Goal: Task Accomplishment & Management: Use online tool/utility

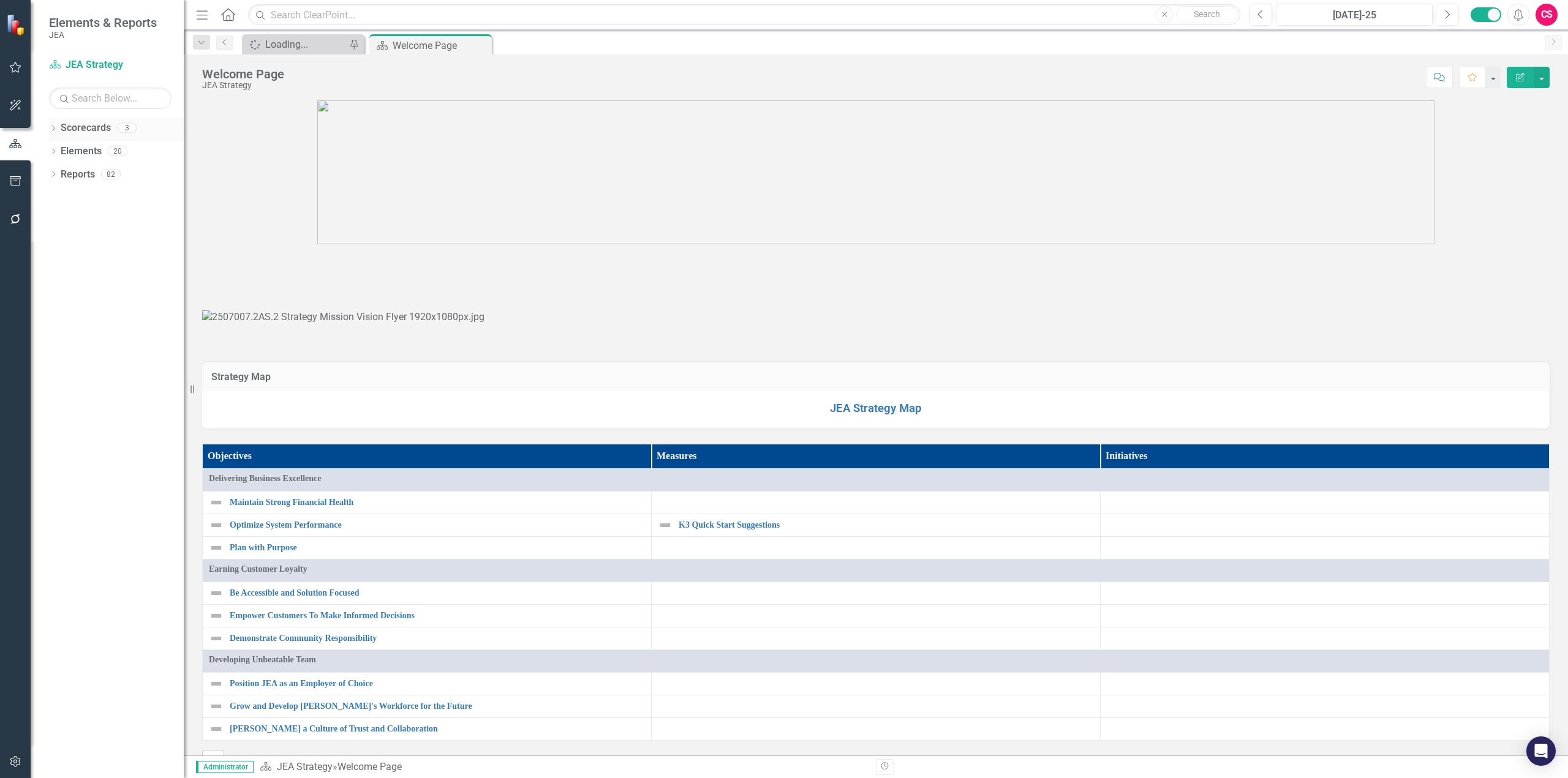
drag, startPoint x: 76, startPoint y: 125, endPoint x: 85, endPoint y: 122, distance: 9.5
click at [76, 125] on link "Scorecards" at bounding box center [86, 128] width 50 height 14
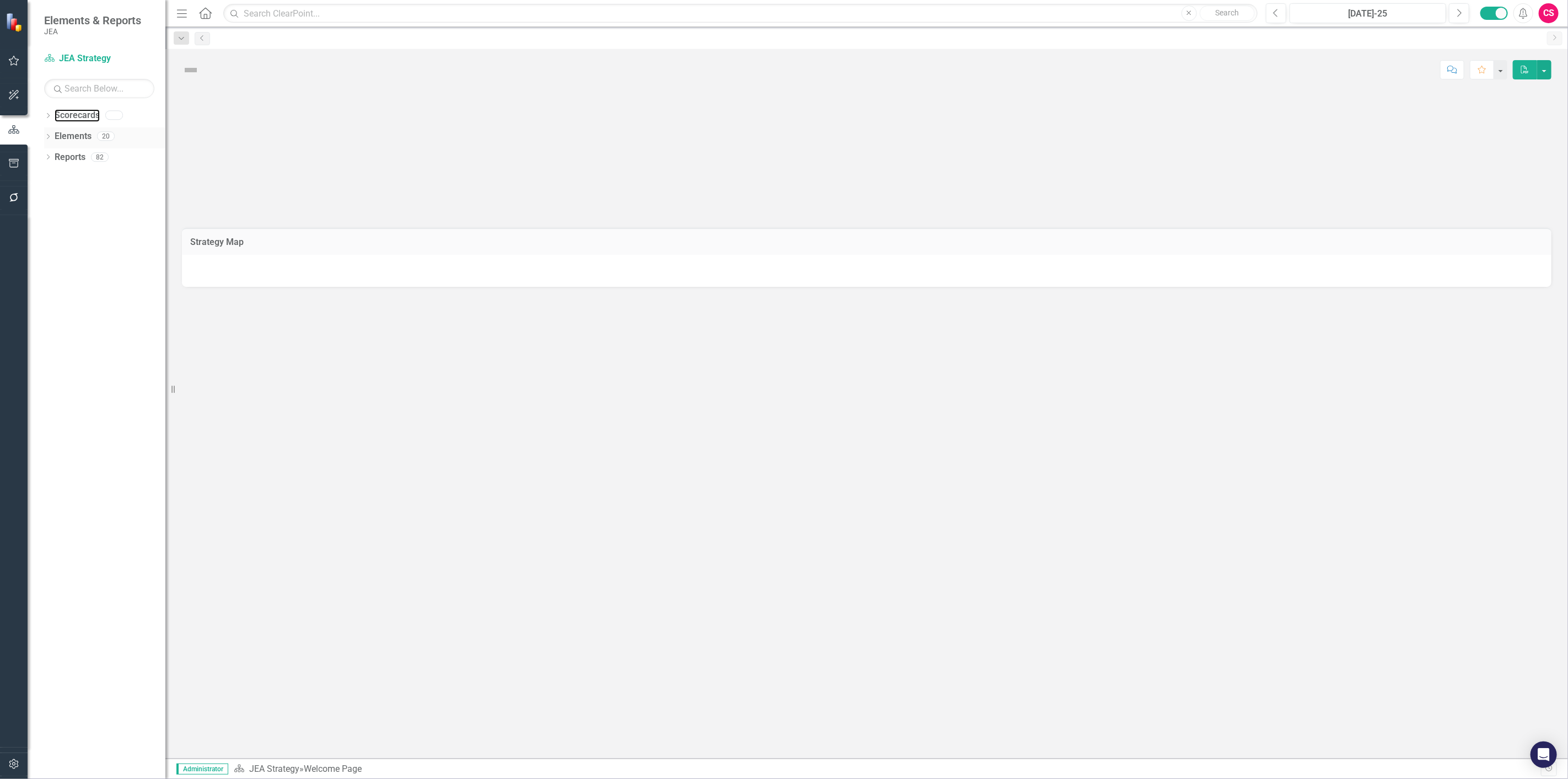
click at [61, 116] on link "Scorecards" at bounding box center [77, 115] width 45 height 13
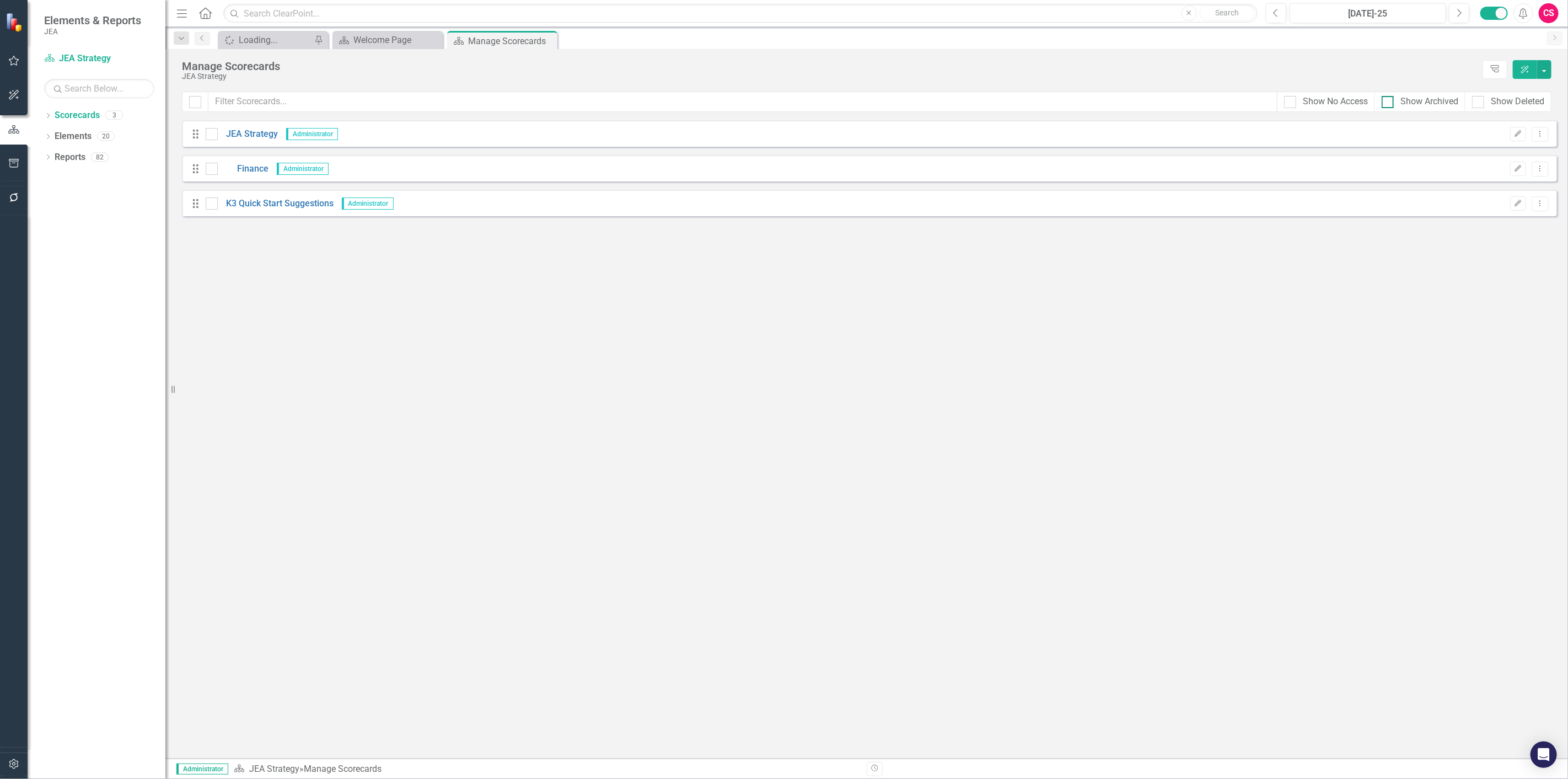
click at [1419, 98] on div "Show Archived" at bounding box center [1429, 102] width 58 height 13
click at [1389, 98] on input "Show Archived" at bounding box center [1385, 100] width 7 height 7
checkbox input "true"
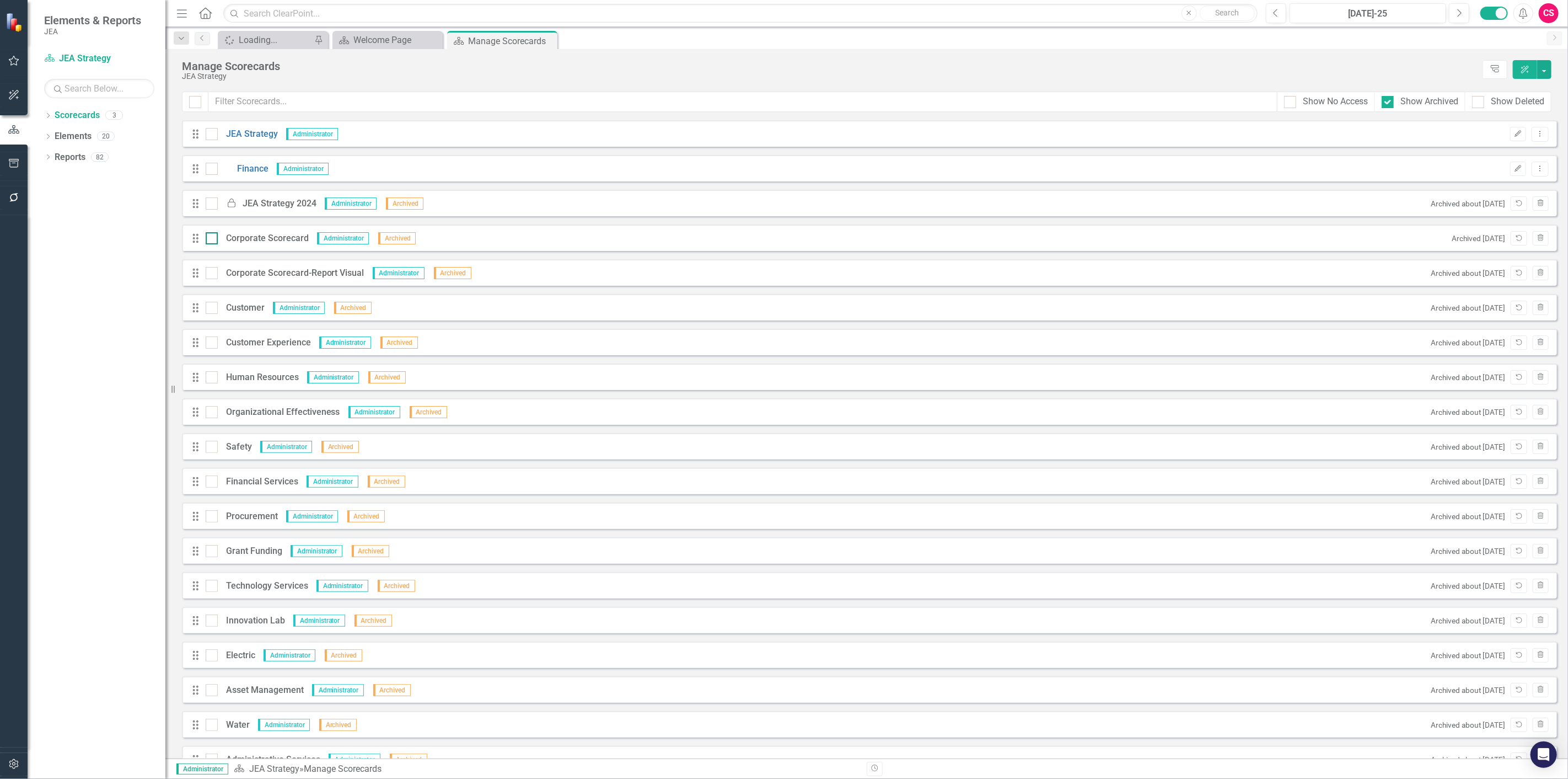
drag, startPoint x: 208, startPoint y: 237, endPoint x: 208, endPoint y: 243, distance: 6.0
click at [208, 237] on input "checkbox" at bounding box center [209, 236] width 7 height 7
checkbox input "true"
click at [212, 310] on div at bounding box center [212, 308] width 12 height 12
click at [212, 309] on input "checkbox" at bounding box center [209, 305] width 7 height 7
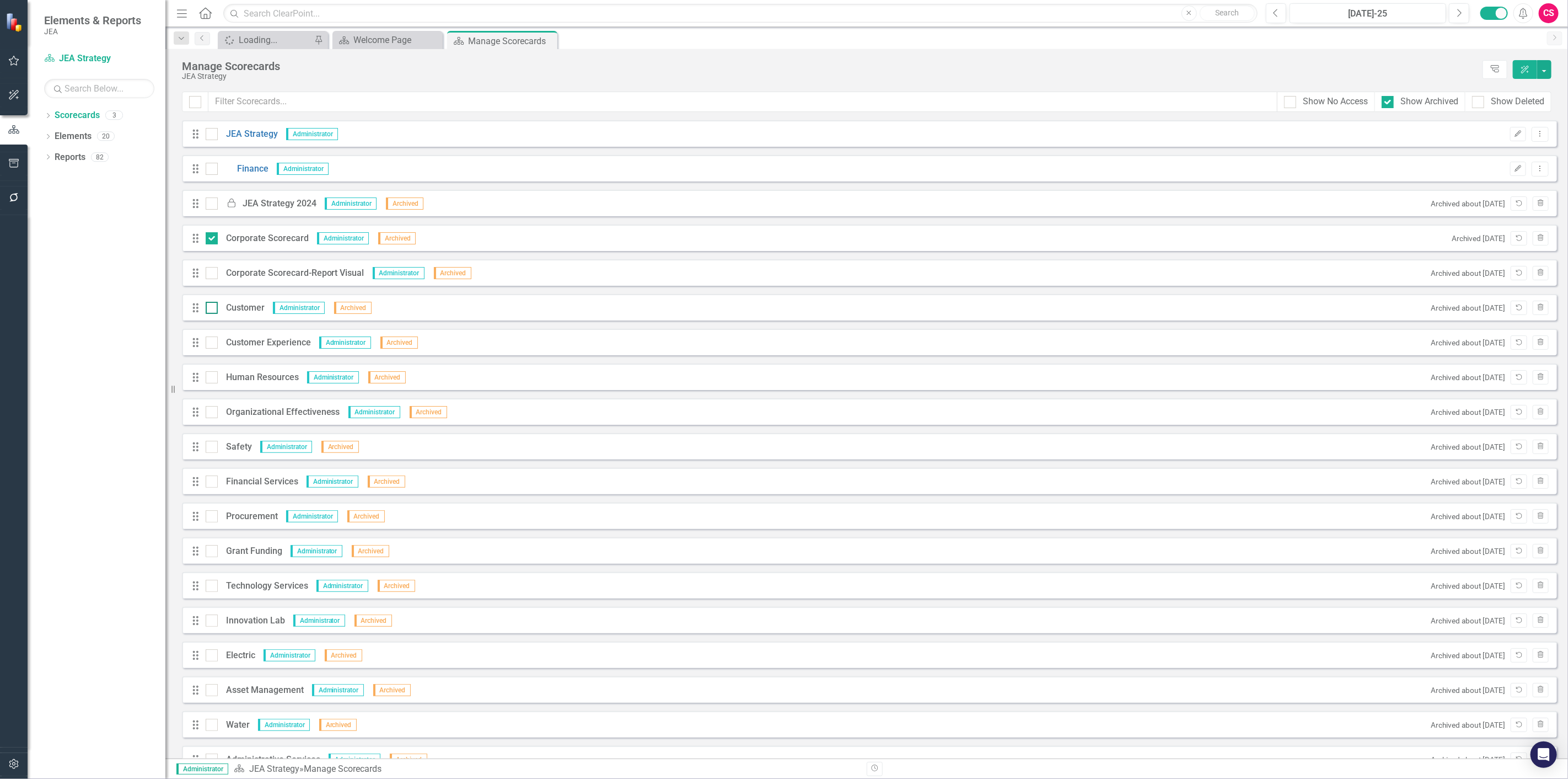
checkbox input "true"
click at [211, 344] on div at bounding box center [212, 343] width 12 height 12
click at [211, 344] on input "checkbox" at bounding box center [209, 340] width 7 height 7
checkbox input "true"
click at [212, 375] on div at bounding box center [212, 378] width 12 height 12
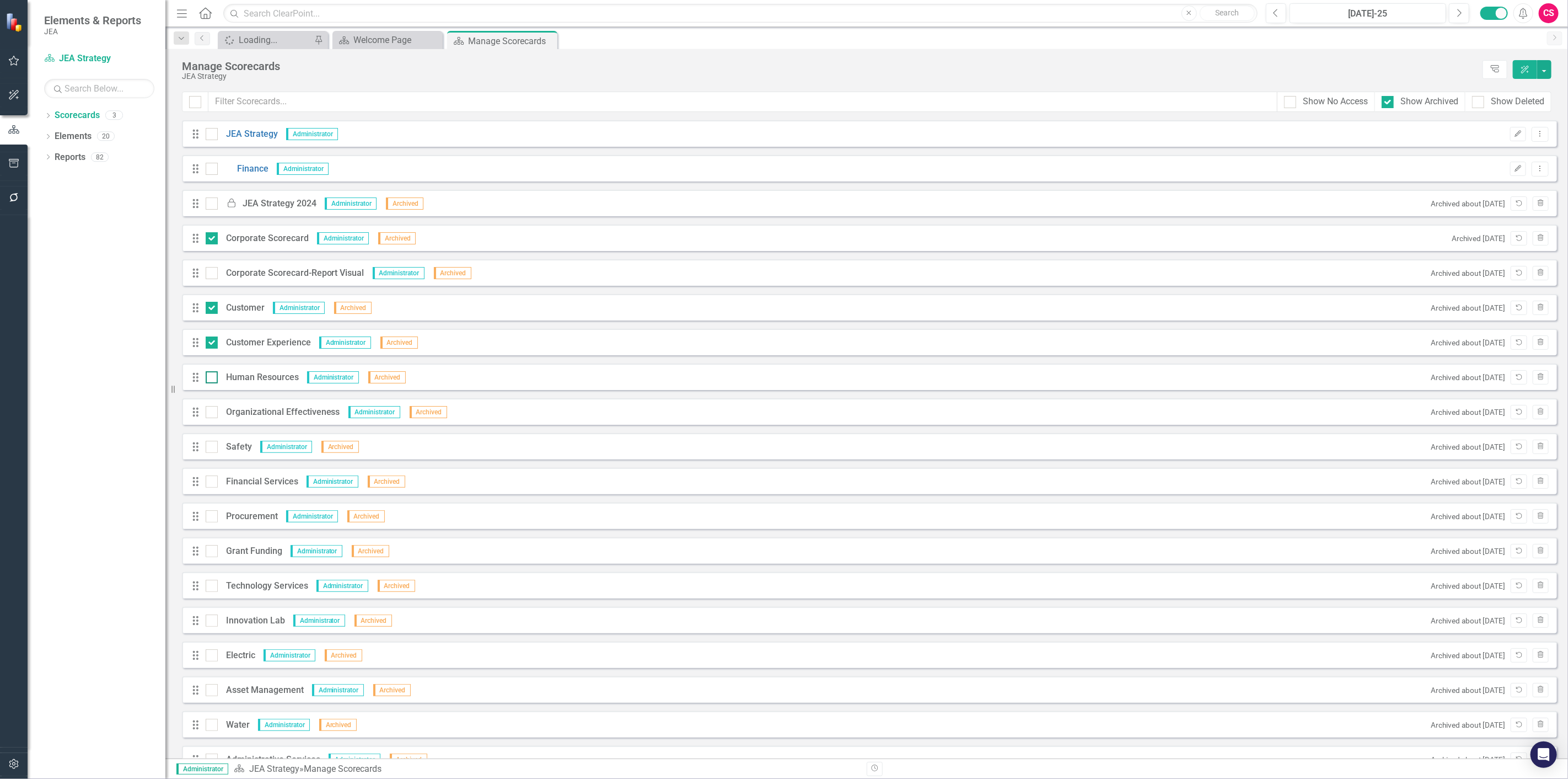
click at [212, 375] on input "checkbox" at bounding box center [209, 375] width 7 height 7
checkbox input "true"
click at [211, 419] on div "Drag Organizational Effectiveness Administrator Archived Archived about 1 month…" at bounding box center [869, 411] width 1375 height 26
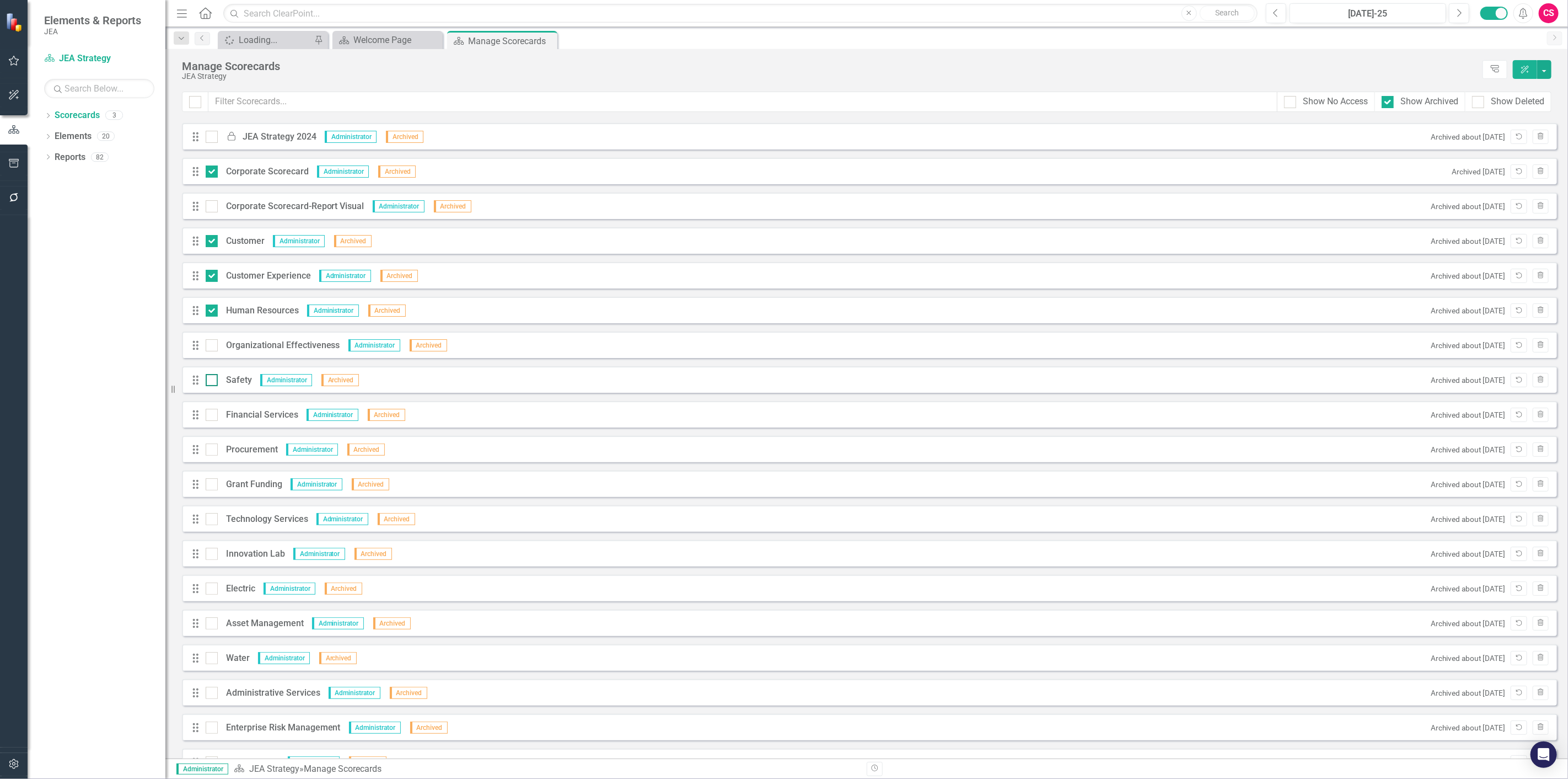
scroll to position [122, 0]
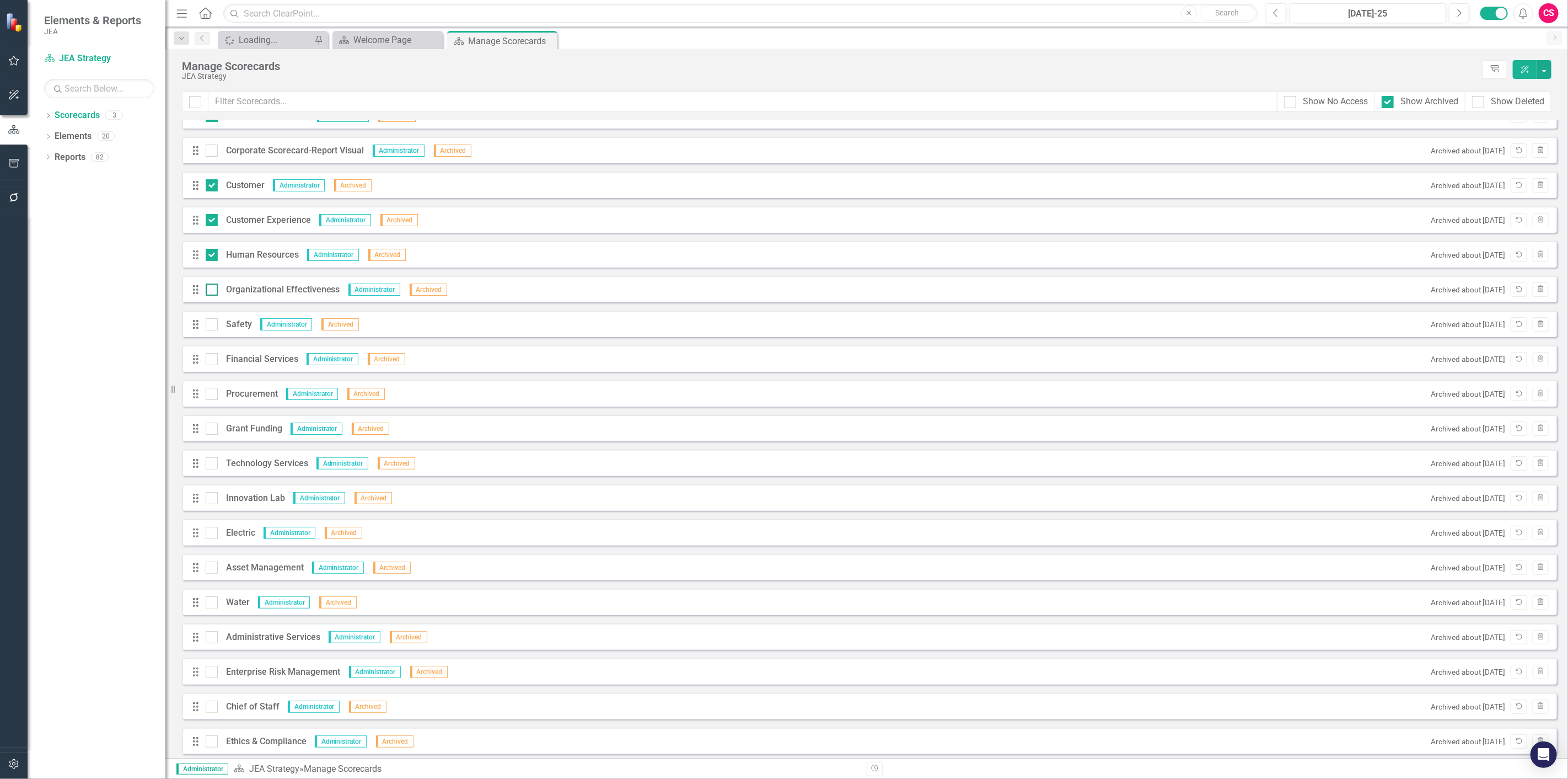
click at [209, 295] on div at bounding box center [212, 290] width 12 height 12
click at [209, 291] on input "checkbox" at bounding box center [209, 287] width 7 height 7
checkbox input "true"
click at [209, 323] on input "checkbox" at bounding box center [209, 322] width 7 height 7
checkbox input "true"
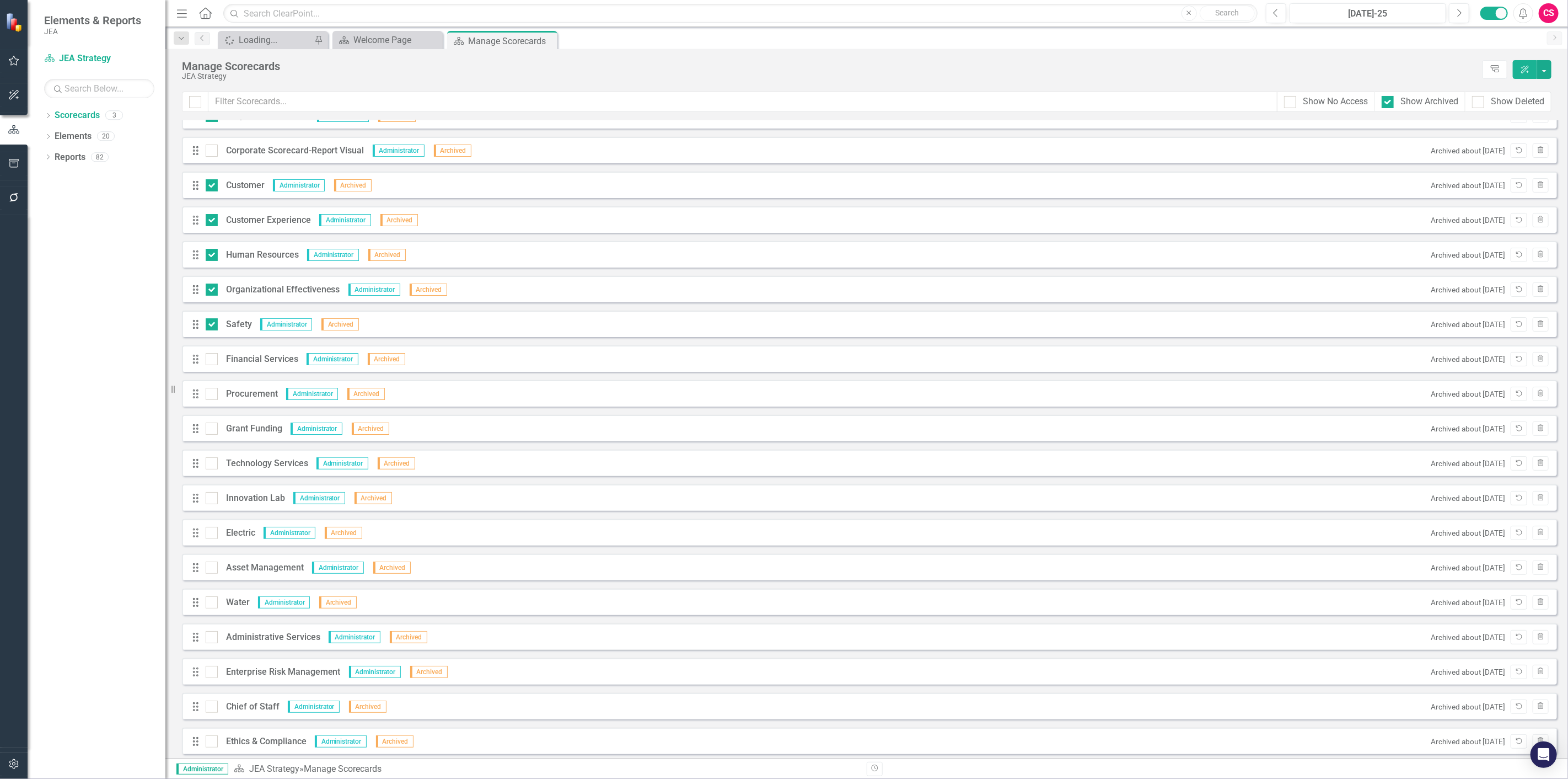
click at [213, 350] on div "Drag Financial Services Administrator Archived Archived about 1 month ago Unarc…" at bounding box center [869, 358] width 1375 height 26
click at [211, 357] on input "checkbox" at bounding box center [209, 357] width 7 height 7
checkbox input "true"
click at [212, 389] on input "checkbox" at bounding box center [209, 392] width 7 height 7
checkbox input "true"
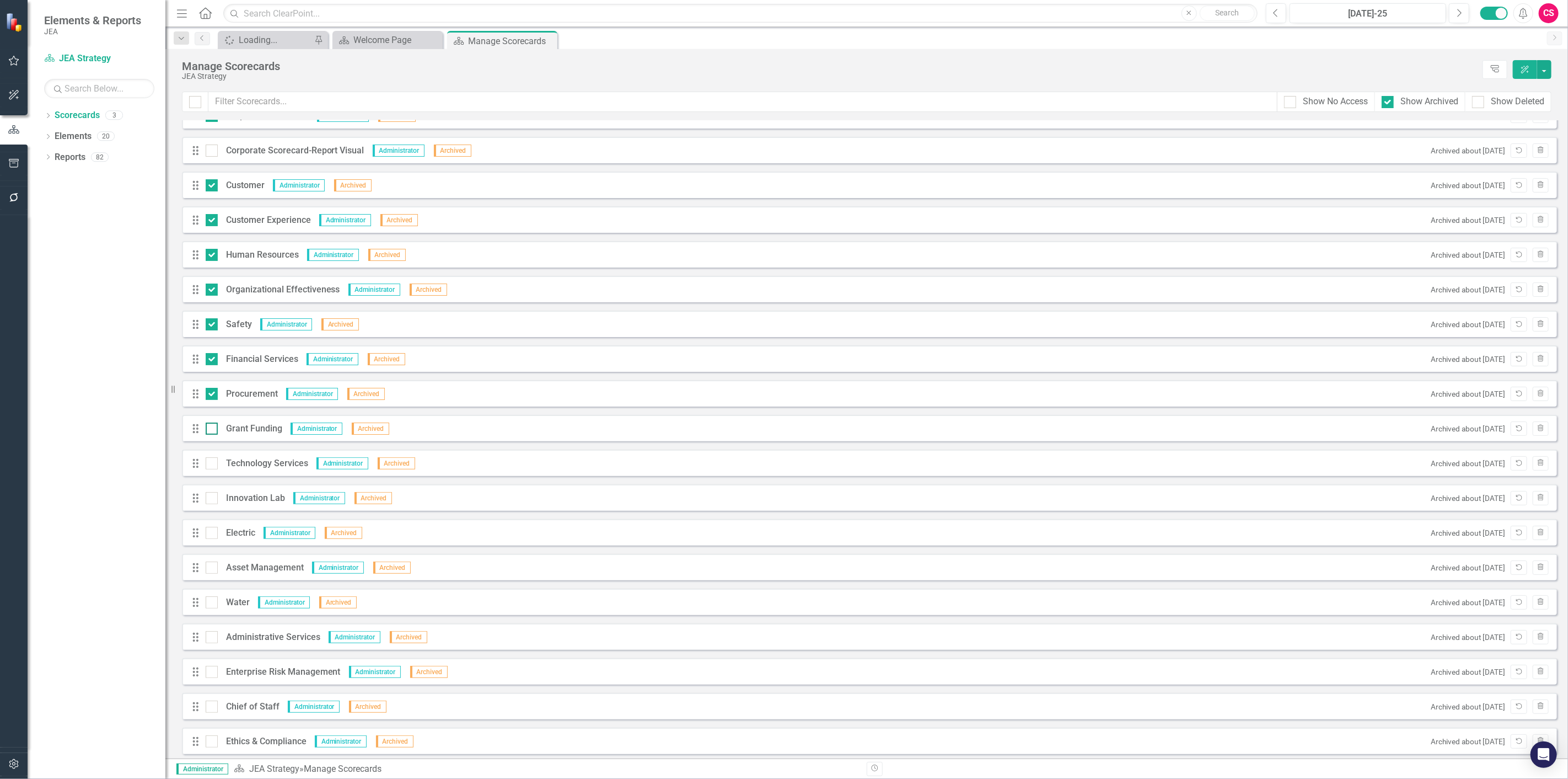
click at [212, 434] on div at bounding box center [212, 429] width 12 height 12
click at [212, 430] on input "checkbox" at bounding box center [209, 426] width 7 height 7
checkbox input "true"
click at [214, 468] on div at bounding box center [212, 464] width 12 height 12
click at [213, 465] on input "checkbox" at bounding box center [209, 461] width 7 height 7
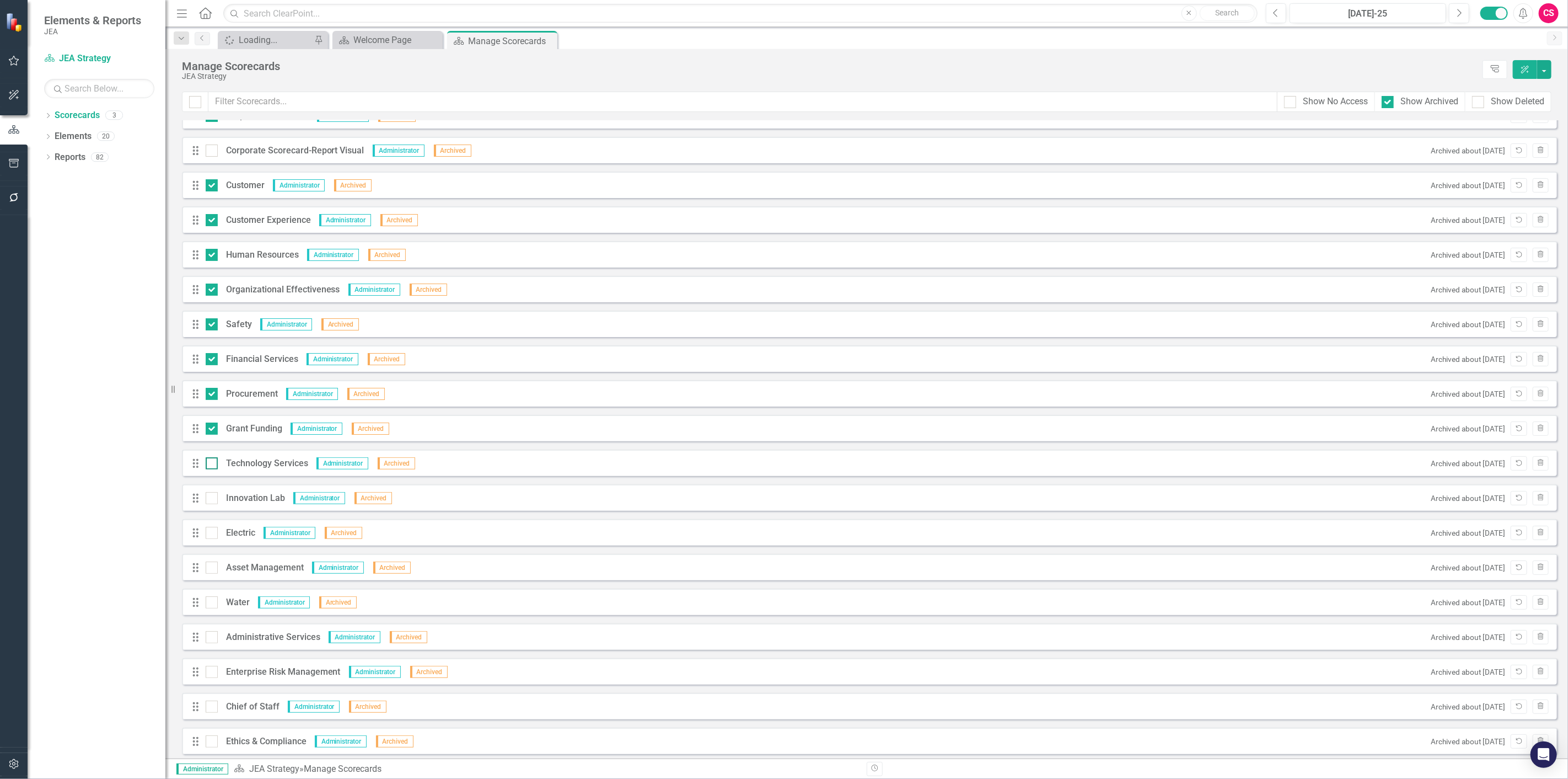
checkbox input "true"
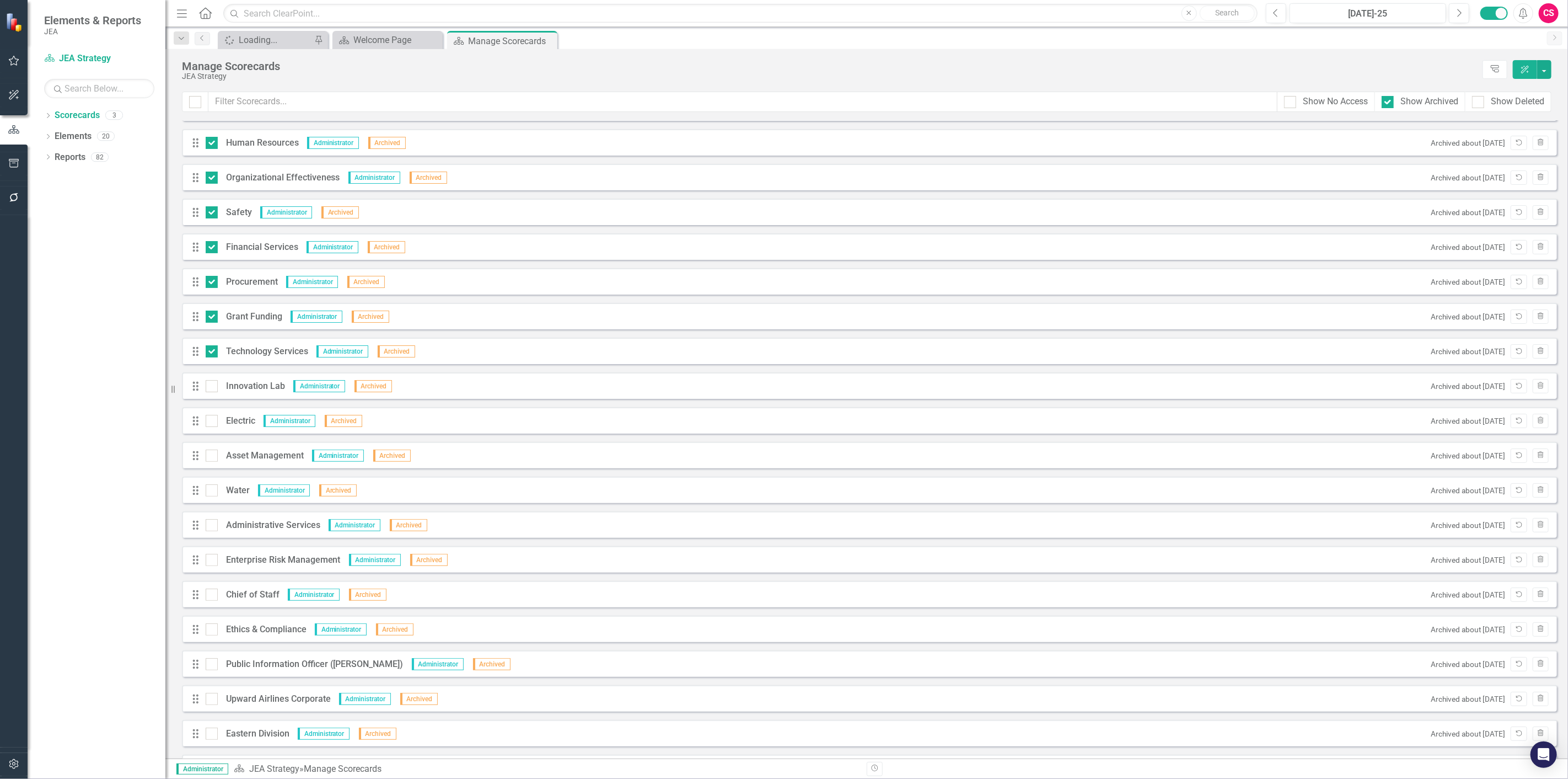
scroll to position [2, 0]
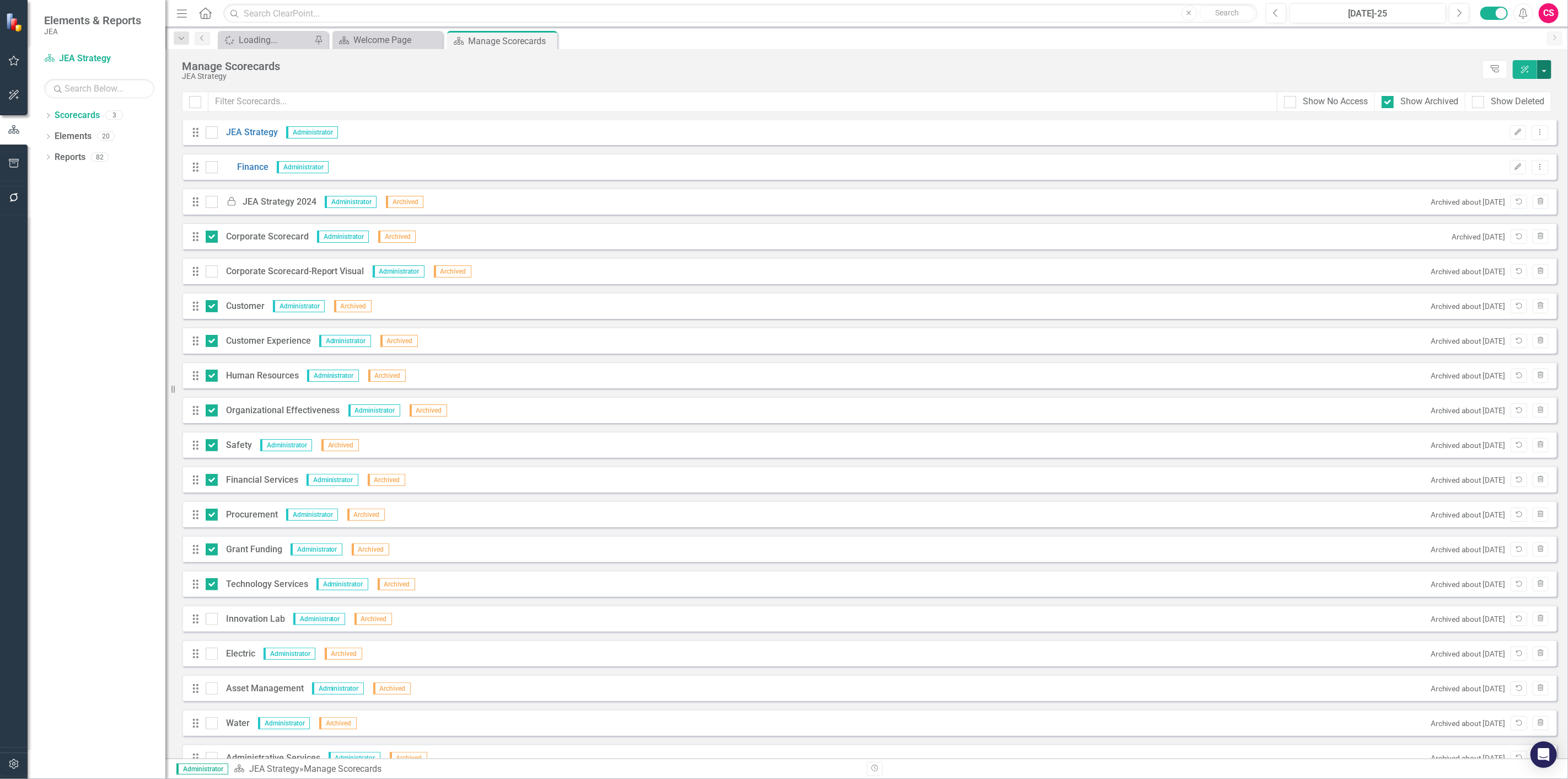
click at [1544, 77] on button "button" at bounding box center [1544, 69] width 15 height 19
click at [1484, 155] on link "Edit Multiple Edit Multiple" at bounding box center [1493, 153] width 114 height 21
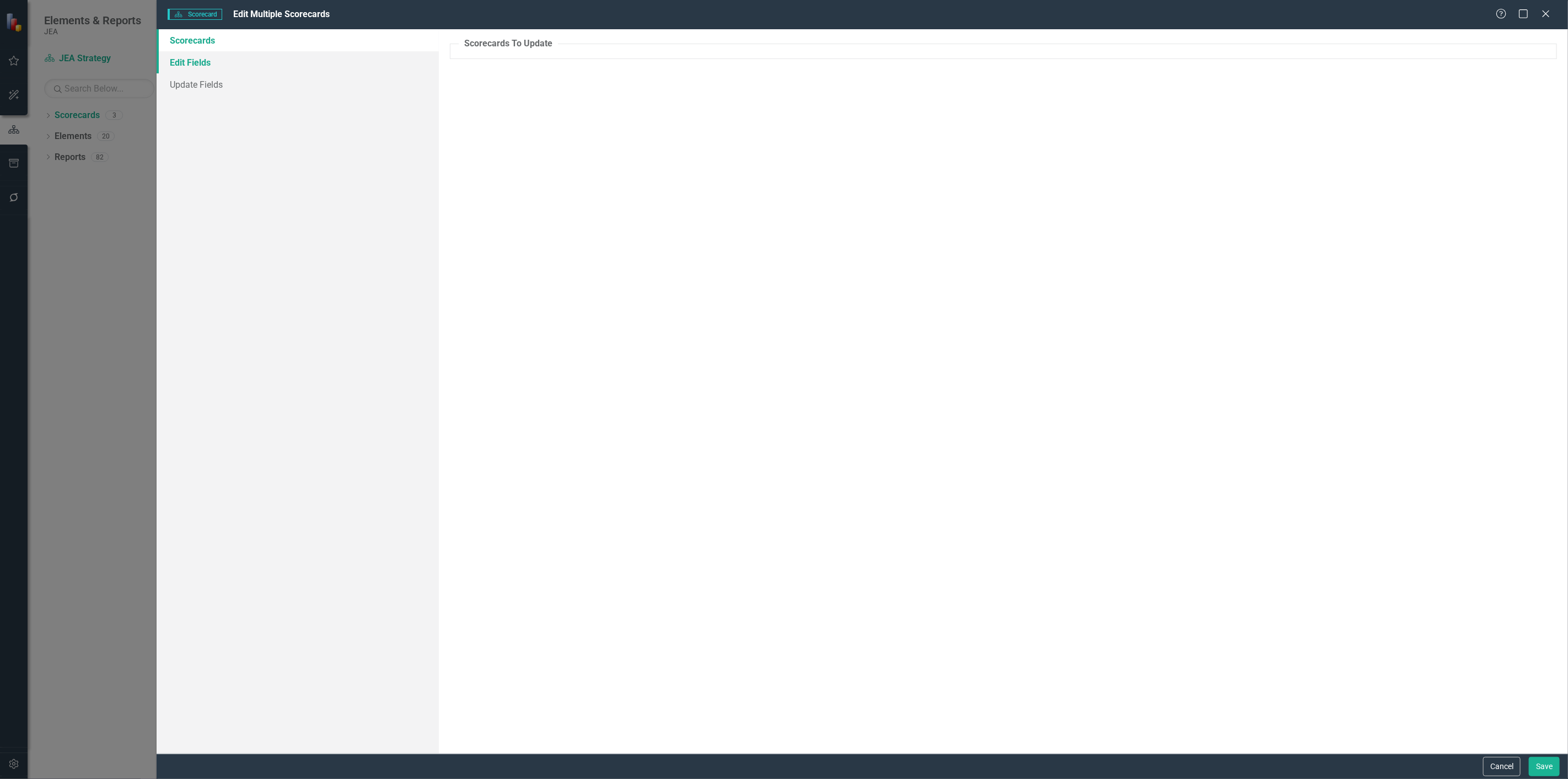
click at [234, 68] on link "Edit Fields" at bounding box center [298, 62] width 282 height 22
click at [295, 53] on link "Edit Fields" at bounding box center [298, 62] width 282 height 22
click at [261, 41] on link "Scorecards" at bounding box center [298, 40] width 282 height 22
click at [1497, 763] on button "Cancel" at bounding box center [1502, 767] width 38 height 19
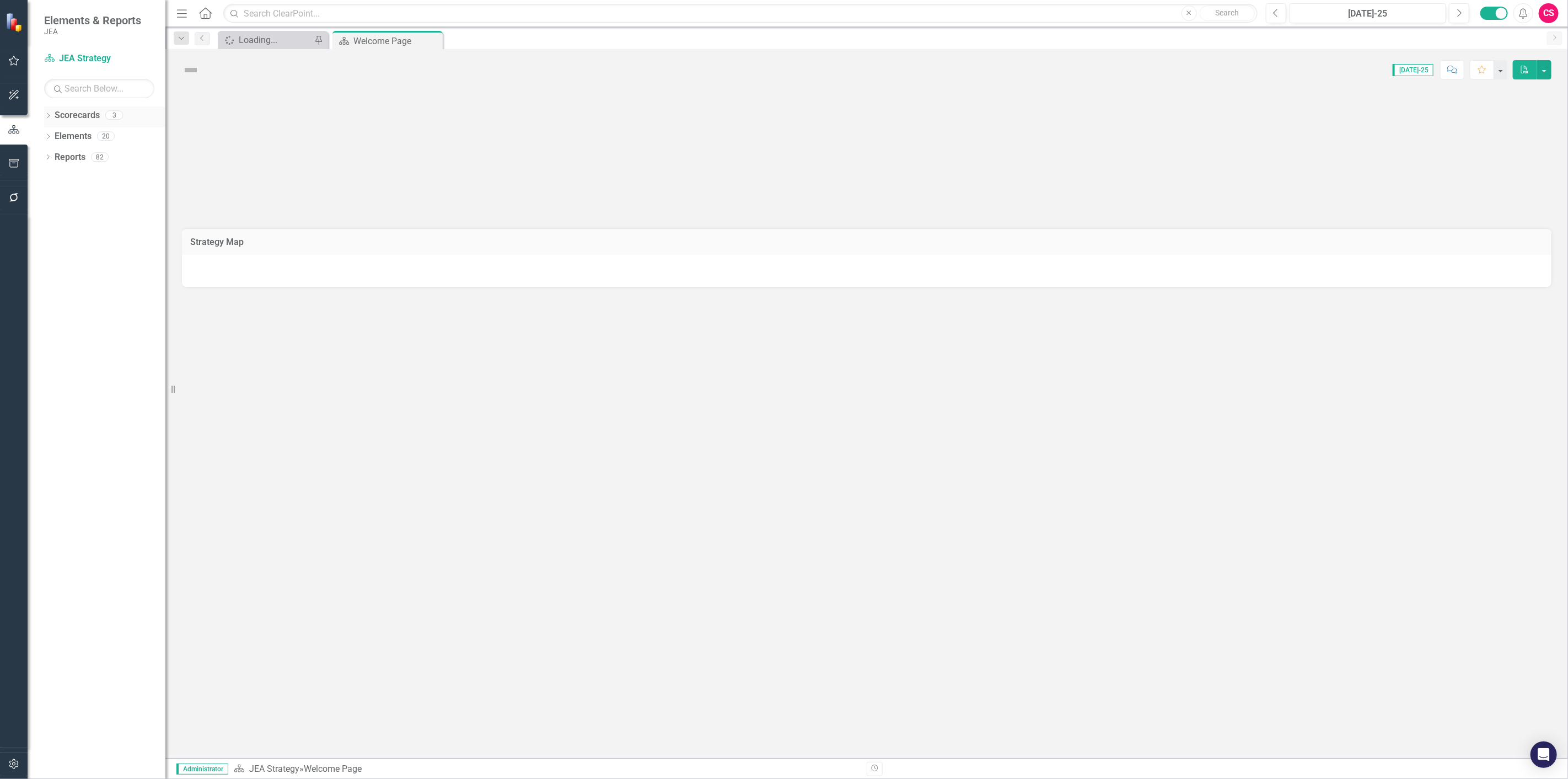
click at [69, 112] on link "Scorecards" at bounding box center [77, 115] width 45 height 13
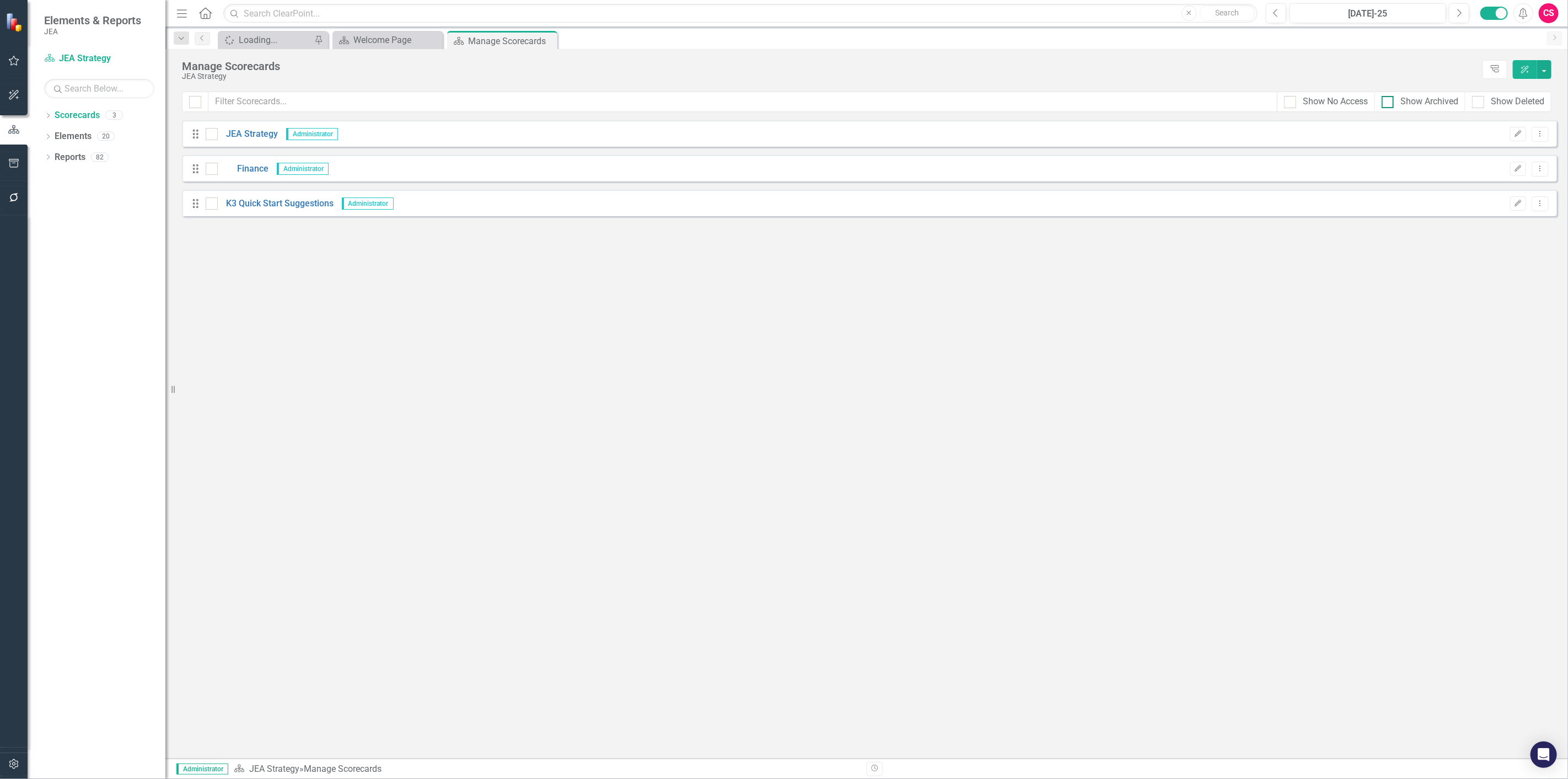
click at [1382, 107] on div at bounding box center [1388, 102] width 12 height 12
click at [1382, 103] on input "Show Archived" at bounding box center [1385, 100] width 7 height 7
checkbox input "true"
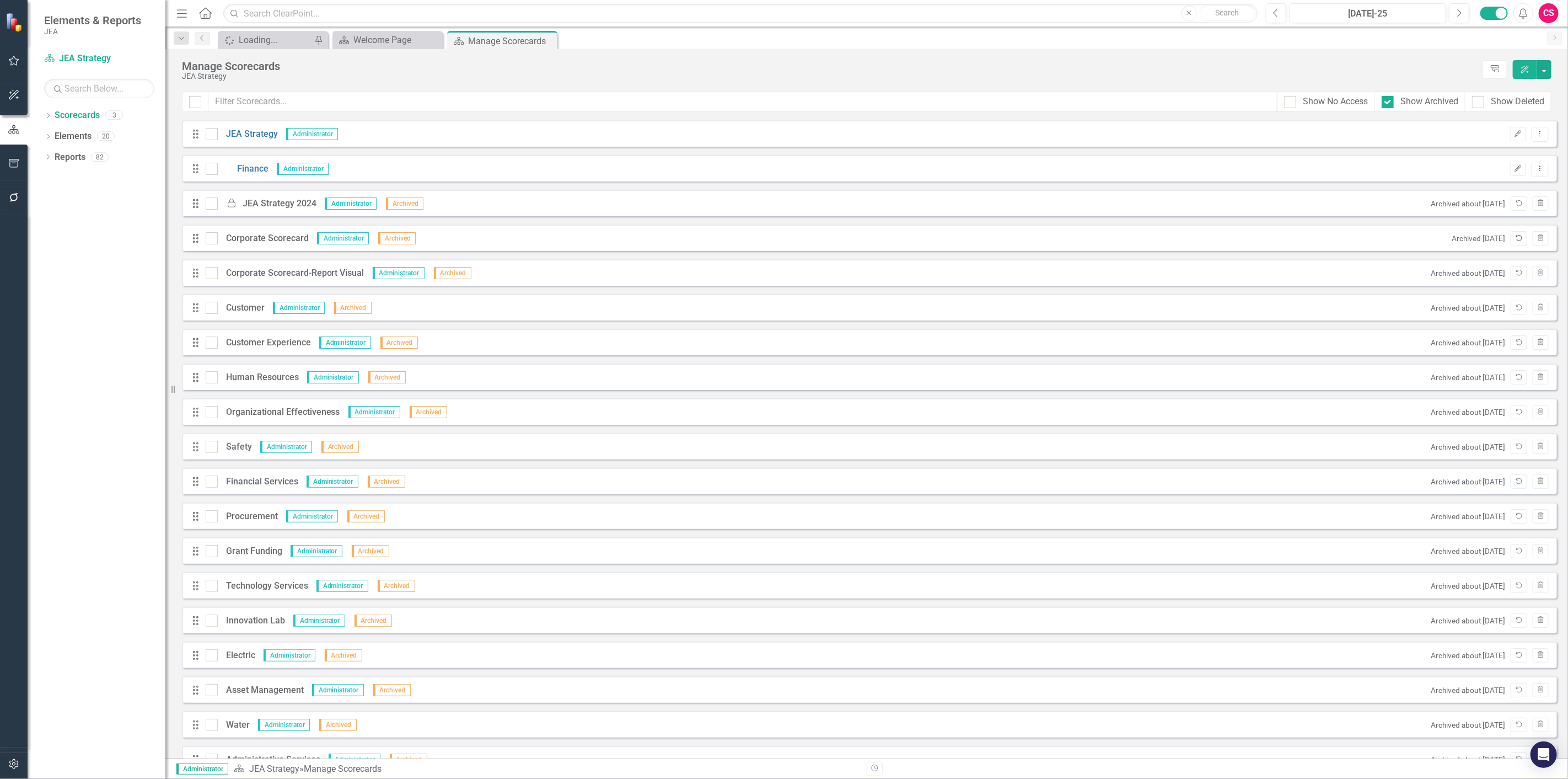
click at [1516, 239] on icon "button" at bounding box center [1519, 238] width 6 height 6
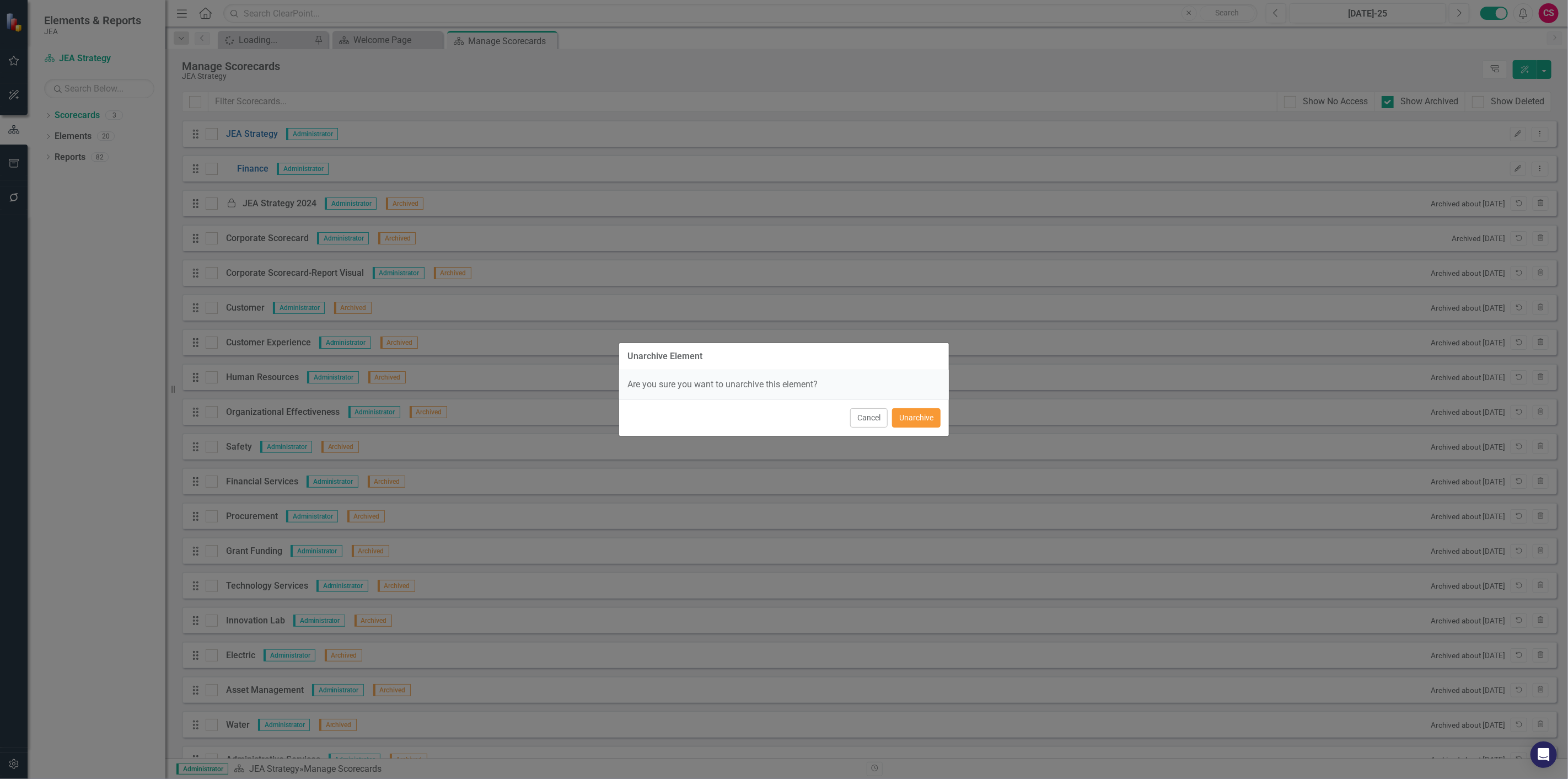
click at [912, 421] on button "Unarchive" at bounding box center [917, 418] width 49 height 19
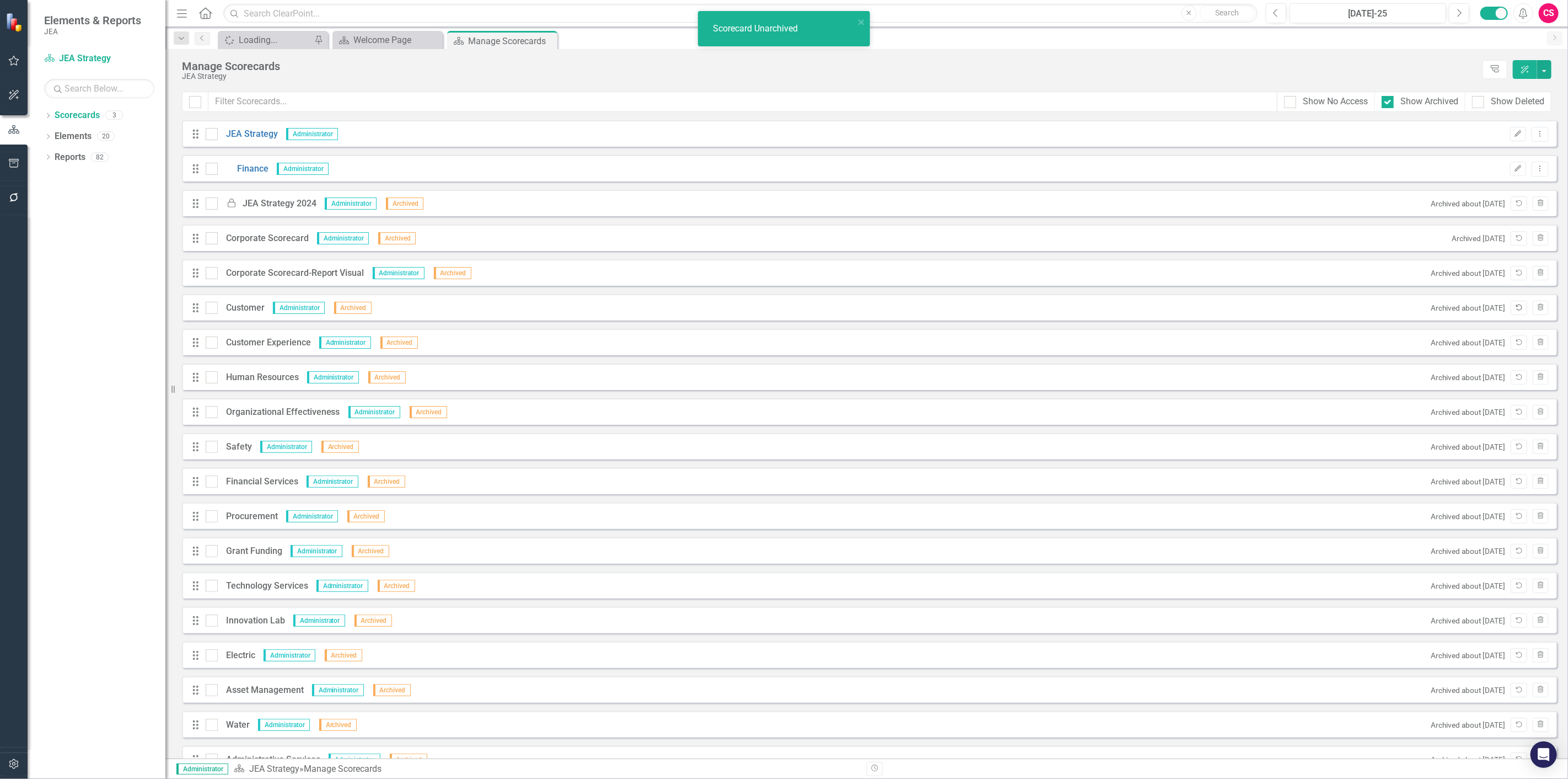
click at [1511, 311] on button "Unarchive" at bounding box center [1519, 308] width 16 height 15
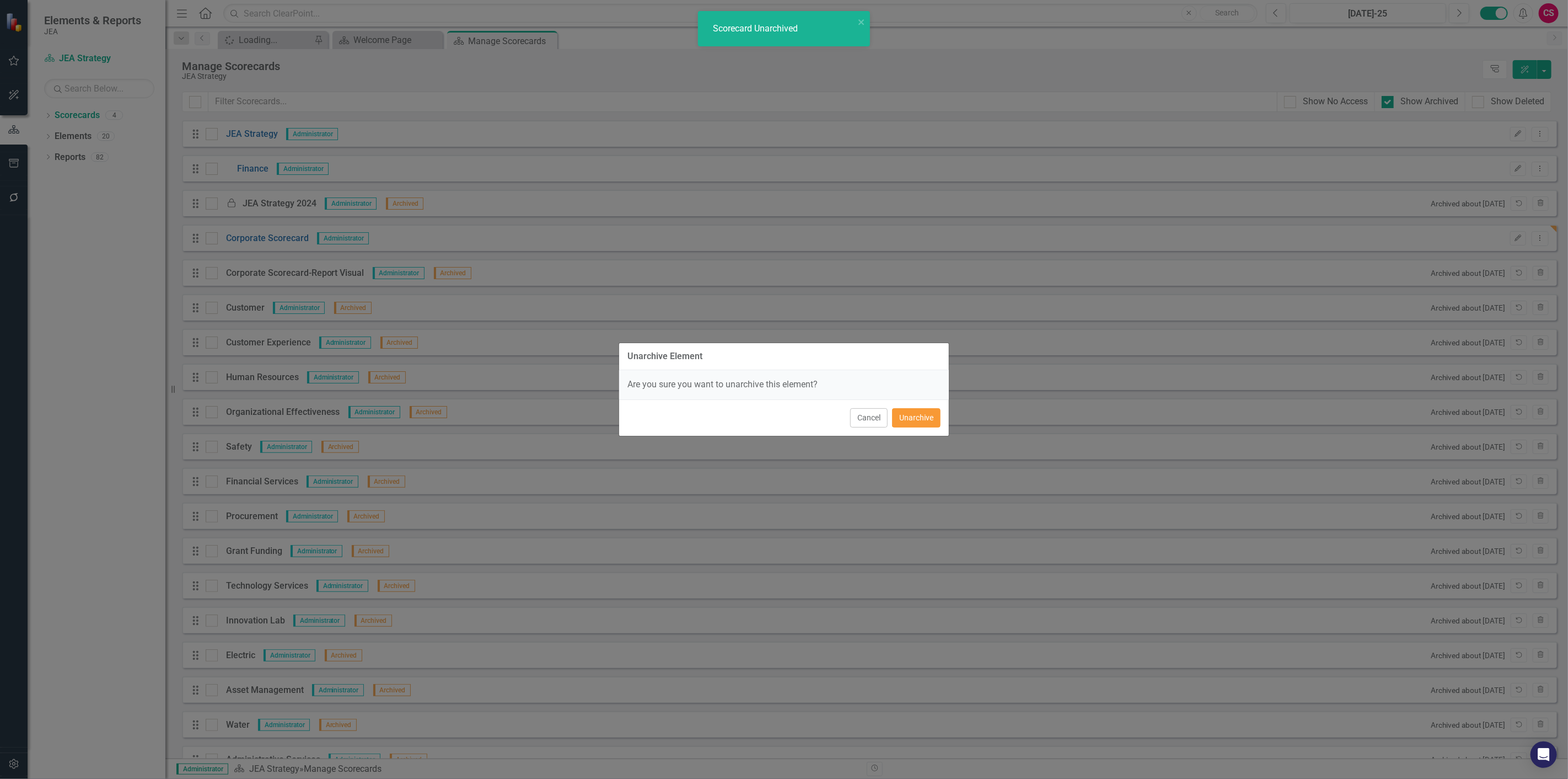
click at [903, 416] on button "Unarchive" at bounding box center [917, 418] width 49 height 19
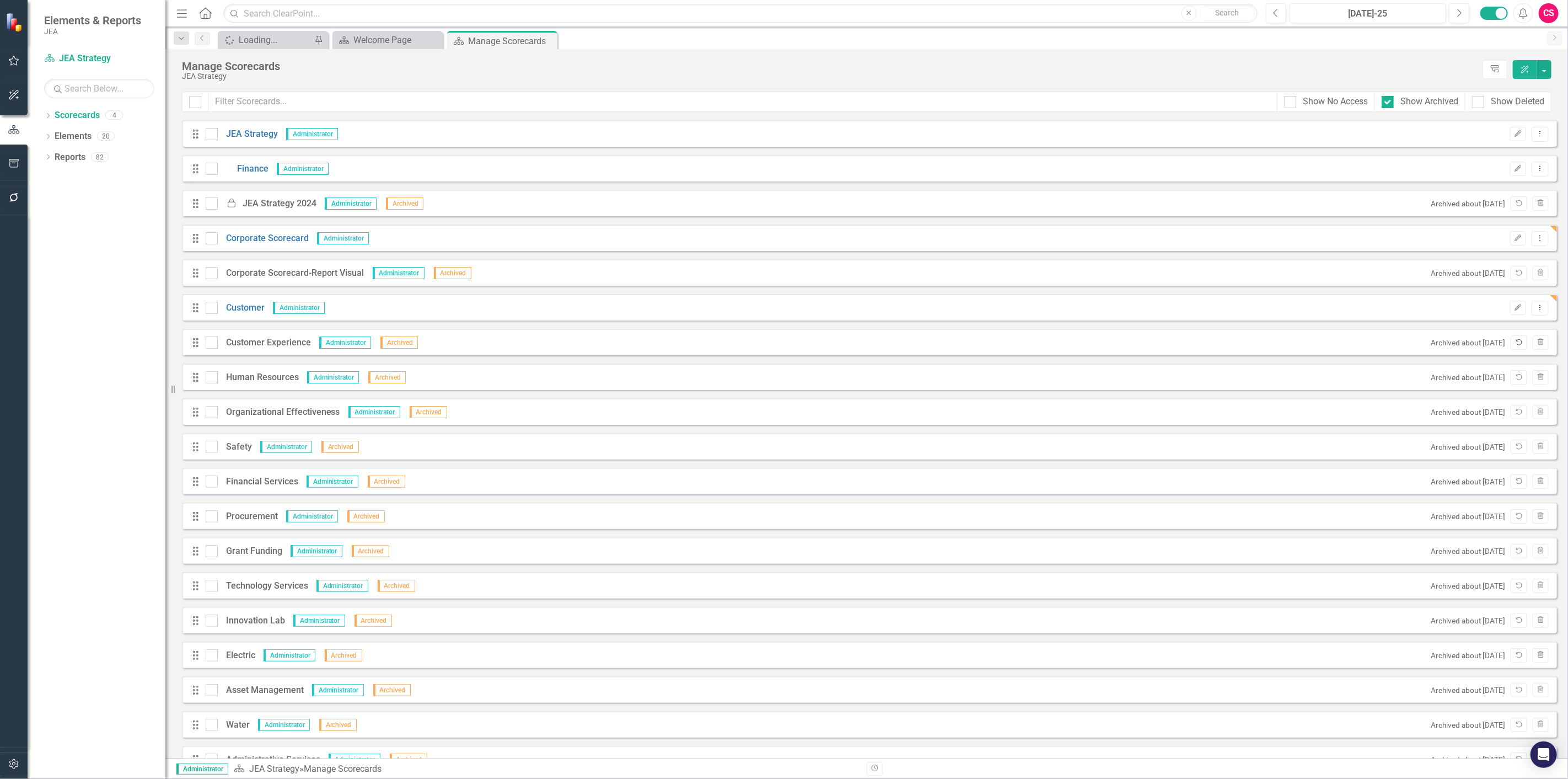
click at [1514, 344] on icon "Unarchive" at bounding box center [1519, 342] width 9 height 7
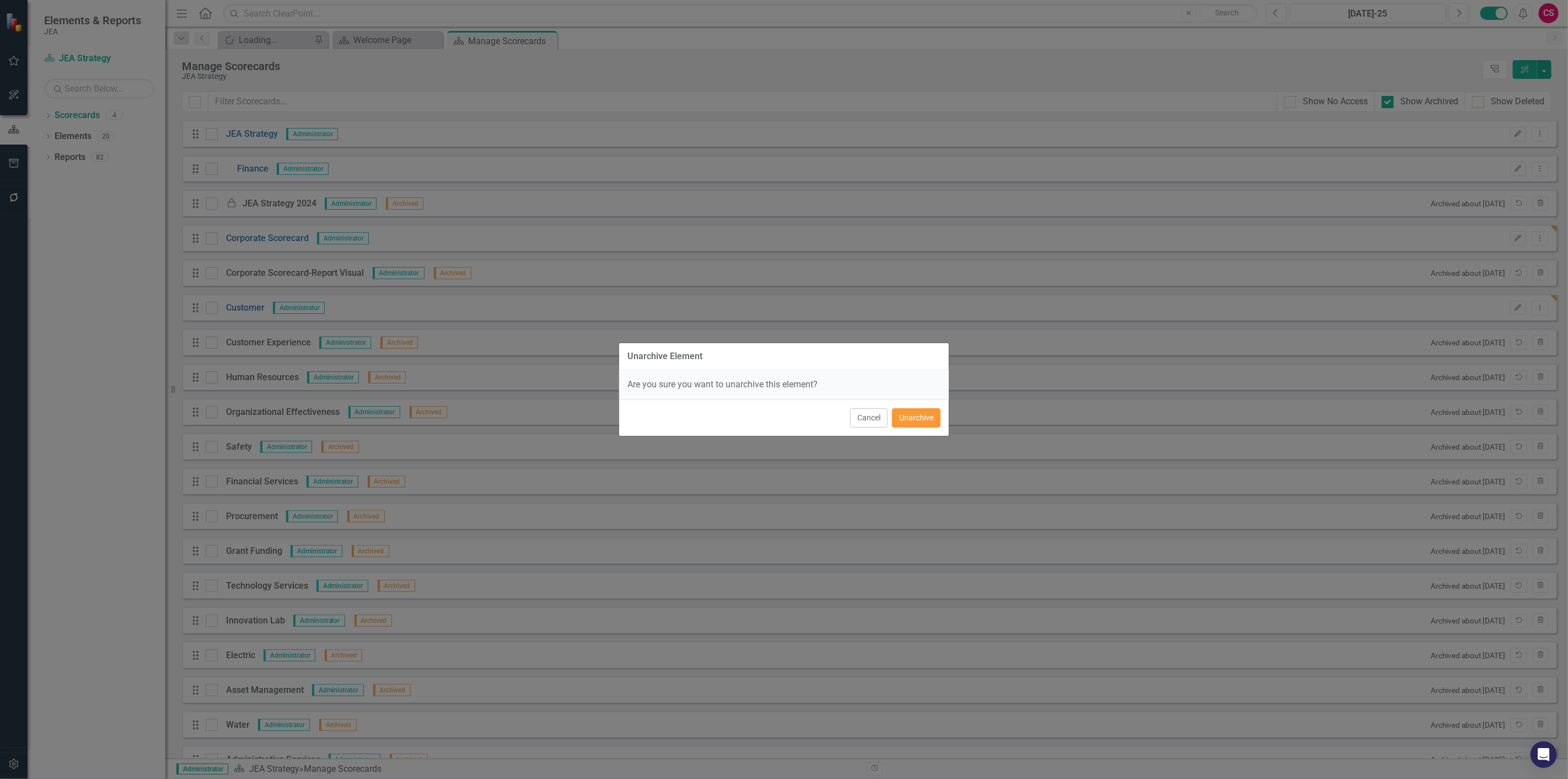
click at [933, 421] on button "Unarchive" at bounding box center [917, 418] width 49 height 19
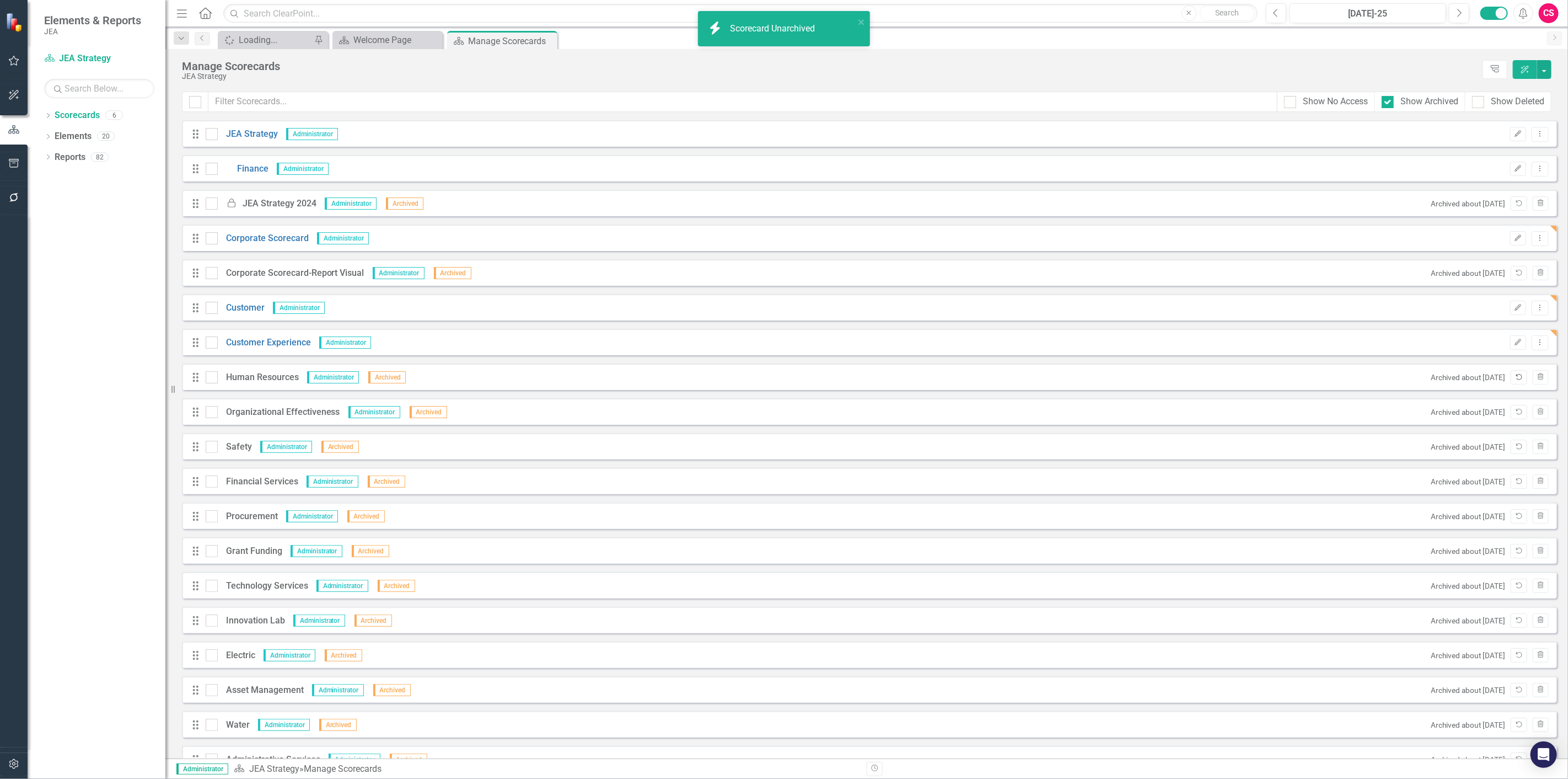
click at [1511, 381] on button "Unarchive" at bounding box center [1519, 378] width 16 height 15
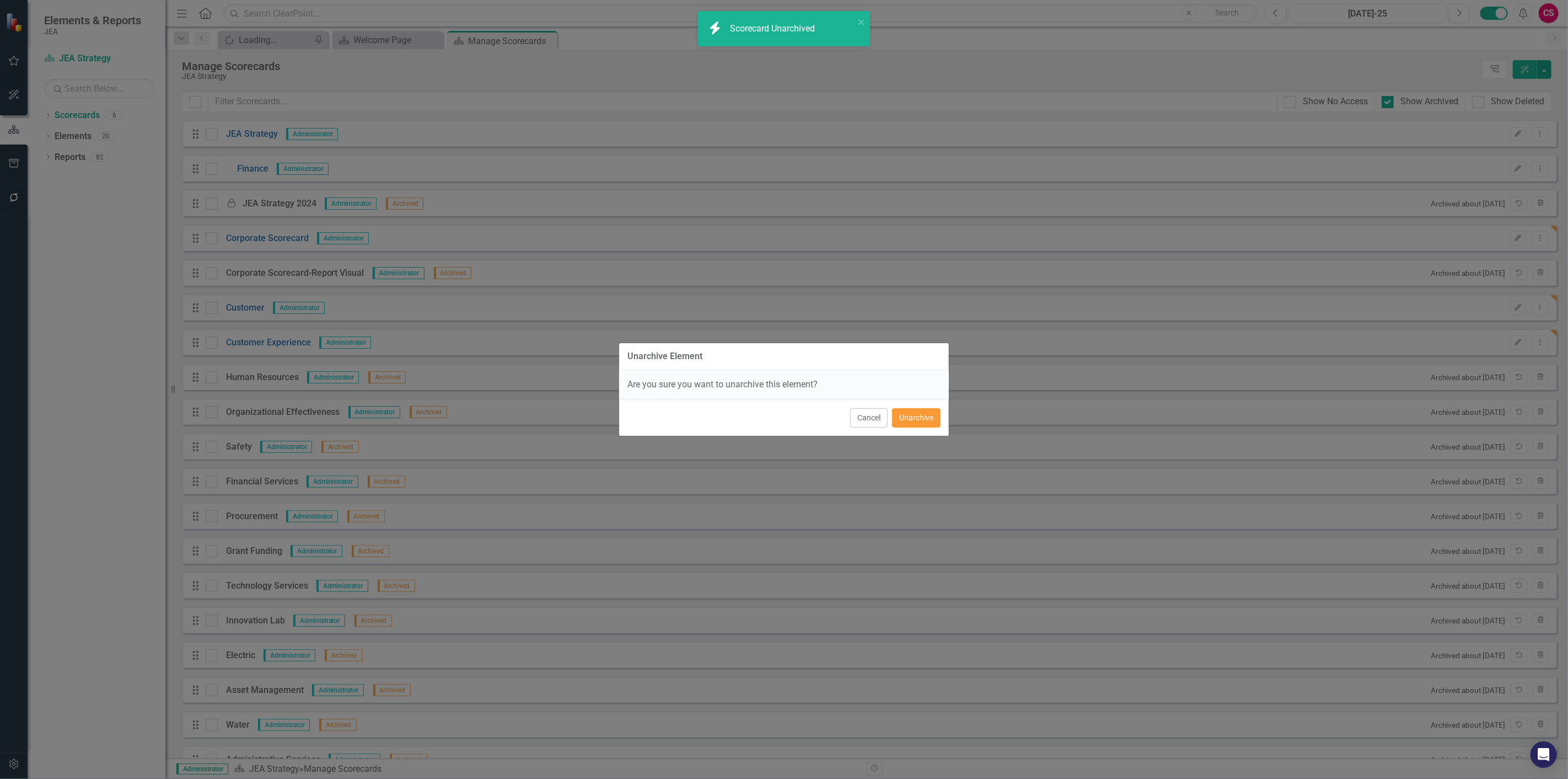
click at [924, 417] on button "Unarchive" at bounding box center [917, 418] width 49 height 19
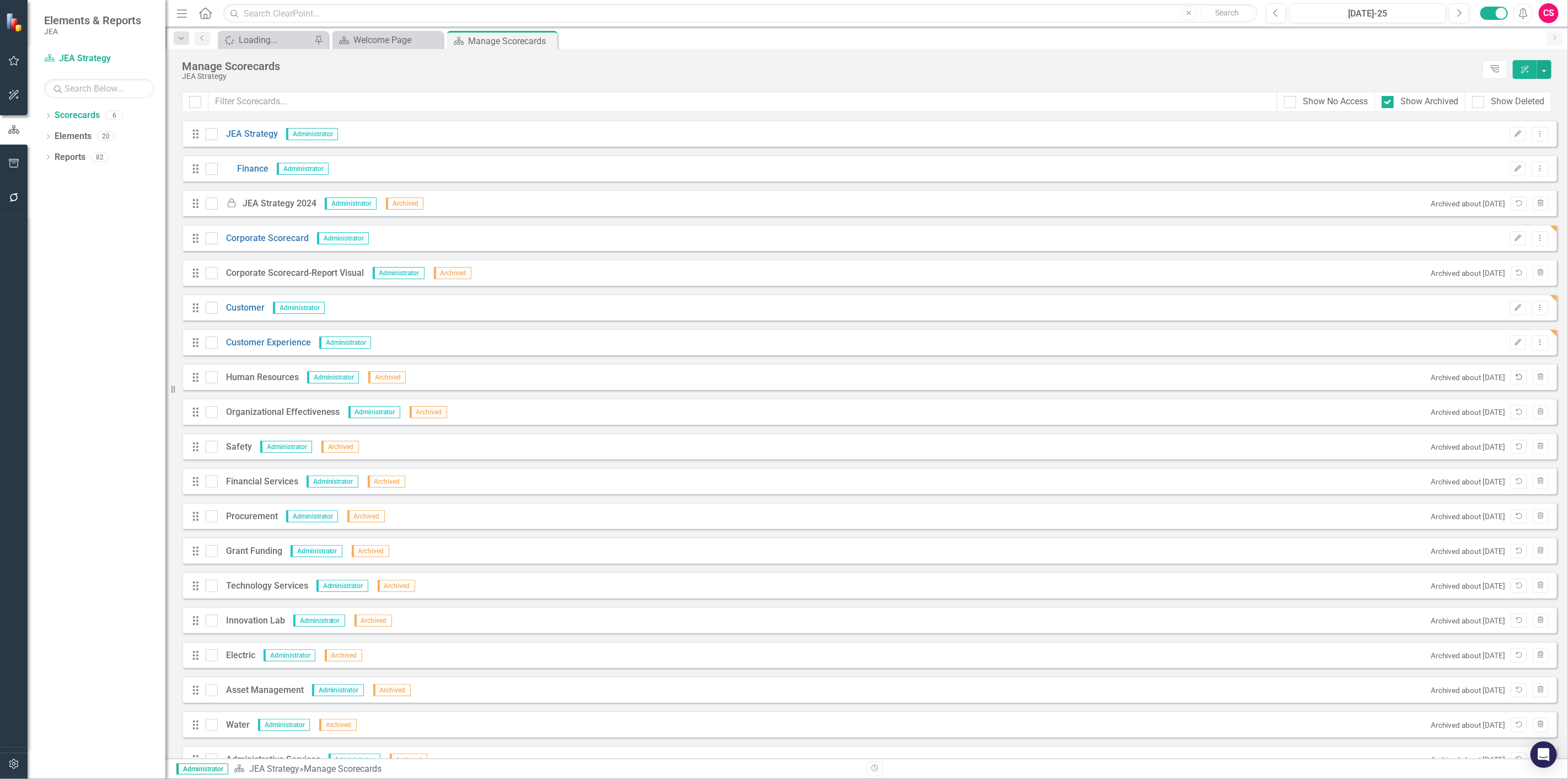
click at [1511, 379] on button "Unarchive" at bounding box center [1519, 378] width 16 height 15
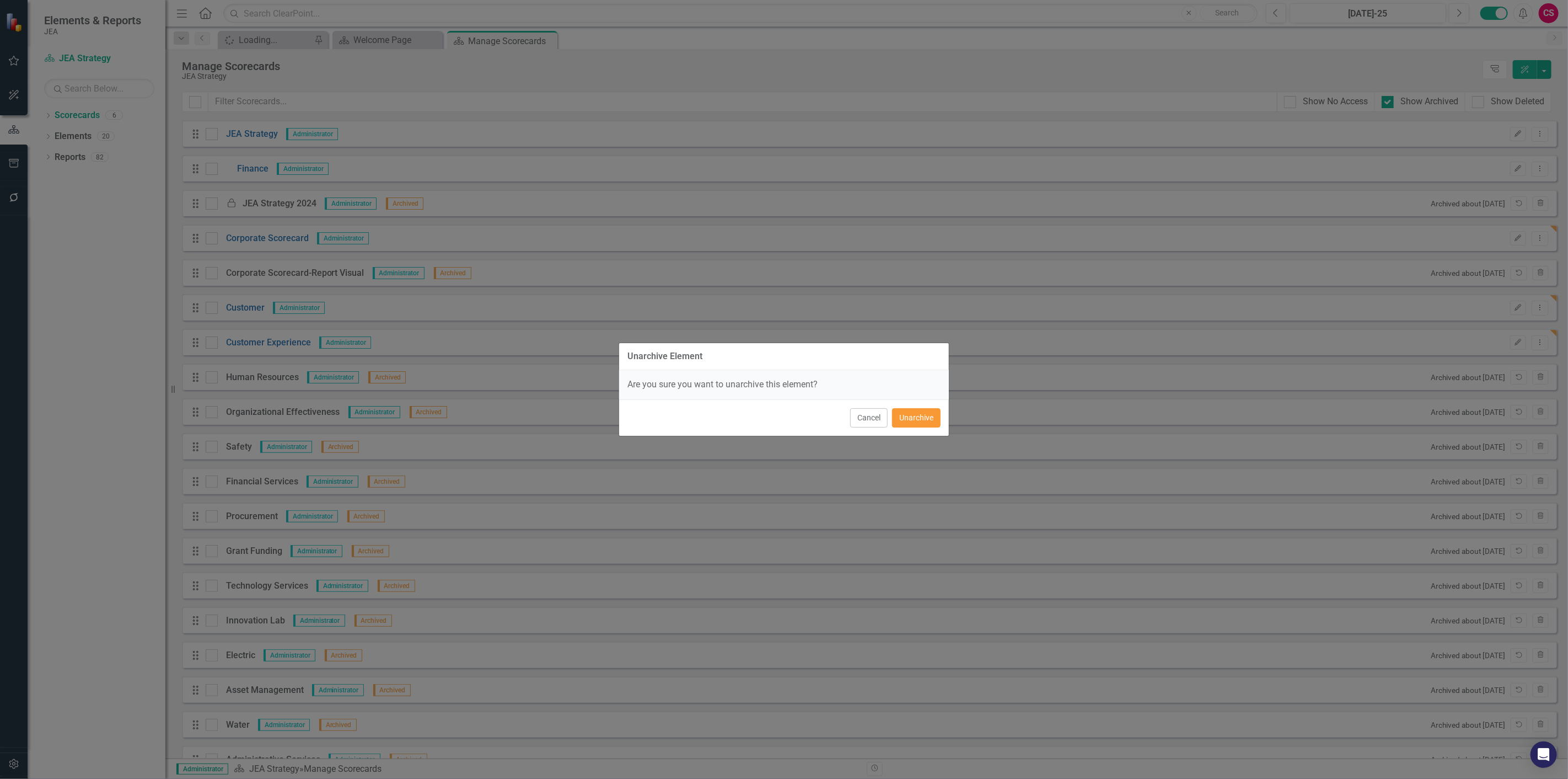
click at [911, 417] on button "Unarchive" at bounding box center [917, 418] width 49 height 19
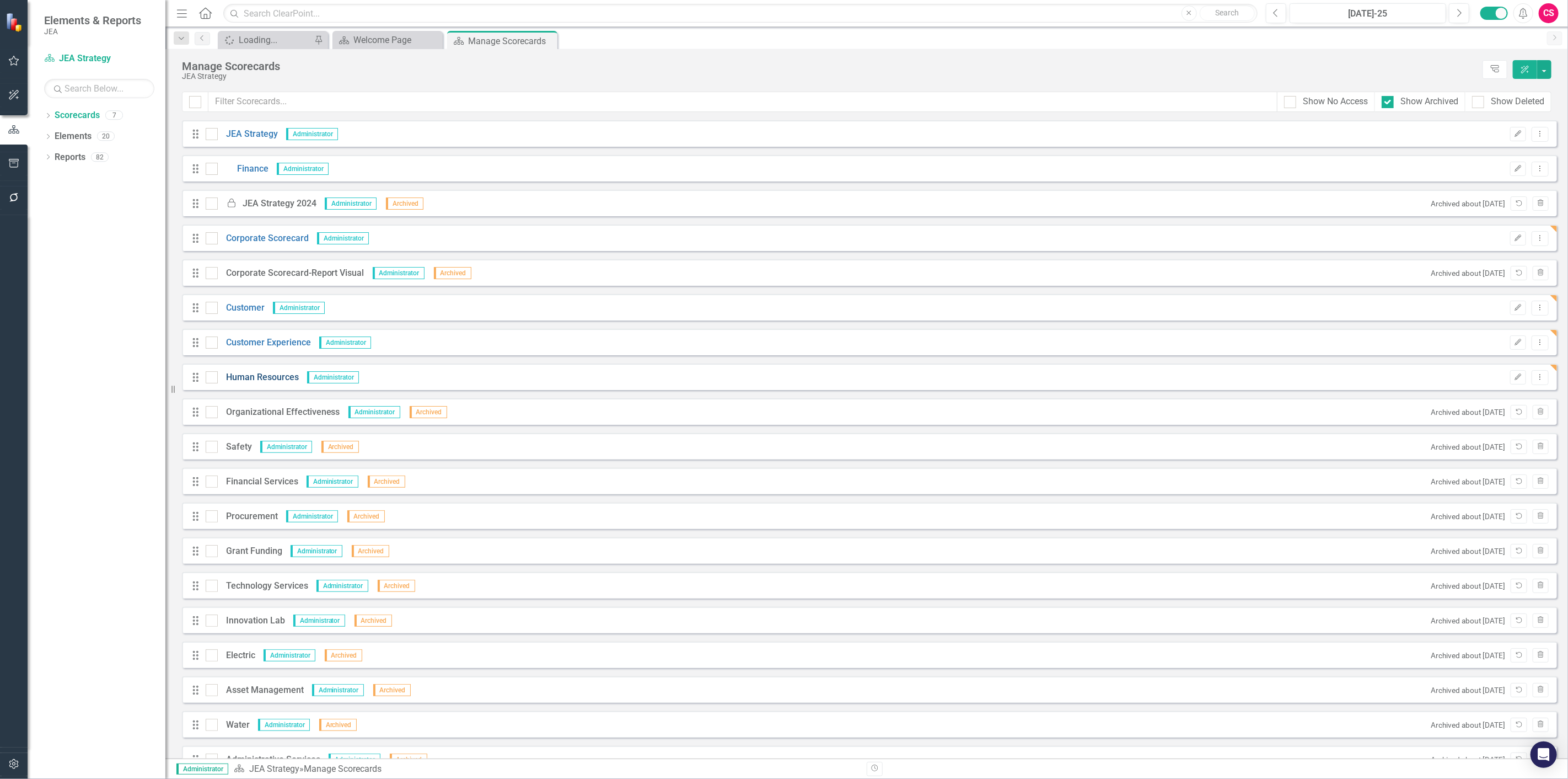
click at [250, 379] on link "Human Resources" at bounding box center [258, 378] width 81 height 13
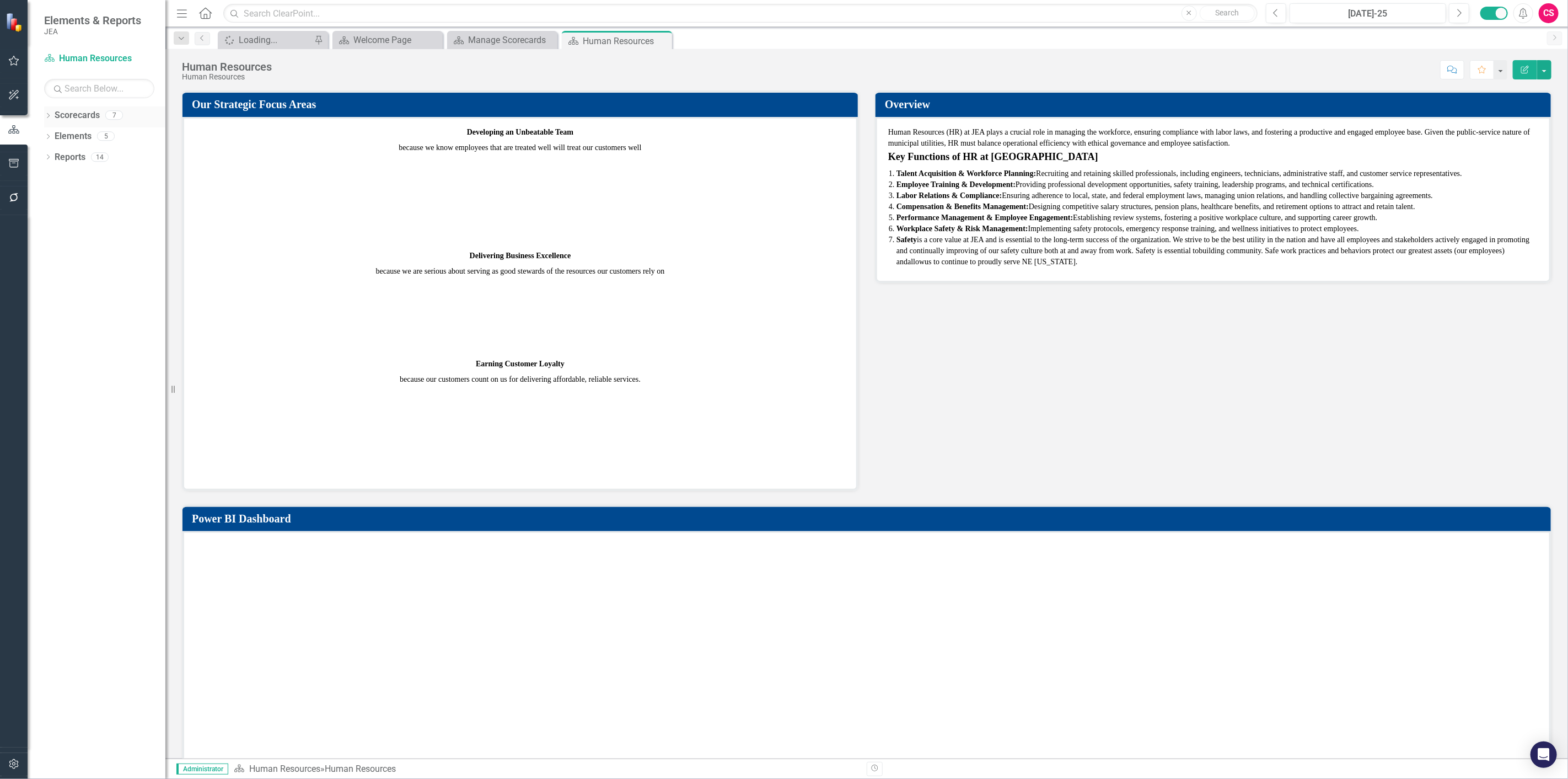
click at [77, 114] on link "Scorecards" at bounding box center [77, 115] width 45 height 13
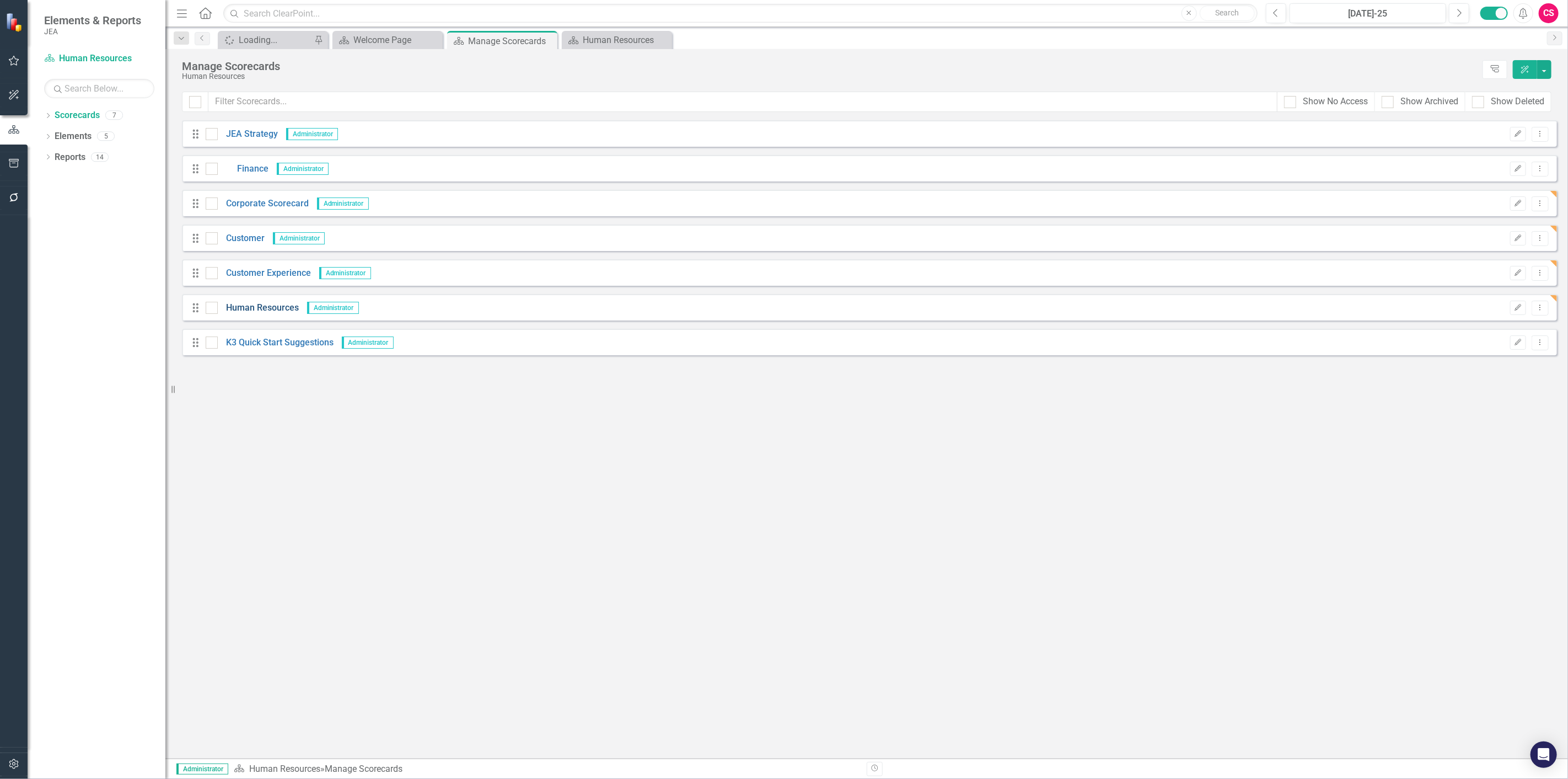
click at [261, 310] on link "Human Resources" at bounding box center [258, 308] width 81 height 13
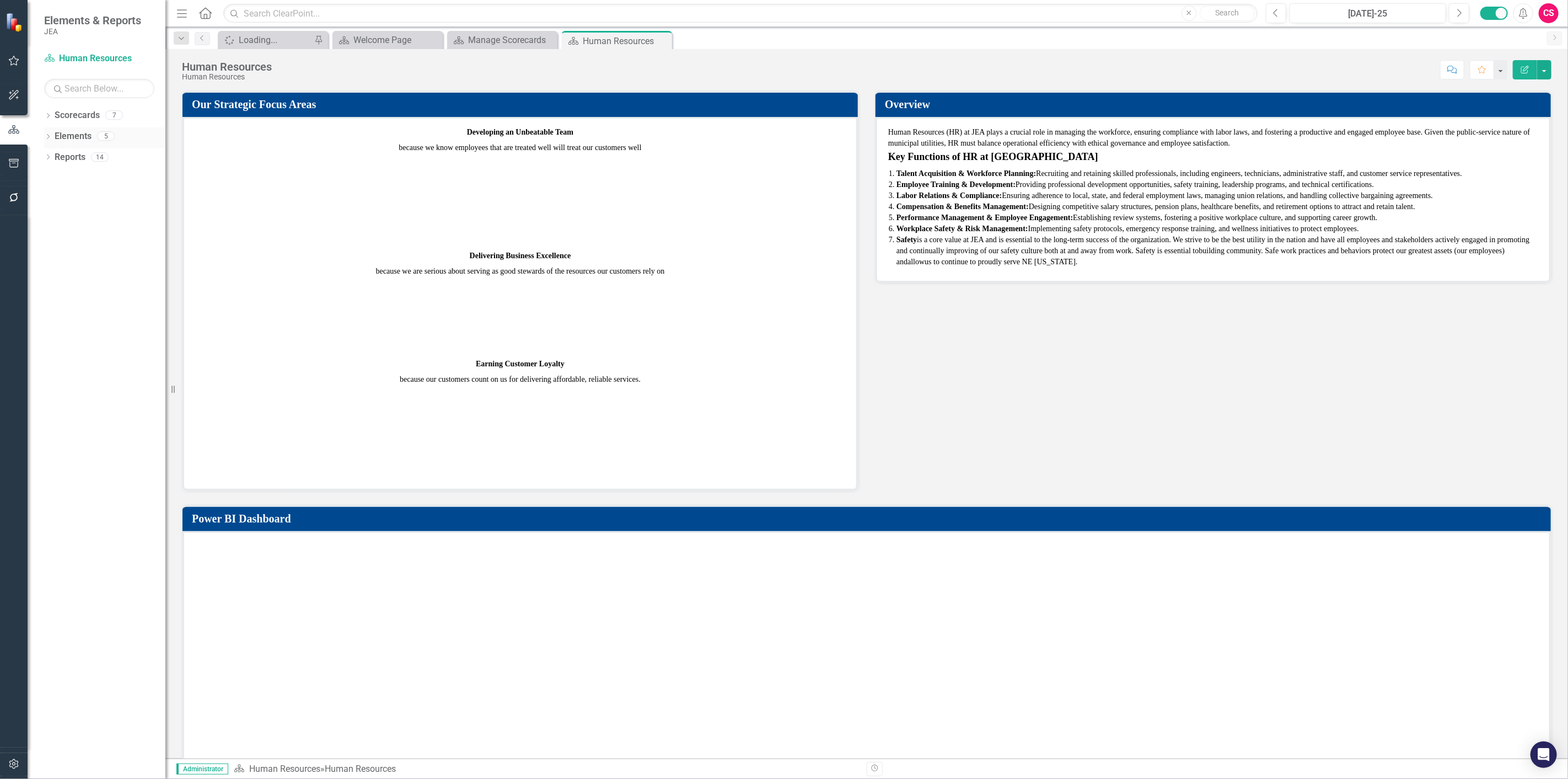
click at [67, 134] on link "Elements" at bounding box center [73, 136] width 37 height 13
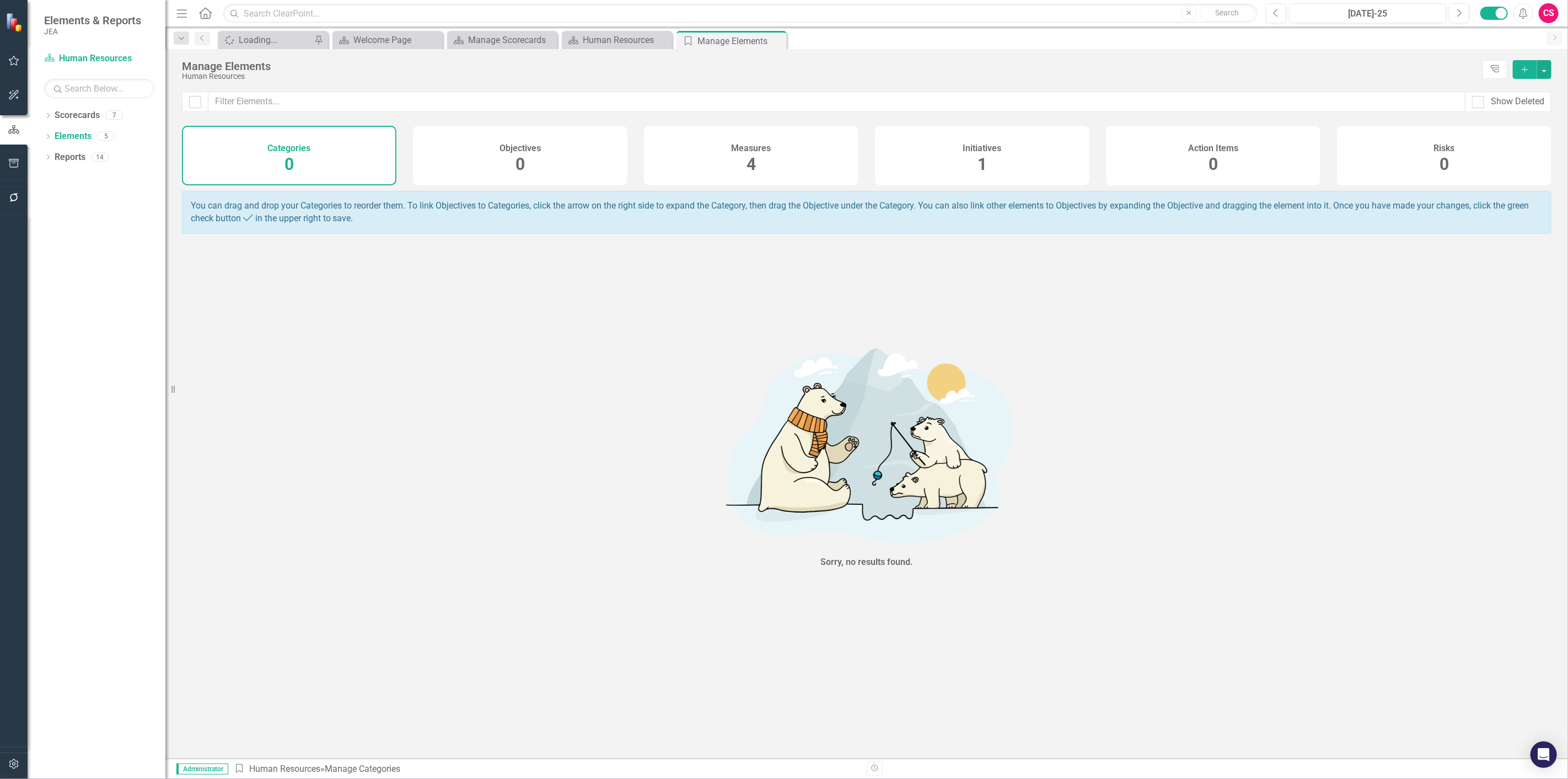
click at [1013, 145] on div "Initiatives 1" at bounding box center [982, 156] width 214 height 60
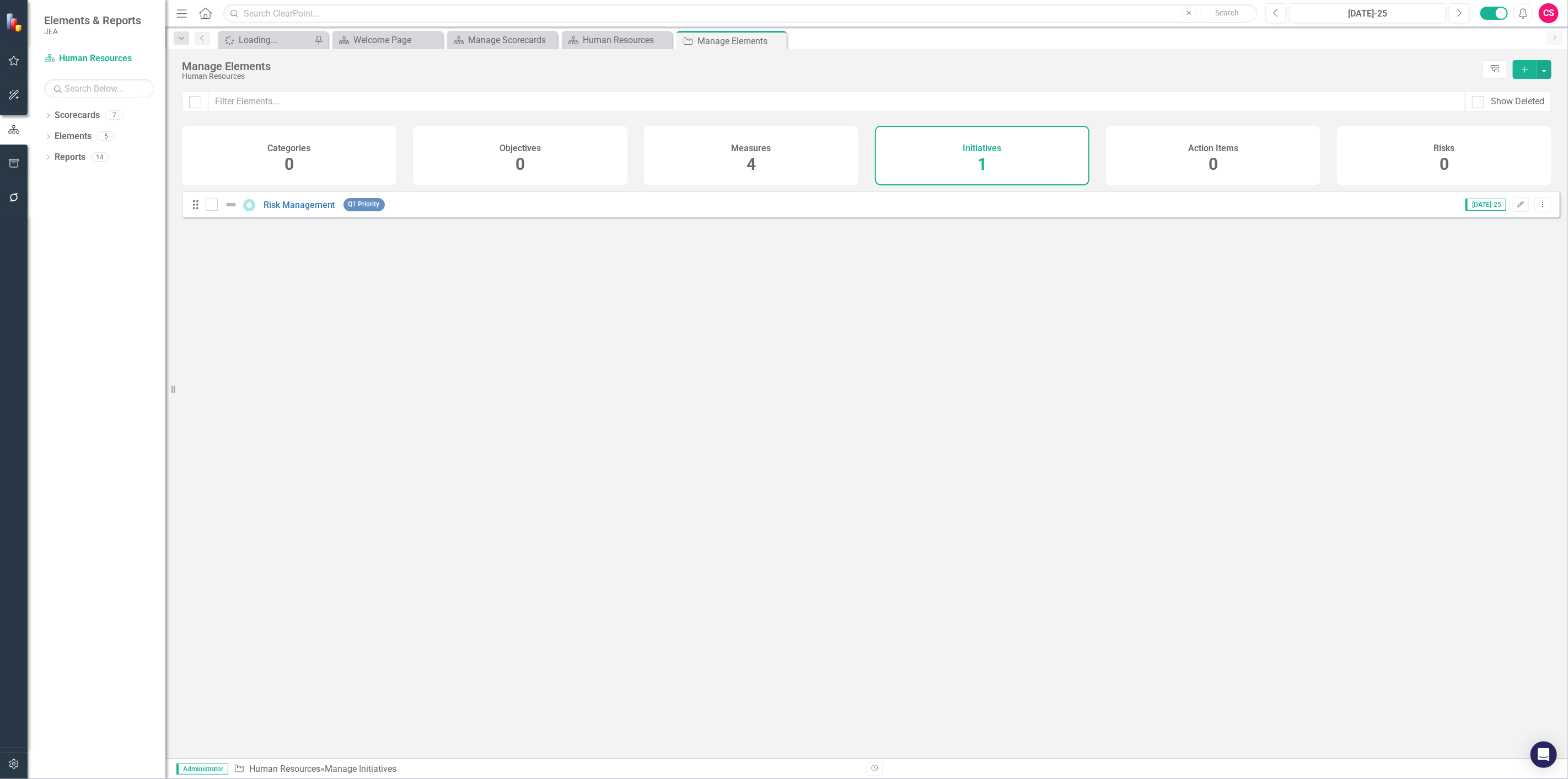
click at [770, 175] on div "Measures 4" at bounding box center [751, 156] width 214 height 60
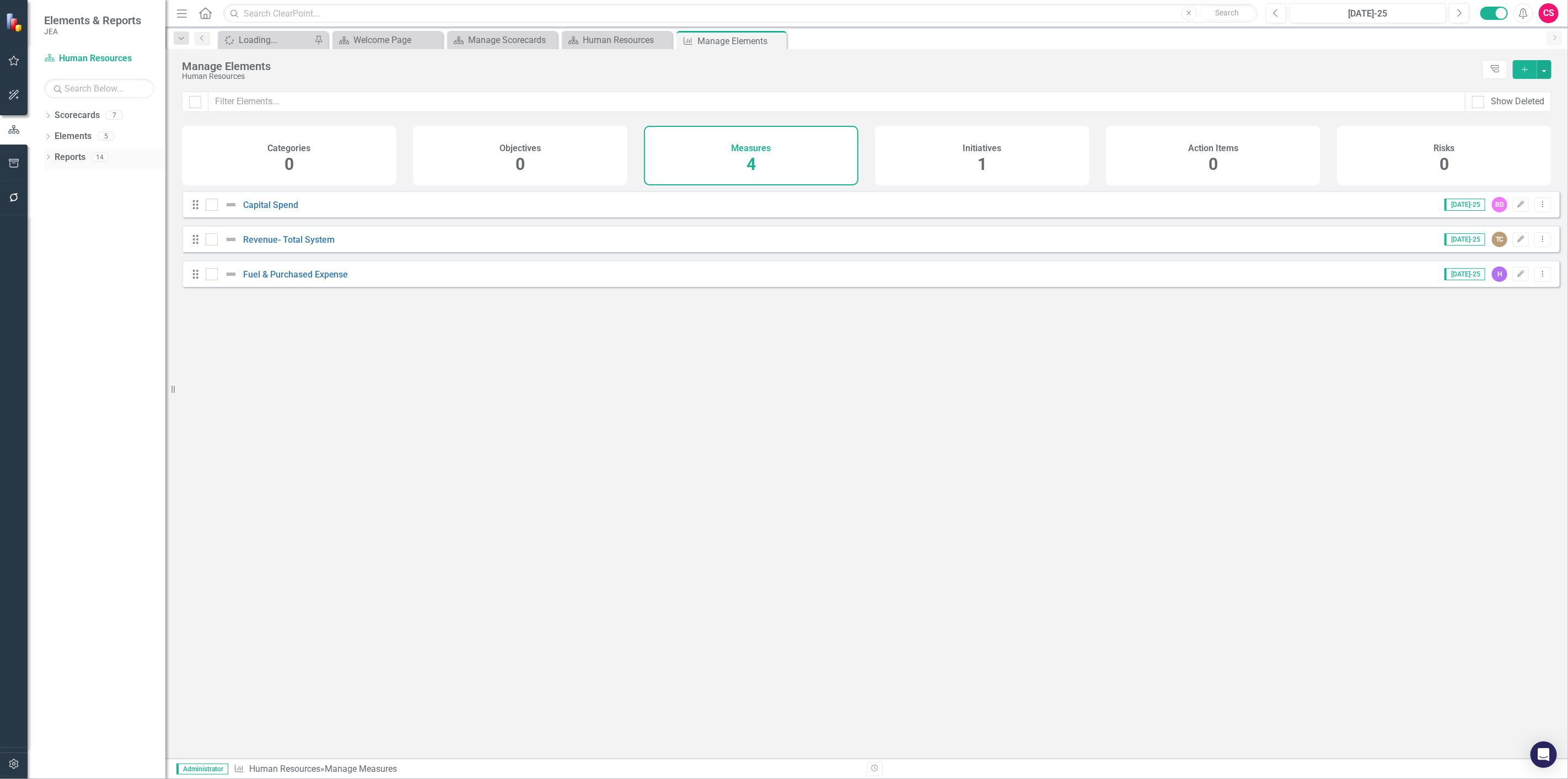
click at [73, 160] on link "Reports" at bounding box center [70, 157] width 31 height 13
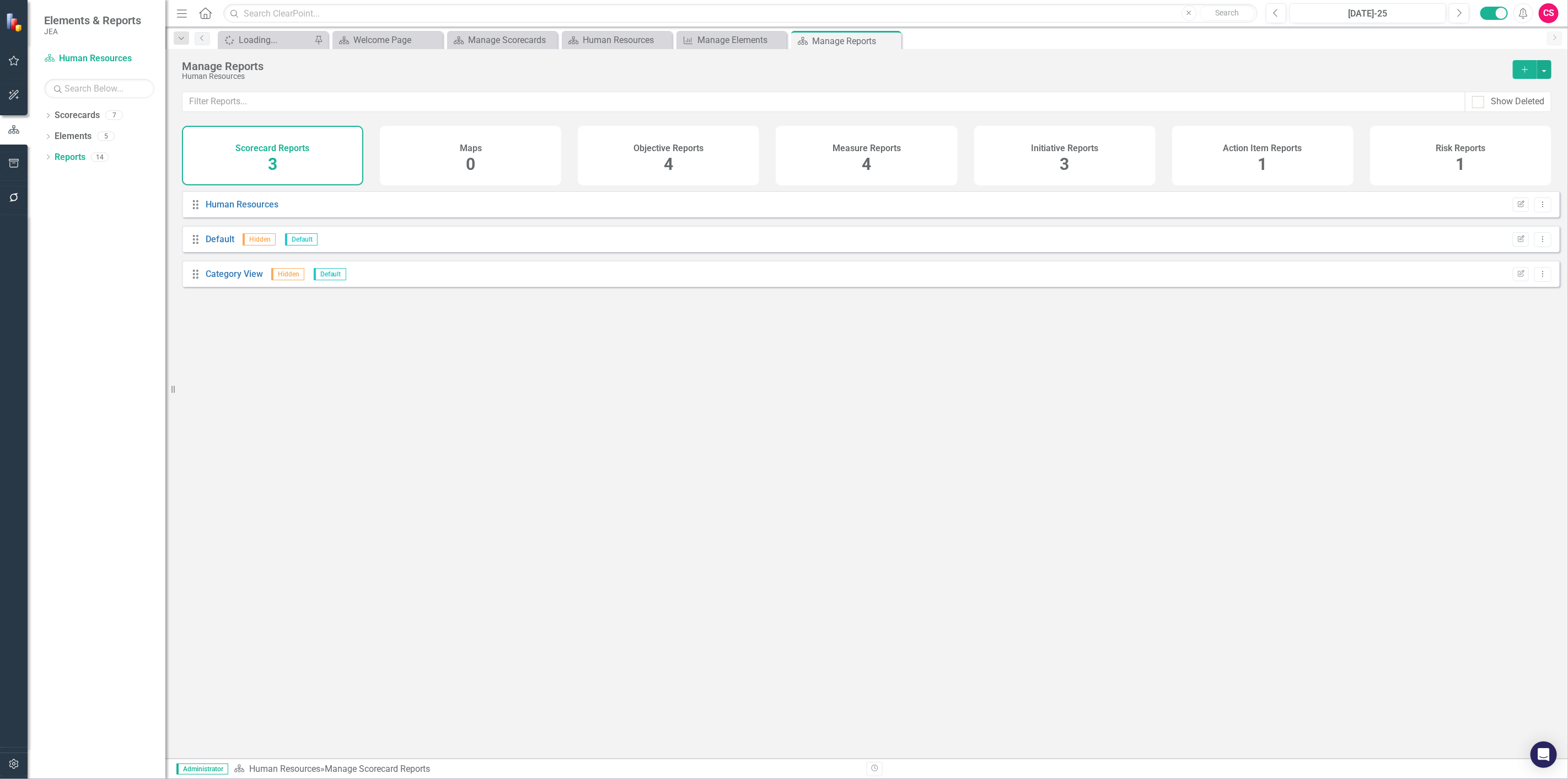
click at [867, 161] on span "4" at bounding box center [866, 164] width 9 height 19
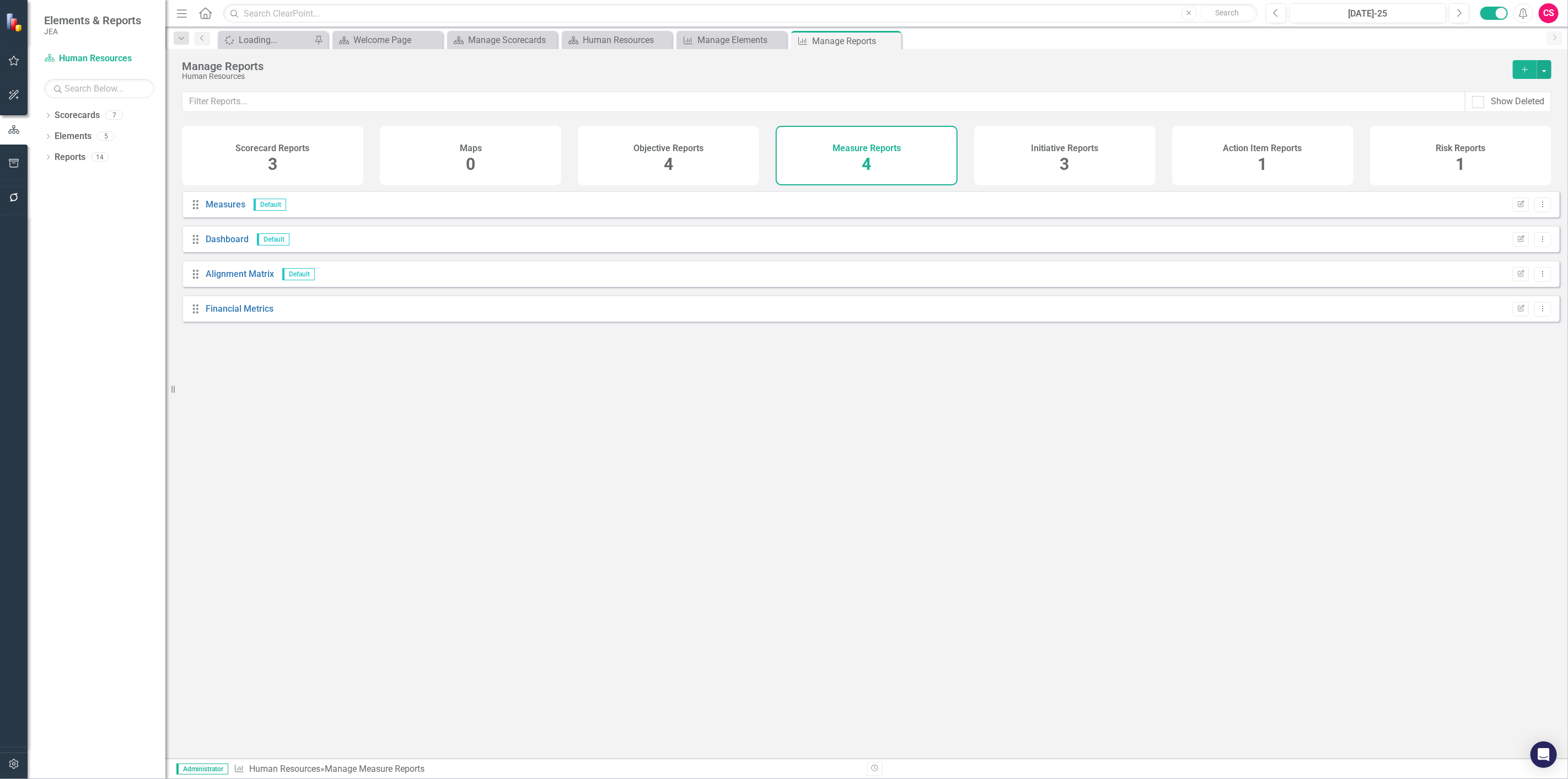
click at [1026, 155] on div "Initiative Reports 3" at bounding box center [1065, 156] width 181 height 60
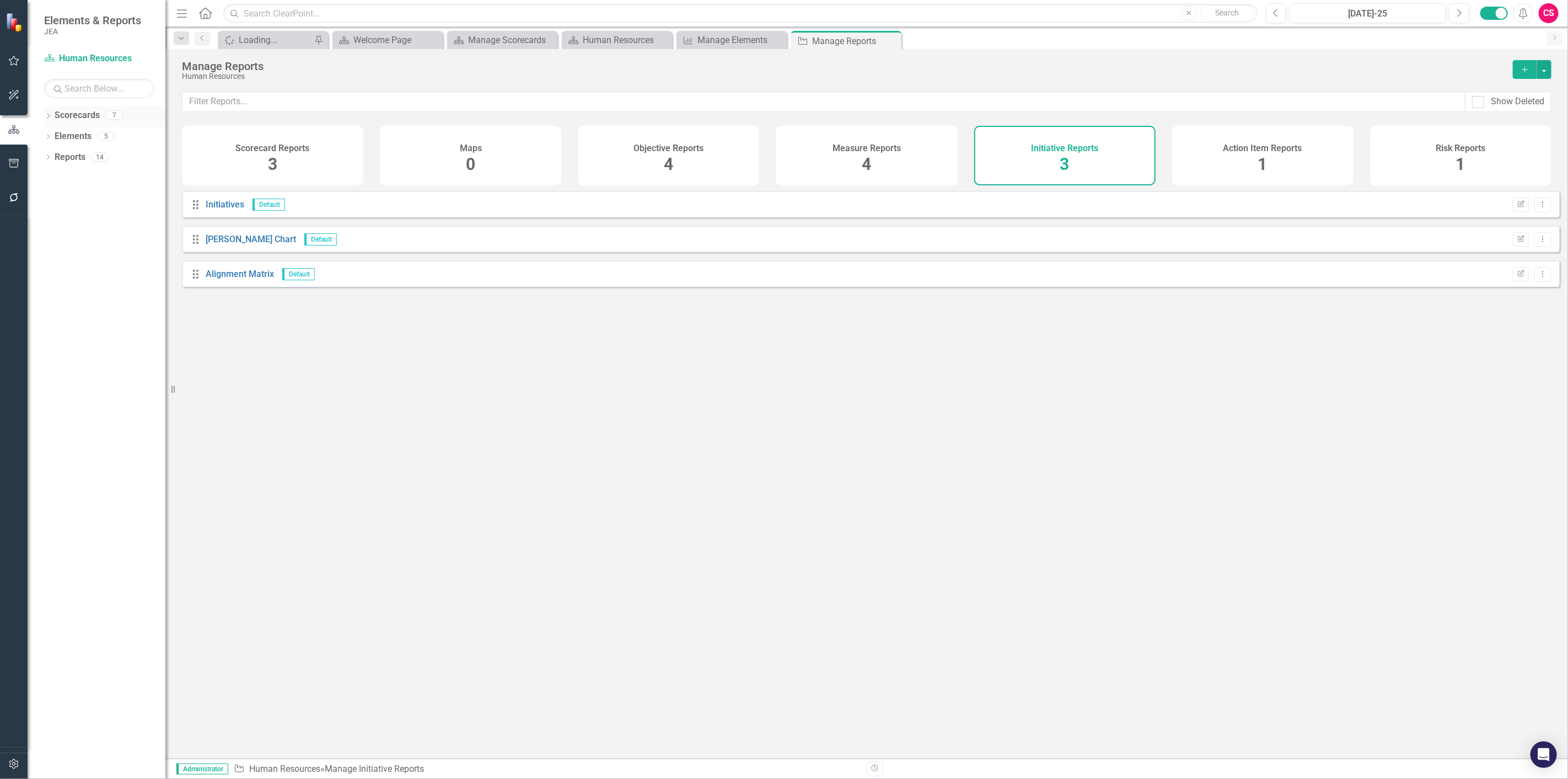
click at [73, 119] on link "Scorecards" at bounding box center [77, 115] width 45 height 13
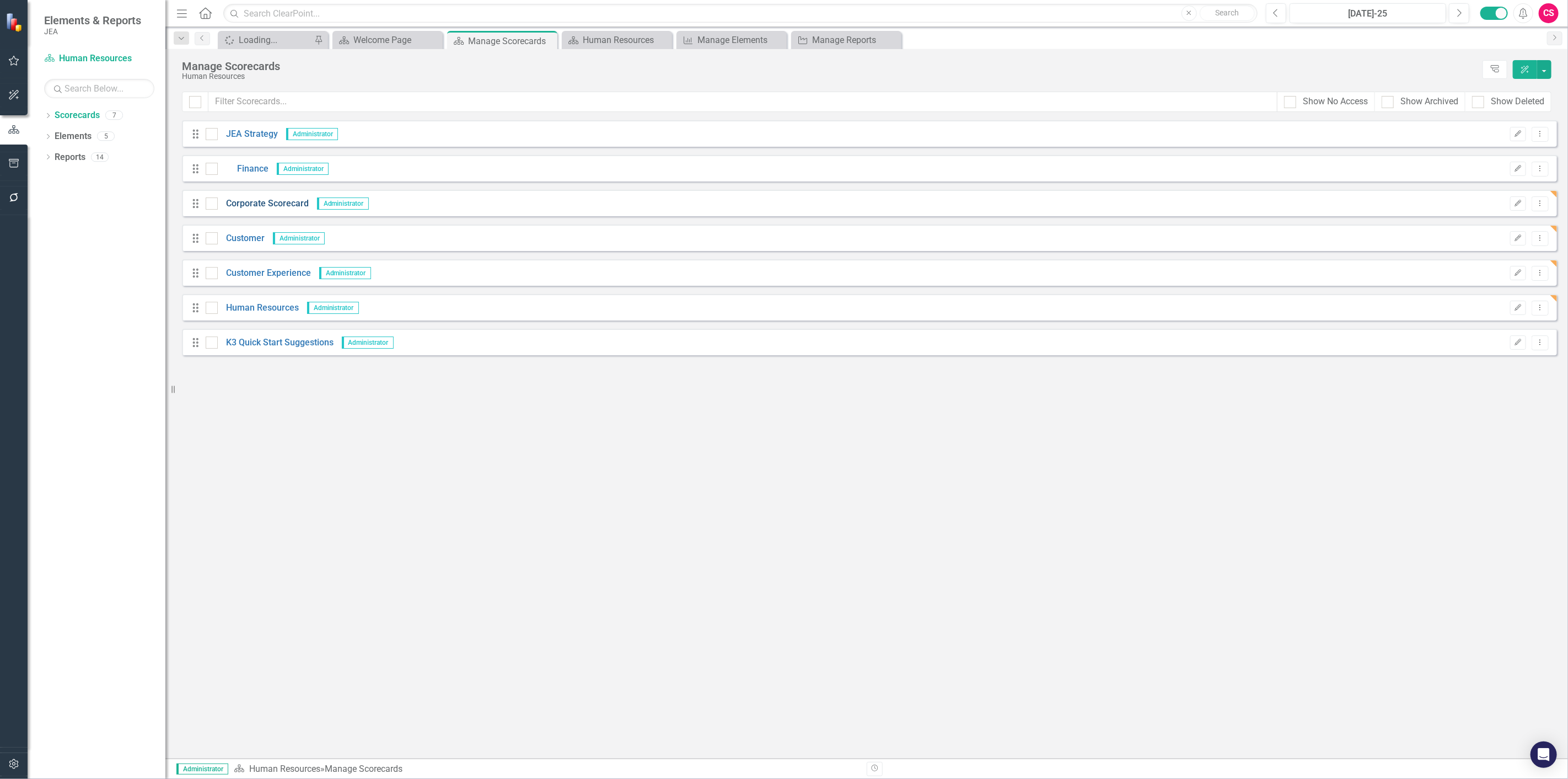
click at [251, 201] on link "Corporate Scorecard" at bounding box center [263, 203] width 91 height 13
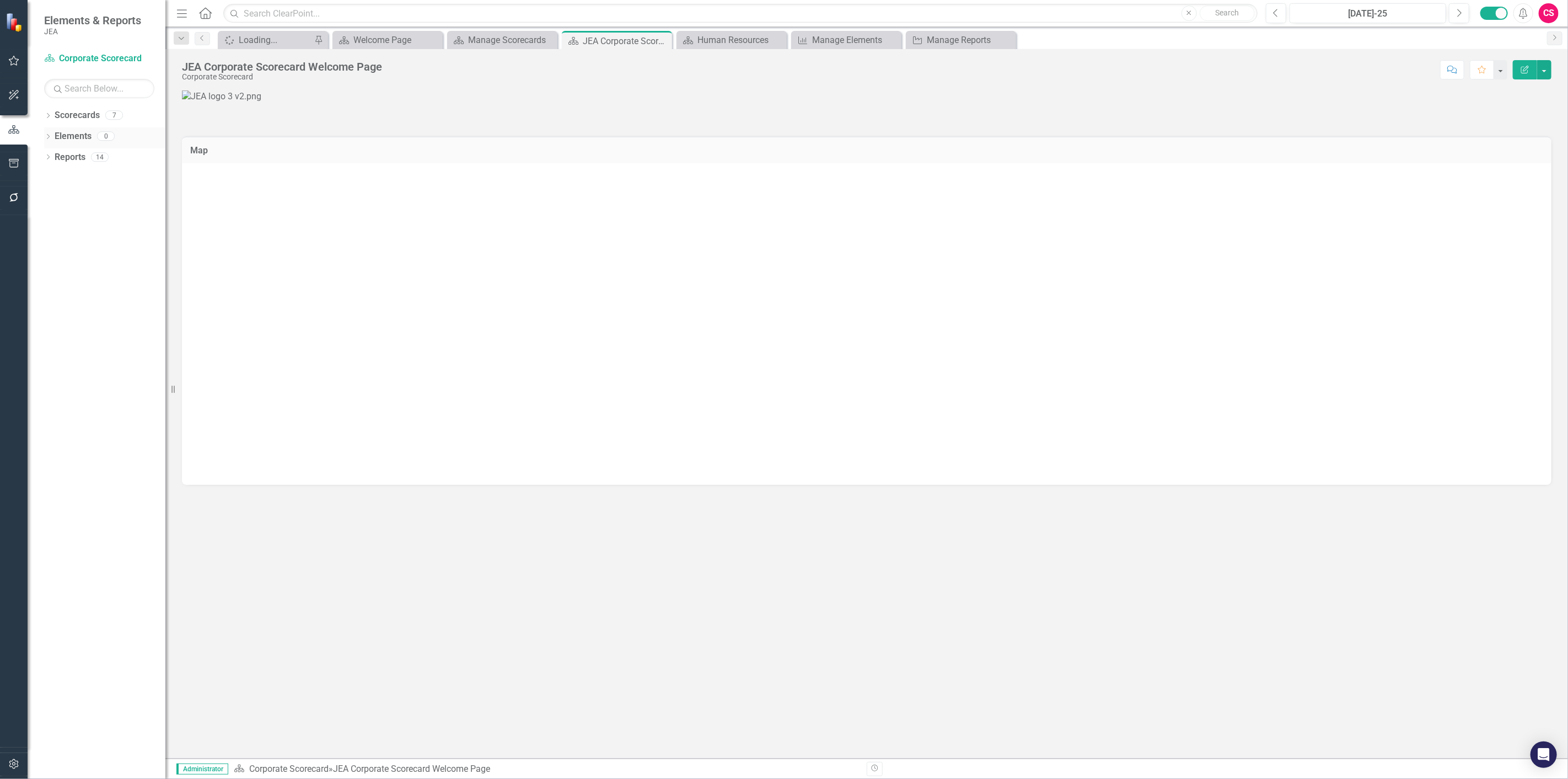
click at [70, 139] on link "Elements" at bounding box center [73, 136] width 37 height 13
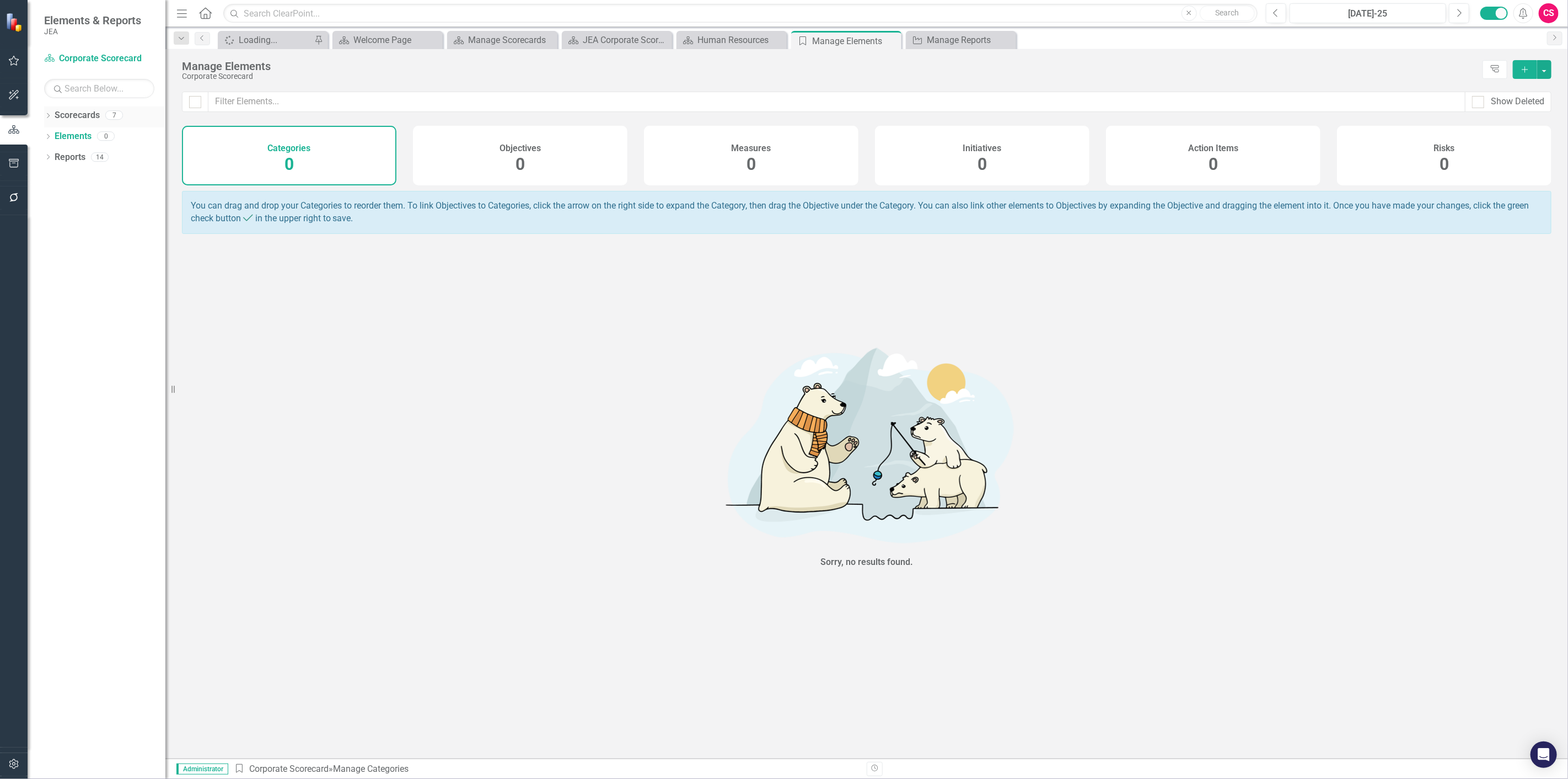
click at [77, 118] on link "Scorecards" at bounding box center [77, 115] width 45 height 13
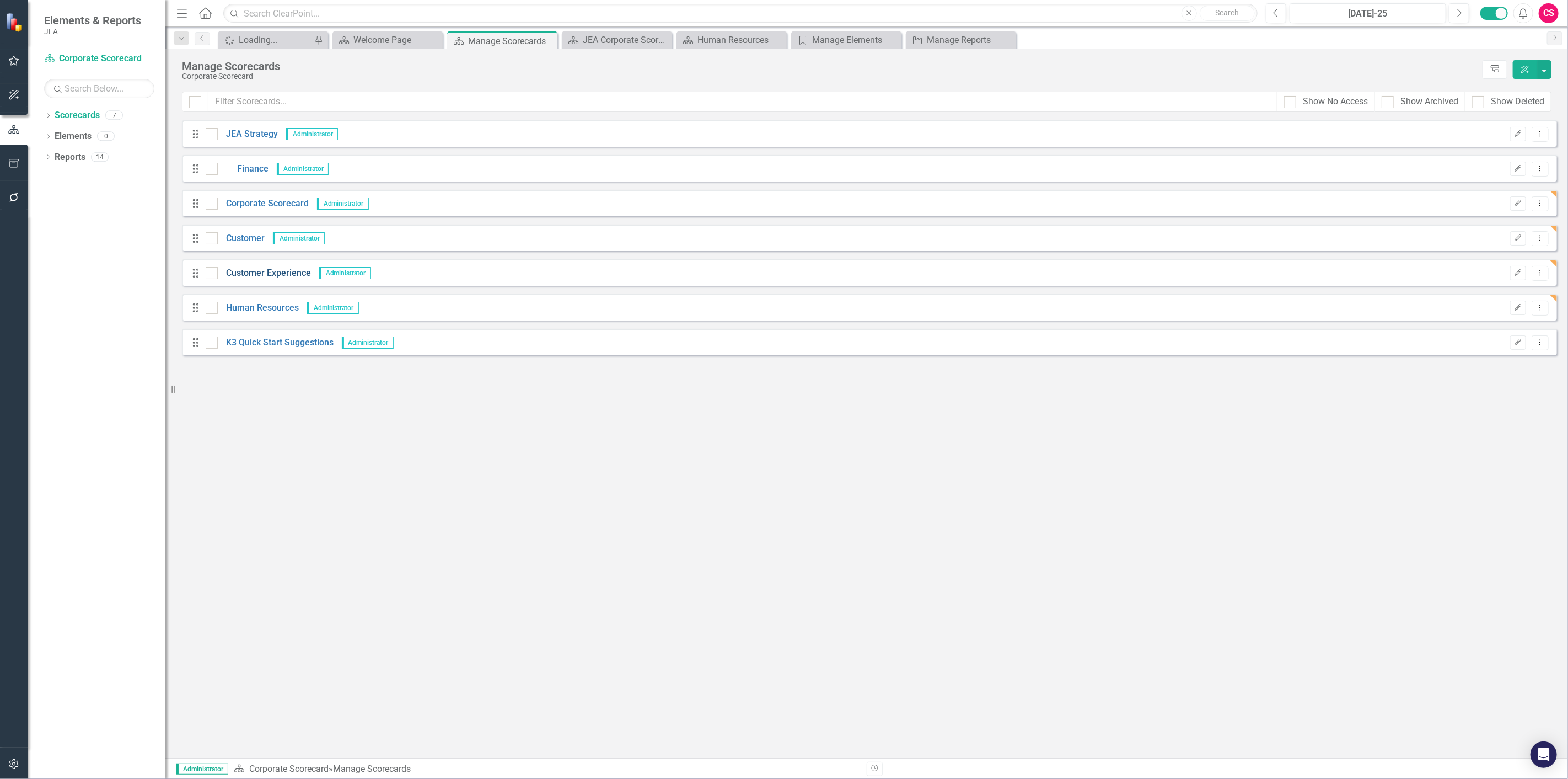
click at [265, 272] on link "Customer Experience" at bounding box center [264, 273] width 93 height 13
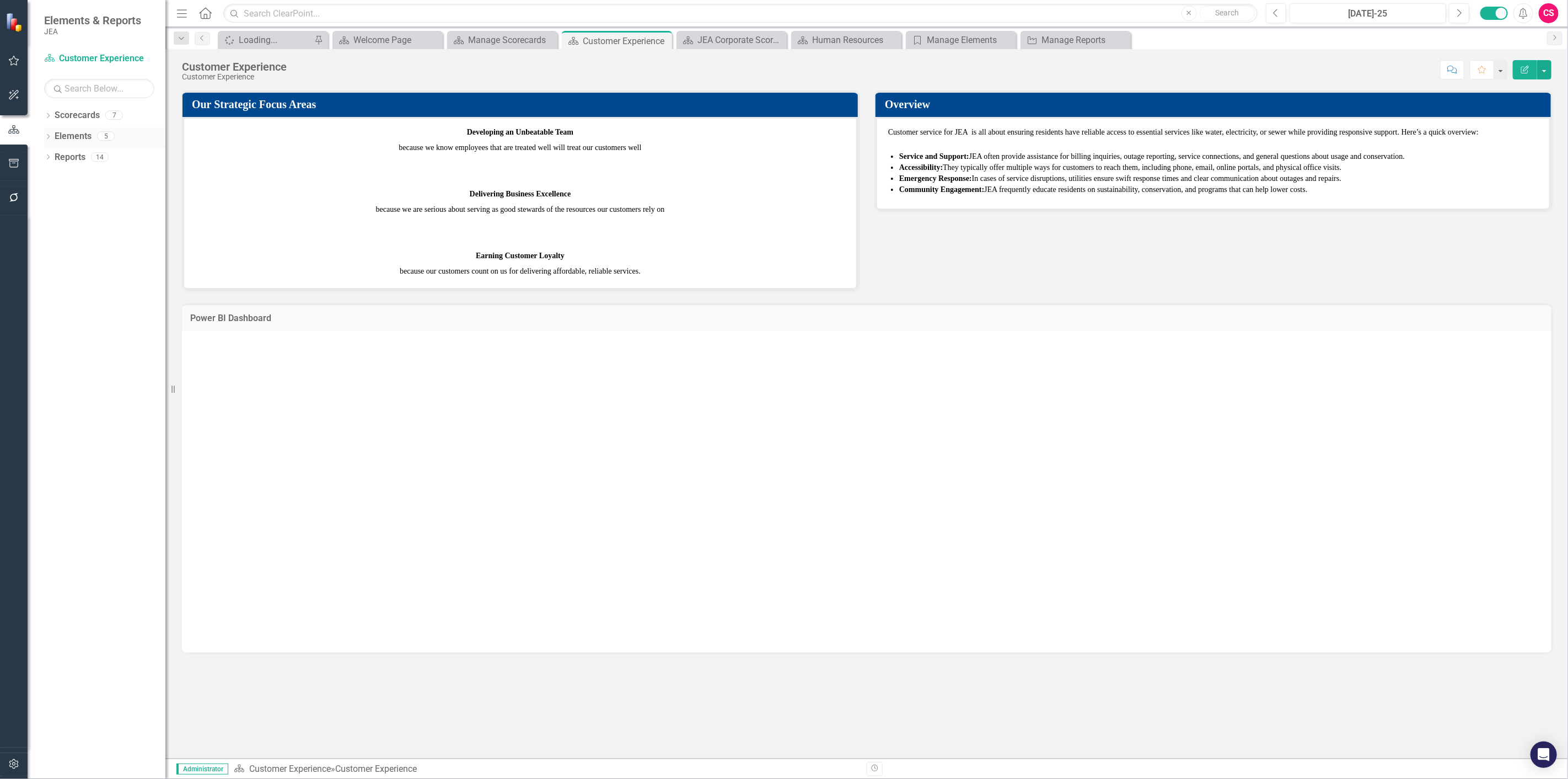
click at [67, 137] on link "Elements" at bounding box center [73, 136] width 37 height 13
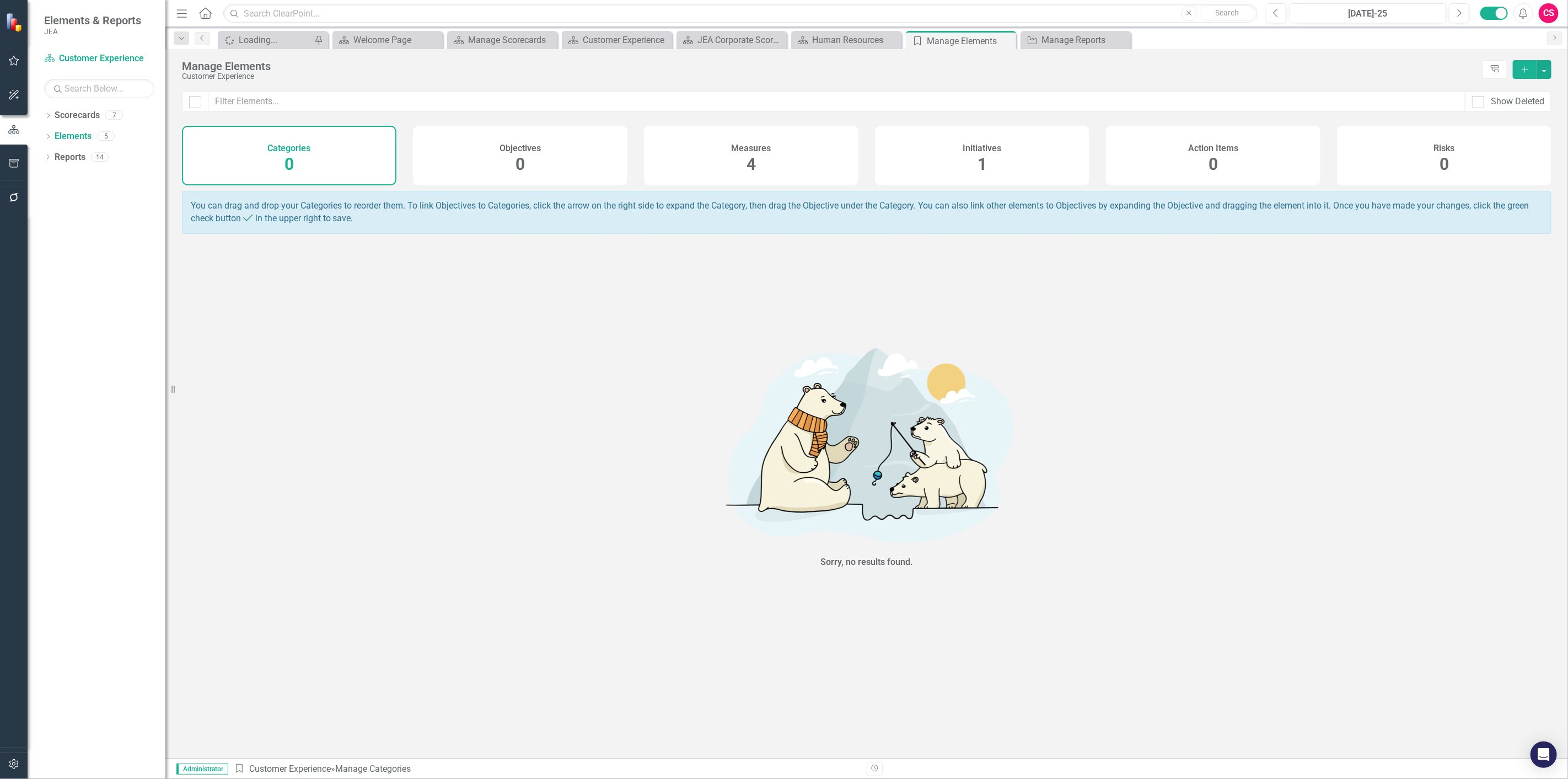
click at [775, 170] on div "Measures 4" at bounding box center [751, 156] width 214 height 60
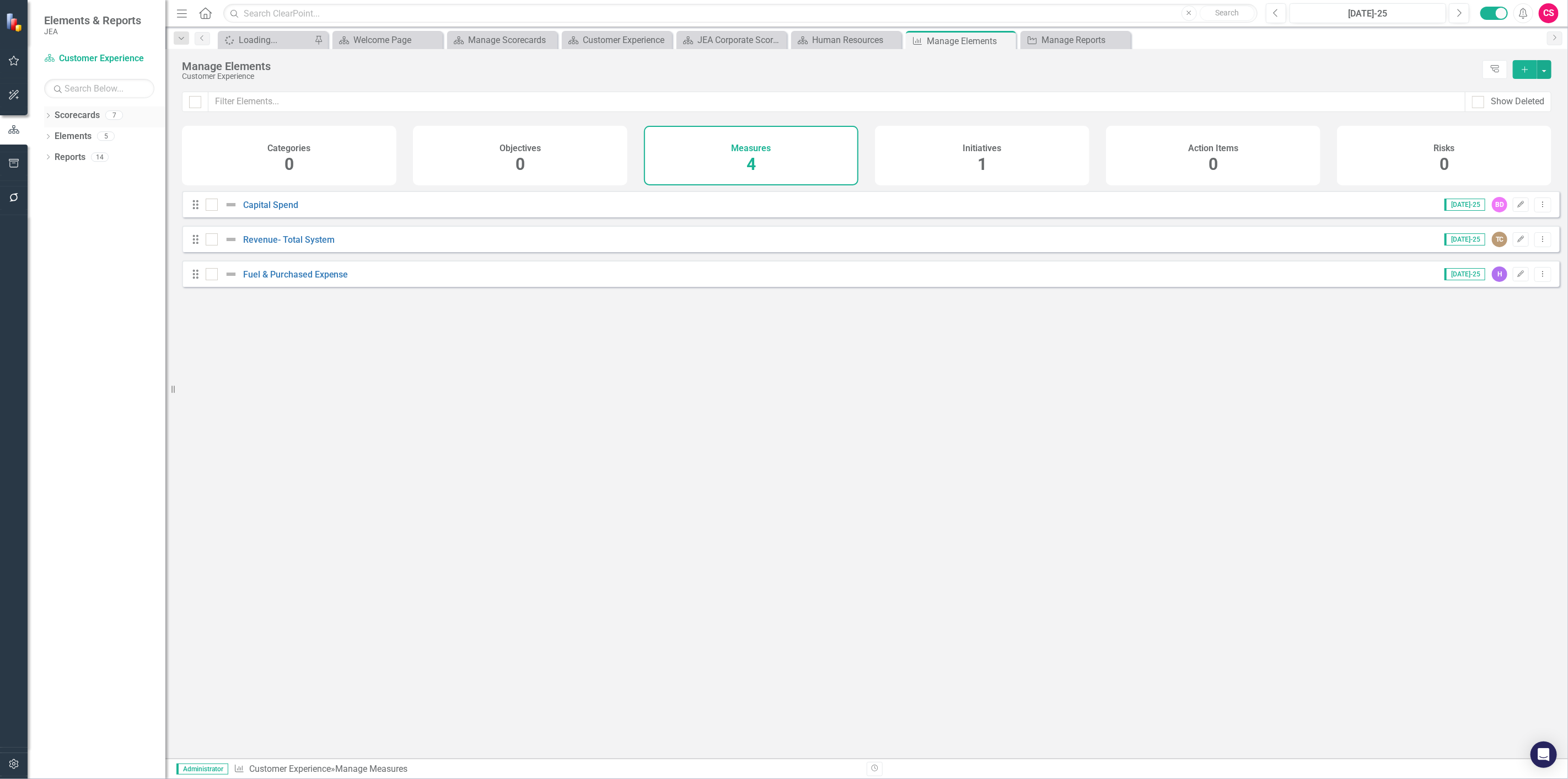
click at [91, 116] on link "Scorecards" at bounding box center [77, 115] width 45 height 13
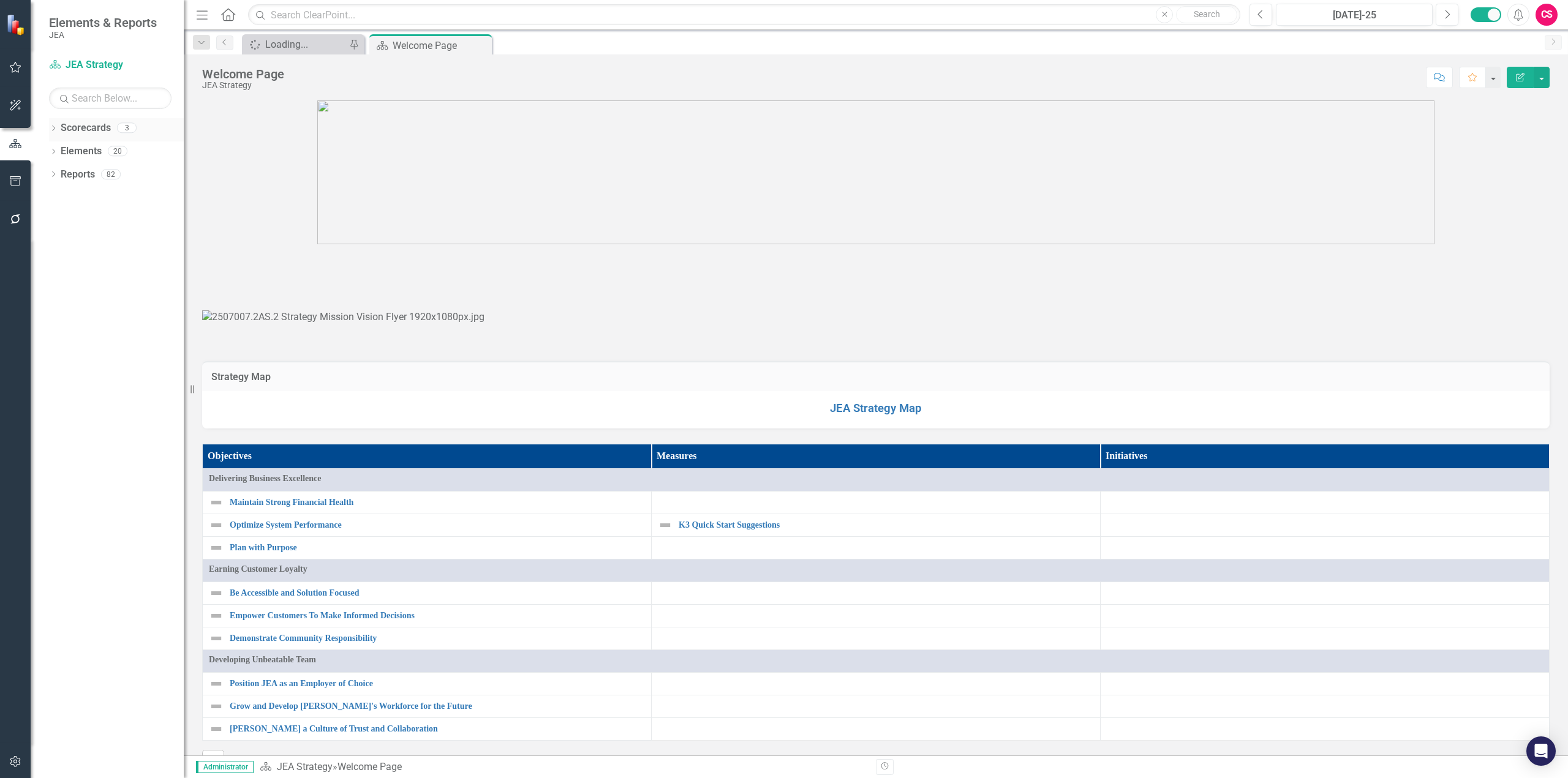
click at [94, 127] on link "Scorecards" at bounding box center [86, 128] width 50 height 14
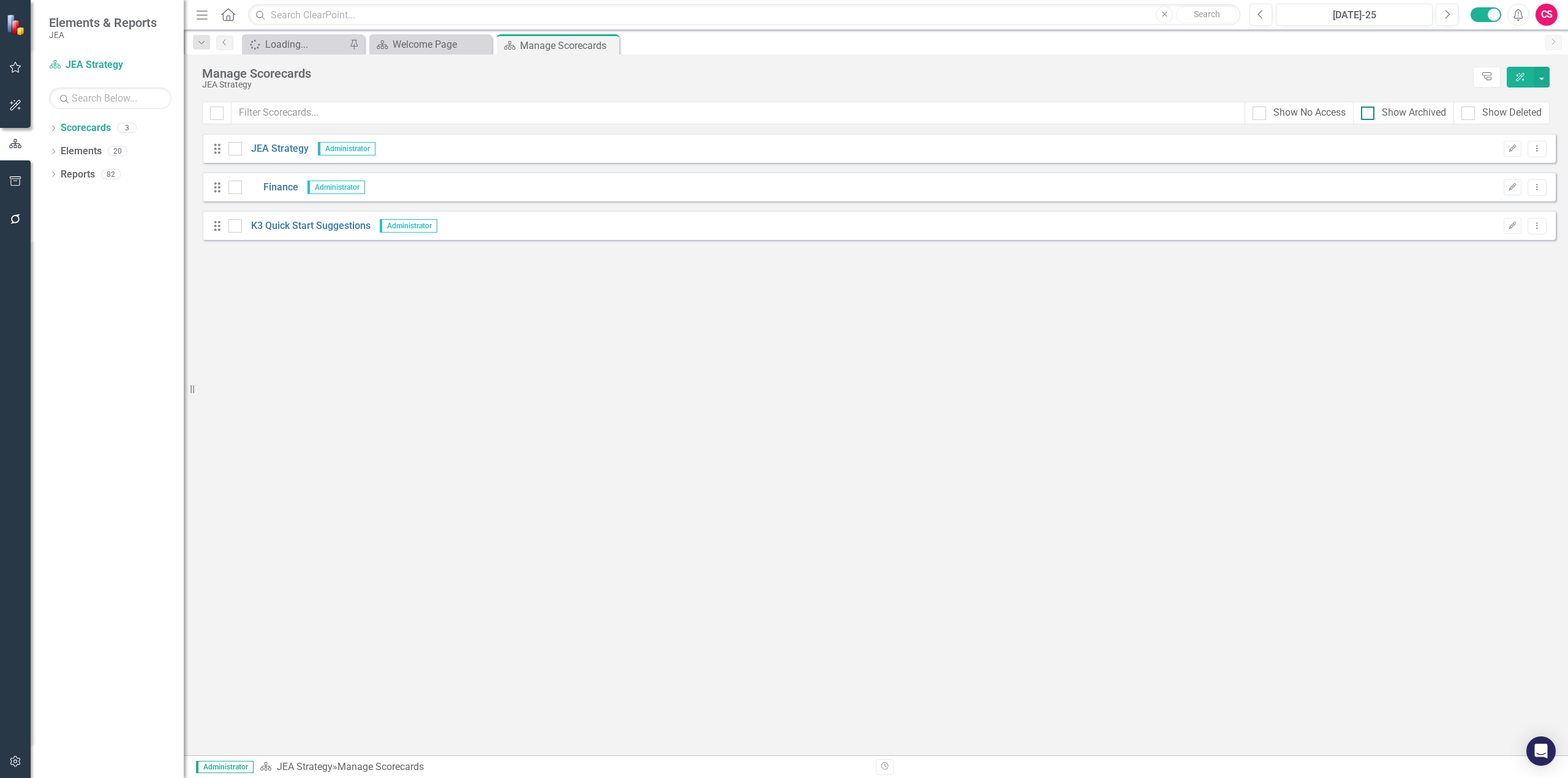
click at [1370, 118] on div at bounding box center [1368, 114] width 14 height 14
click at [1369, 114] on input "Show Archived" at bounding box center [1365, 111] width 8 height 8
checkbox input "true"
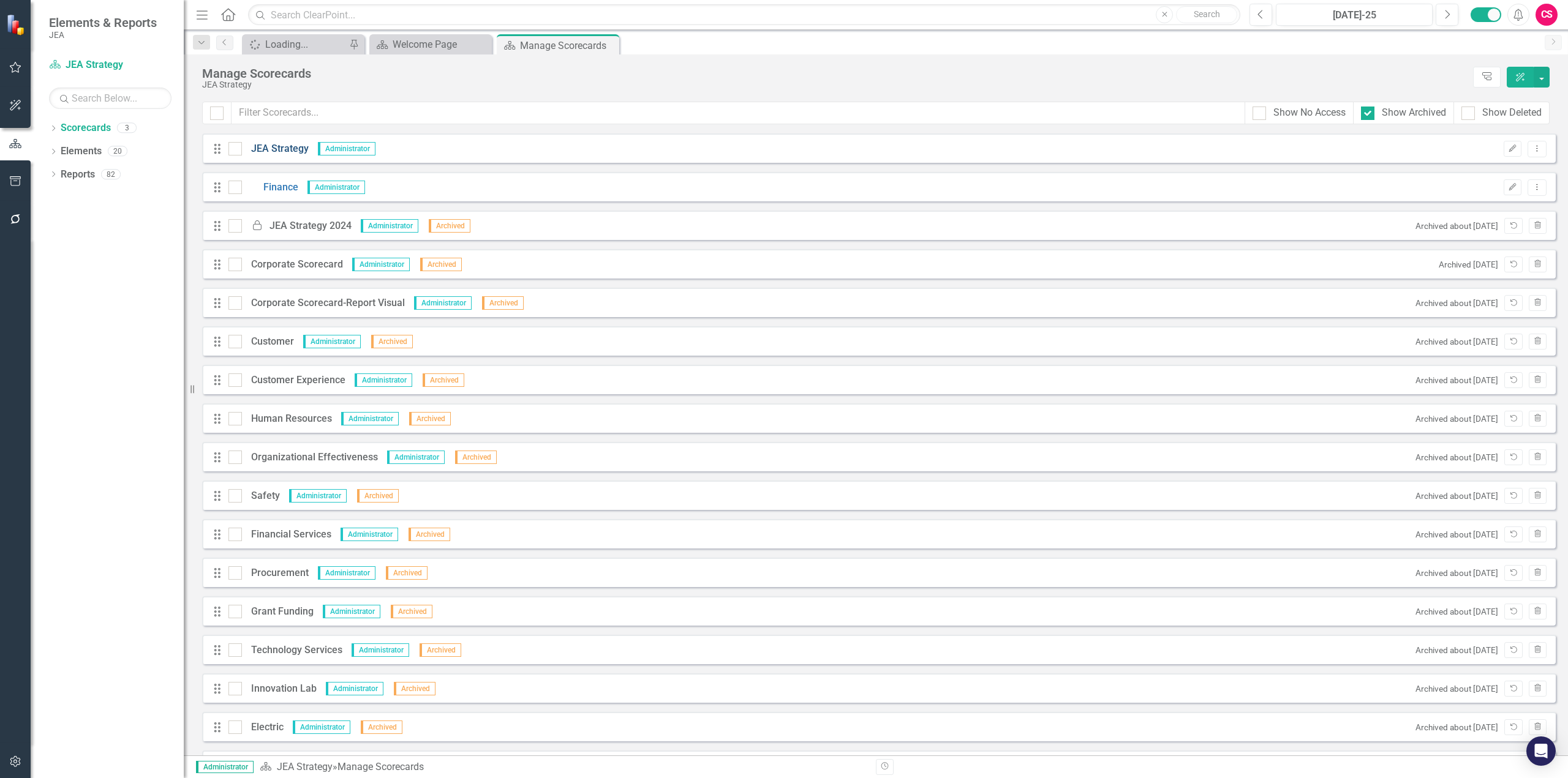
click at [285, 145] on link "JEA Strategy" at bounding box center [275, 149] width 67 height 14
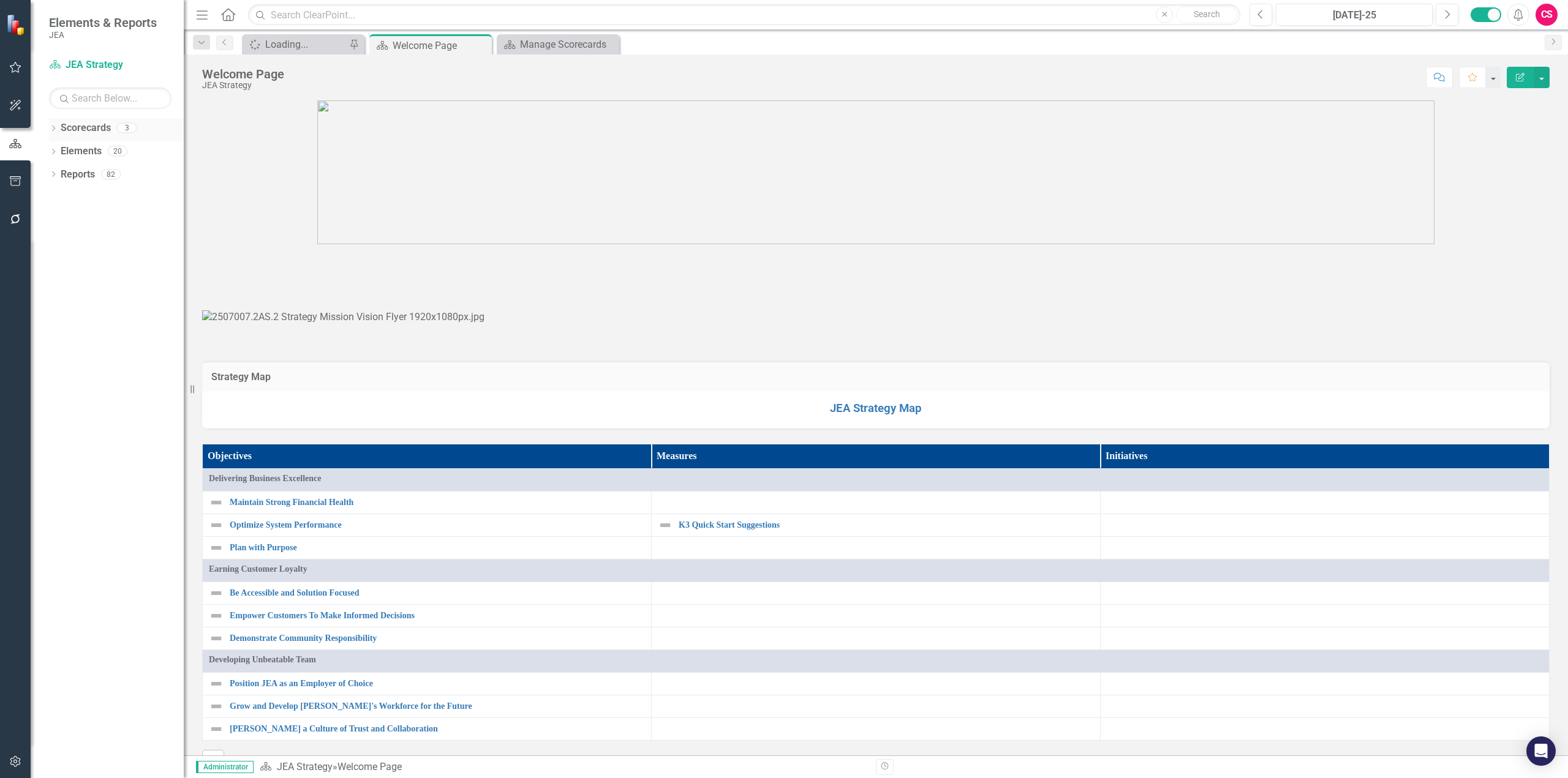
click at [100, 130] on link "Scorecards" at bounding box center [86, 128] width 50 height 14
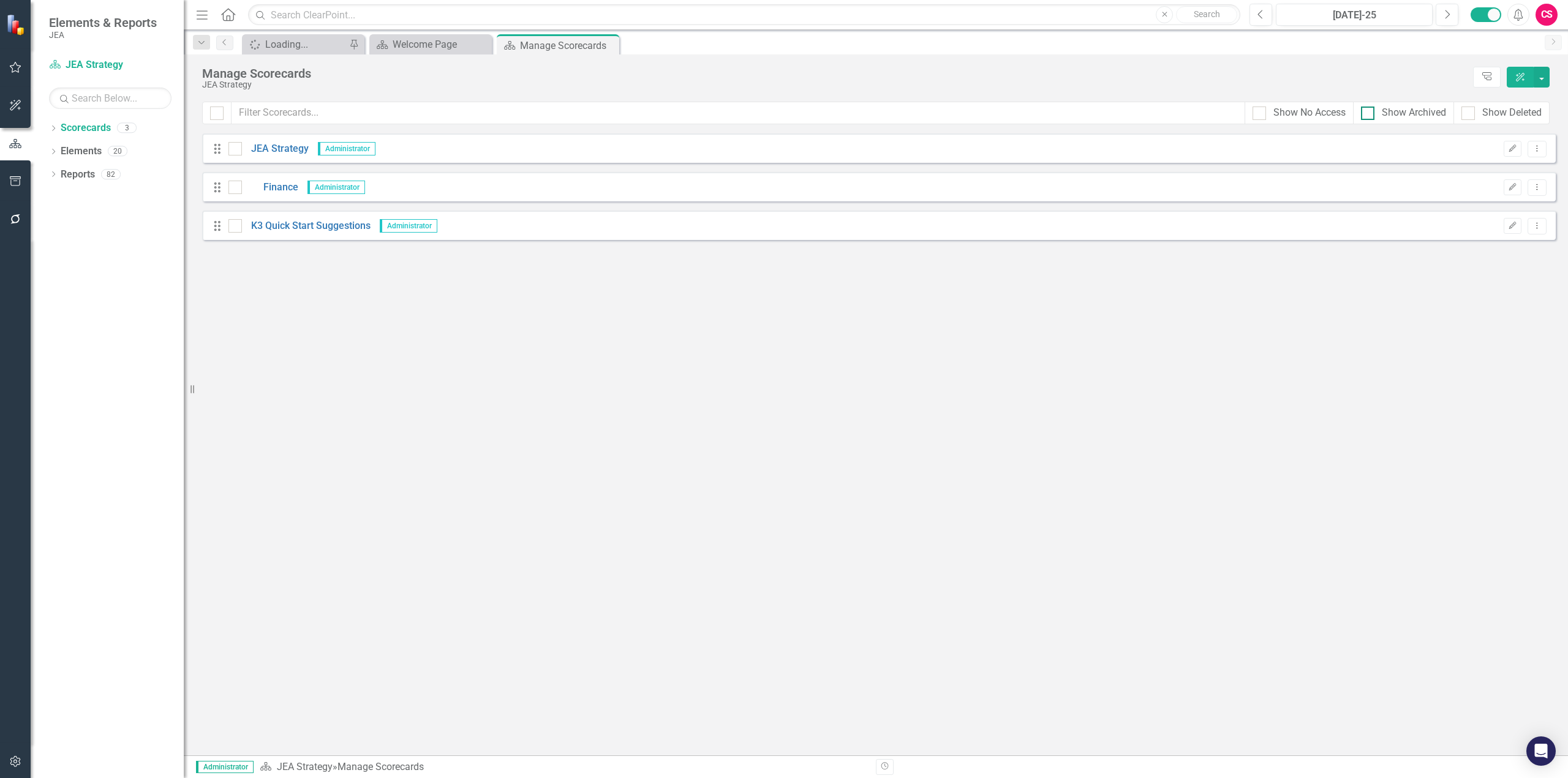
click at [1364, 120] on div "Show Archived" at bounding box center [1404, 113] width 85 height 14
click at [1364, 114] on input "Show Archived" at bounding box center [1365, 111] width 8 height 8
checkbox input "true"
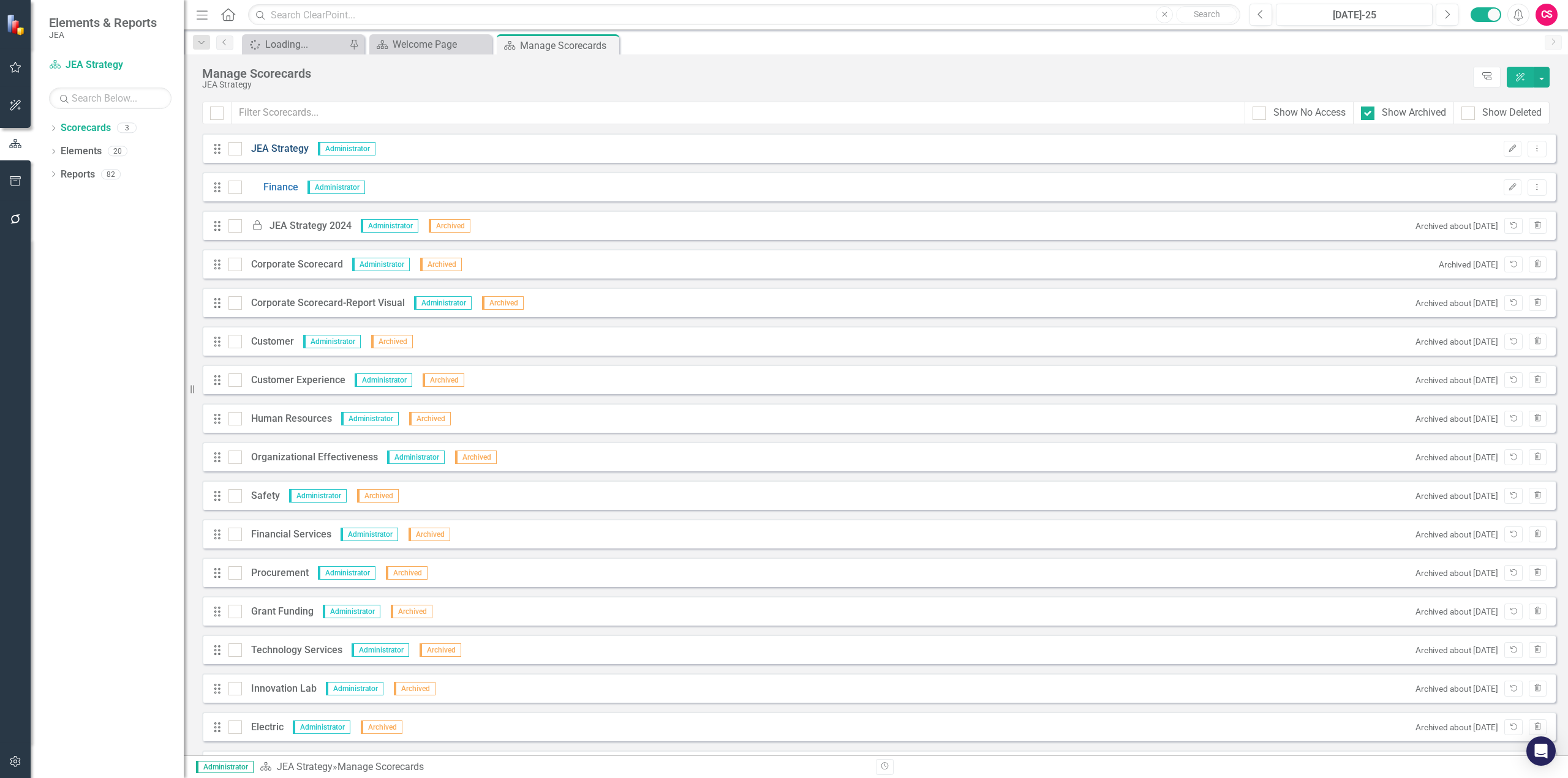
click at [263, 148] on link "JEA Strategy" at bounding box center [275, 149] width 67 height 14
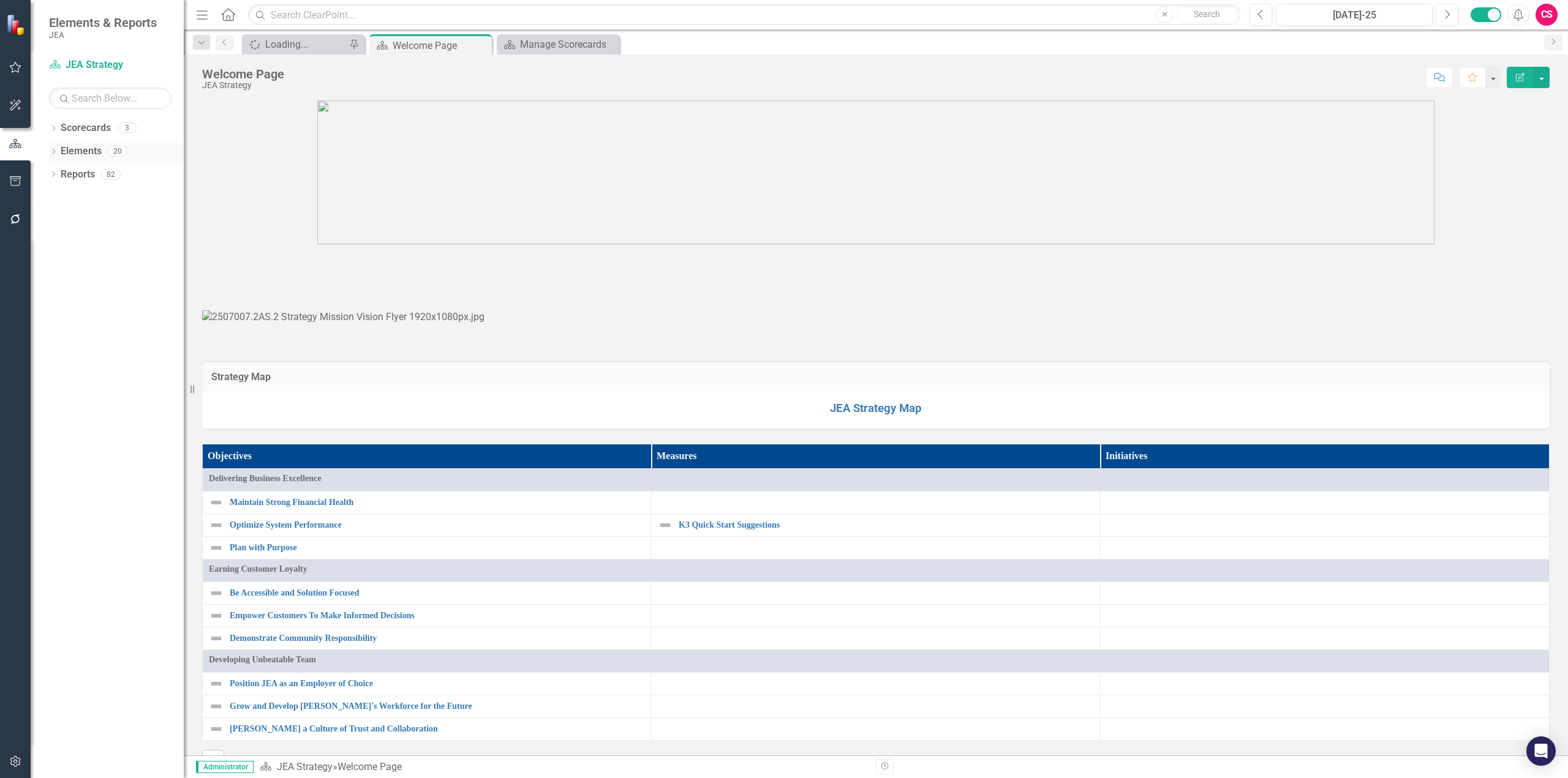
click at [81, 151] on link "Elements" at bounding box center [81, 151] width 41 height 14
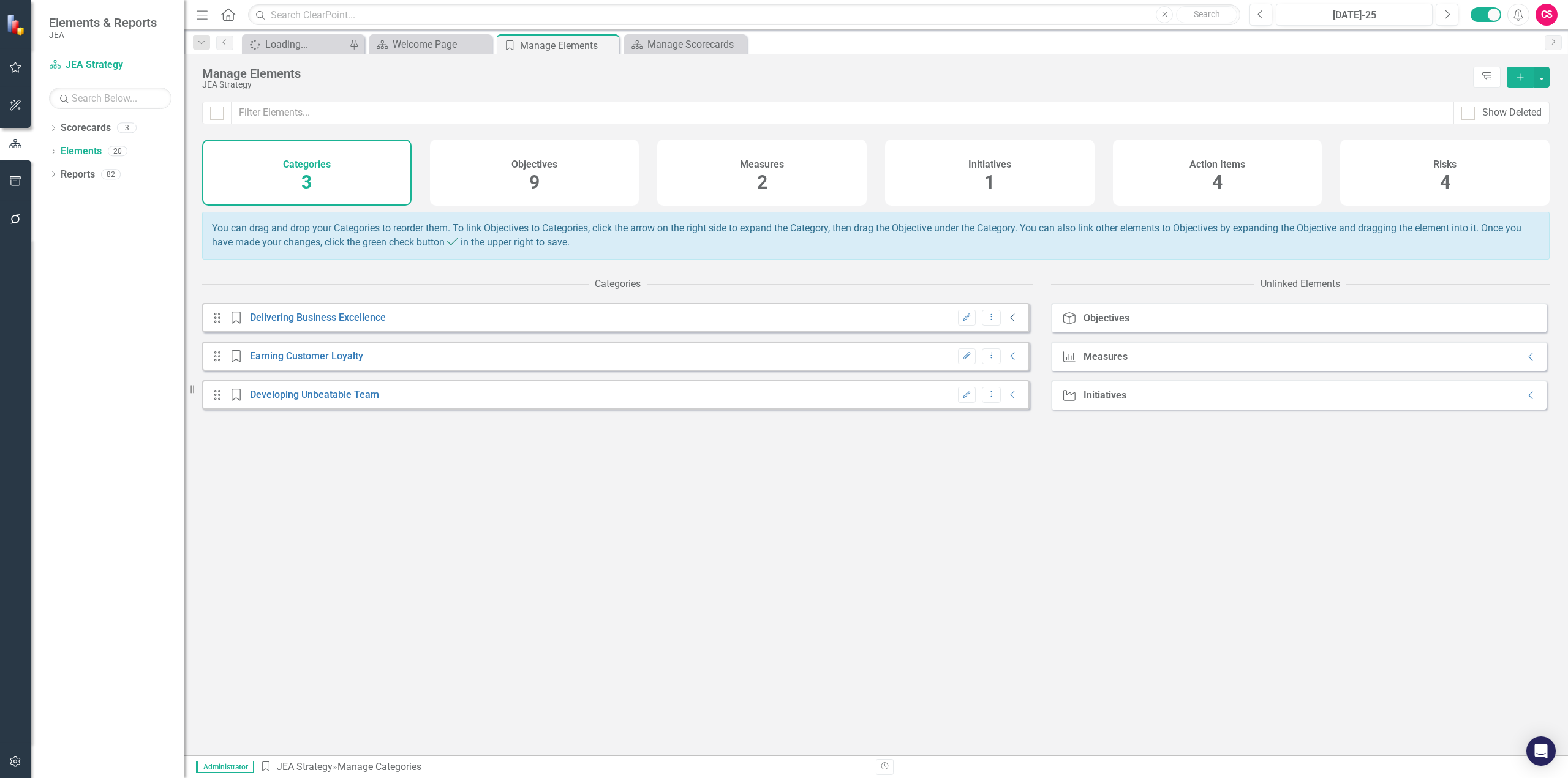
click at [1010, 322] on icon "Collapse" at bounding box center [1013, 318] width 12 height 9
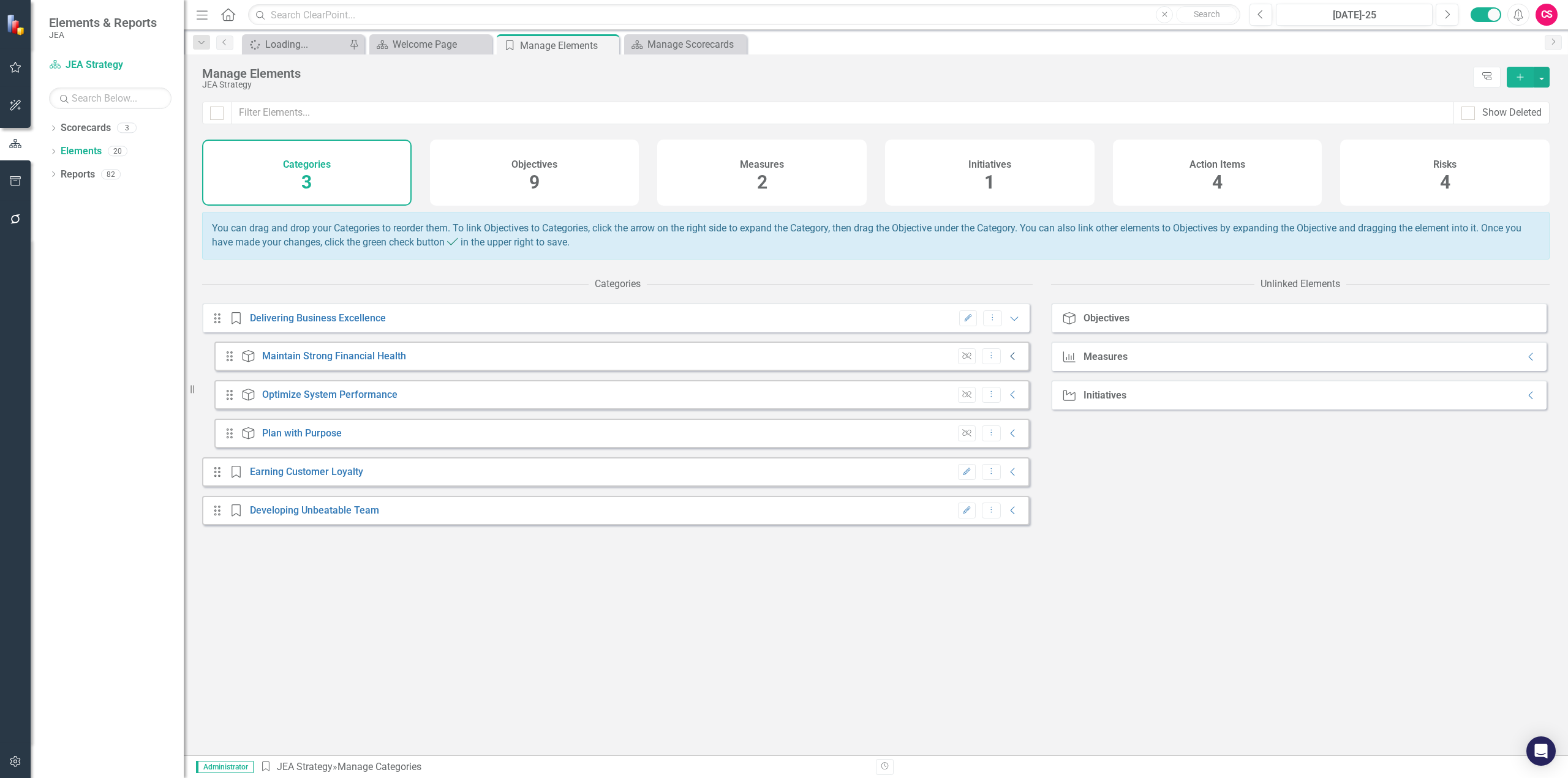
click at [1007, 361] on icon "Collapse" at bounding box center [1013, 356] width 12 height 9
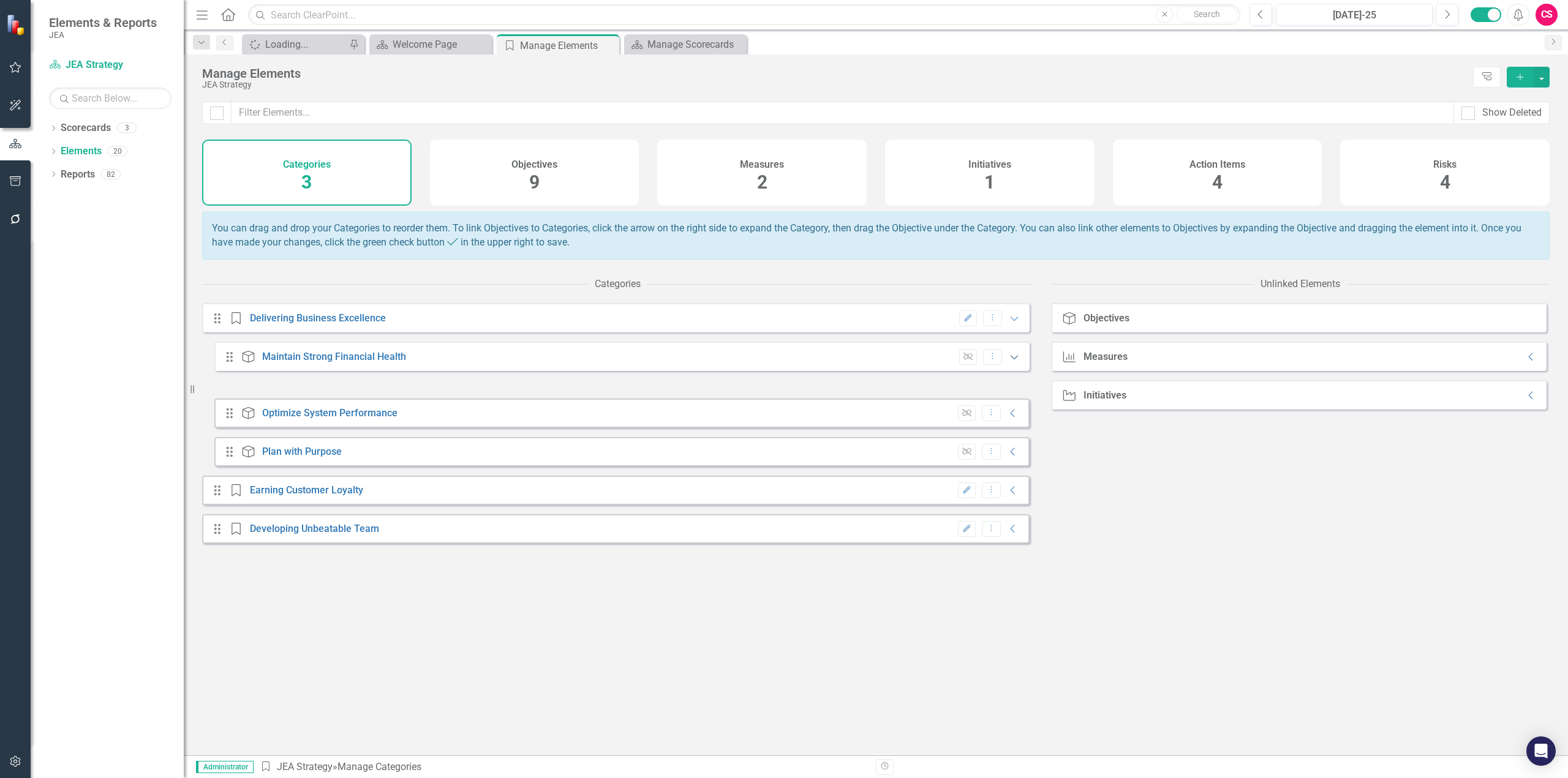
click at [1009, 362] on icon "Expanded" at bounding box center [1014, 357] width 12 height 9
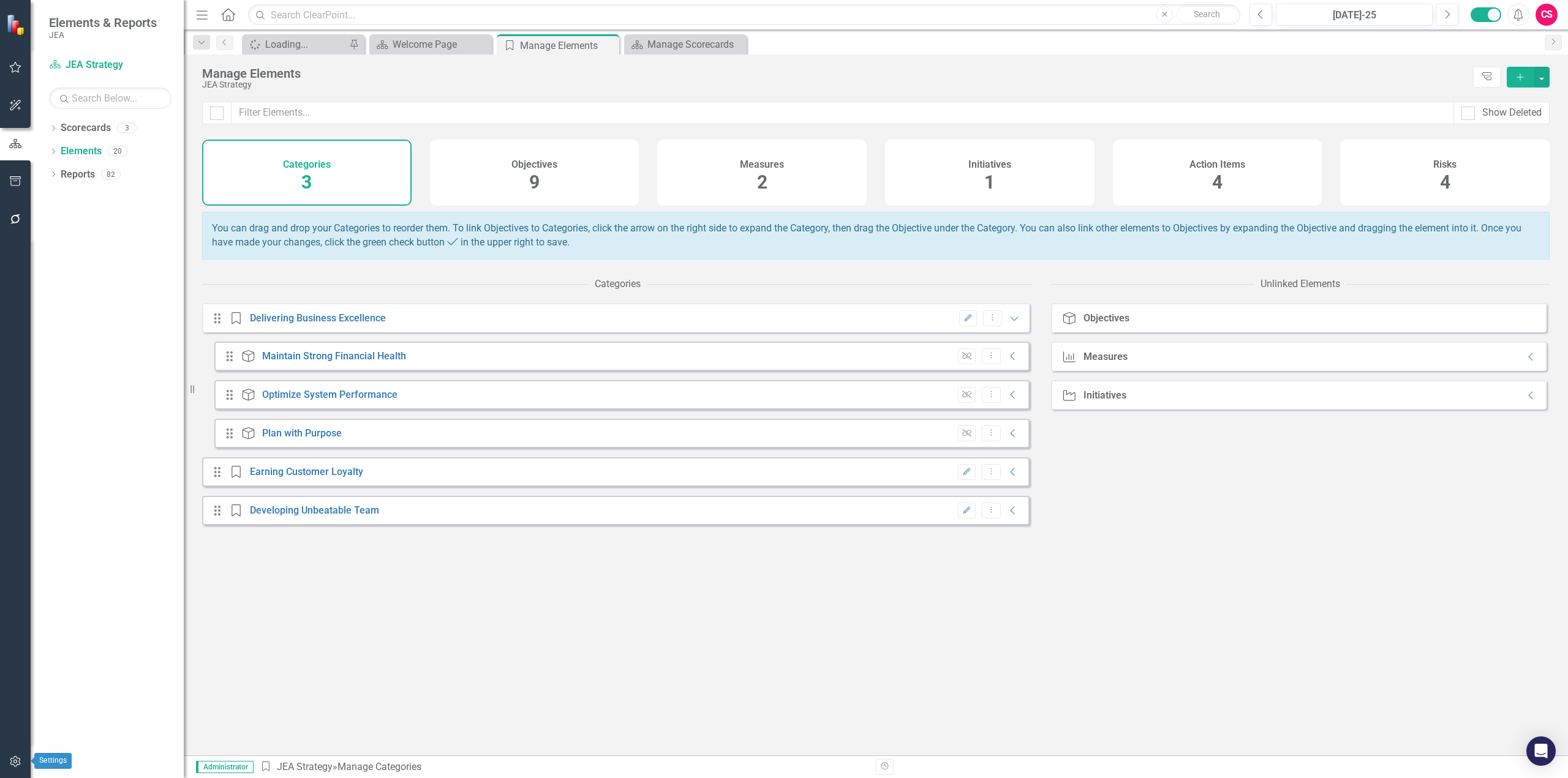
click at [20, 759] on icon "button" at bounding box center [14, 762] width 10 height 11
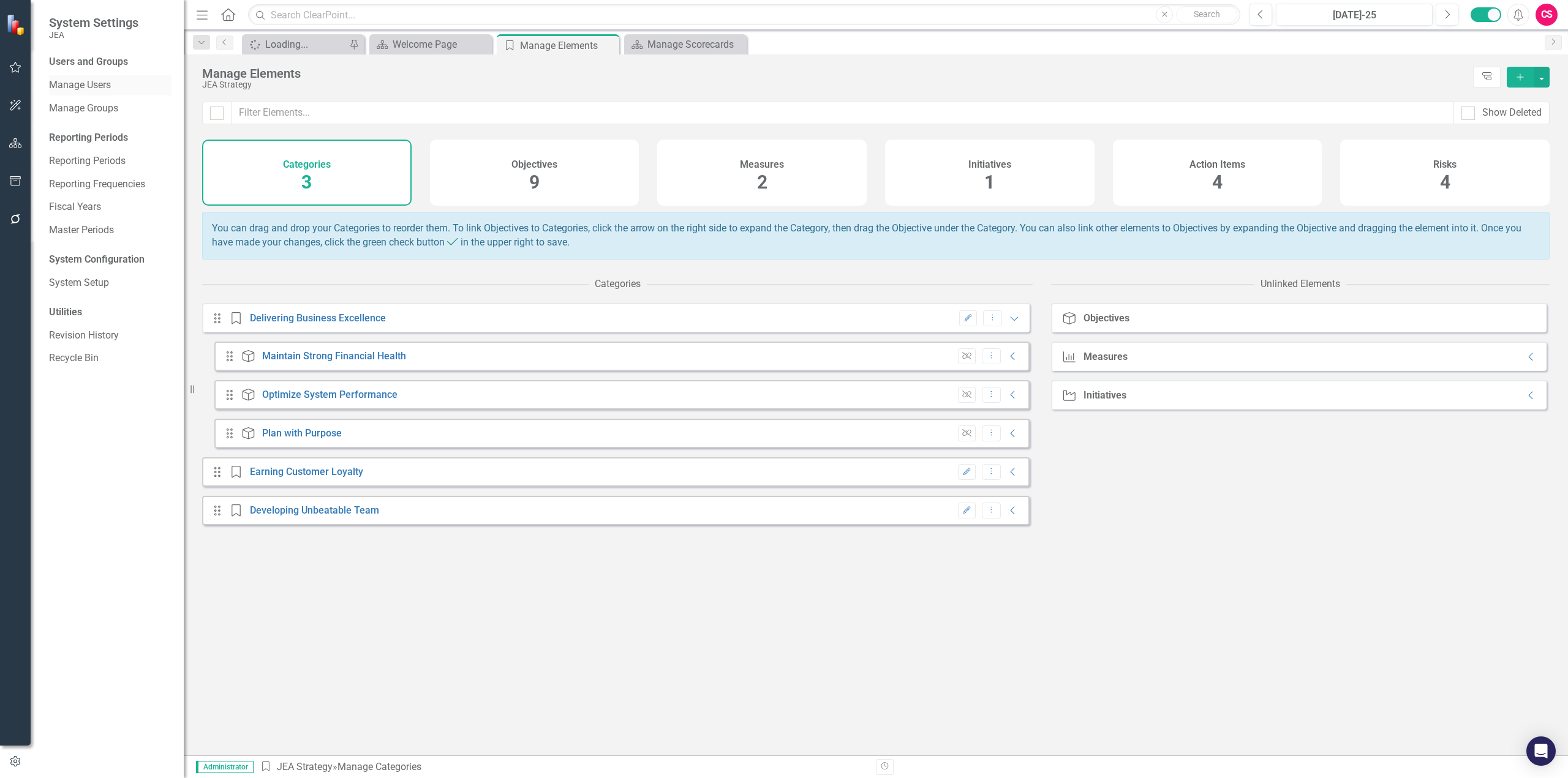
click at [95, 83] on link "Manage Users" at bounding box center [110, 85] width 122 height 14
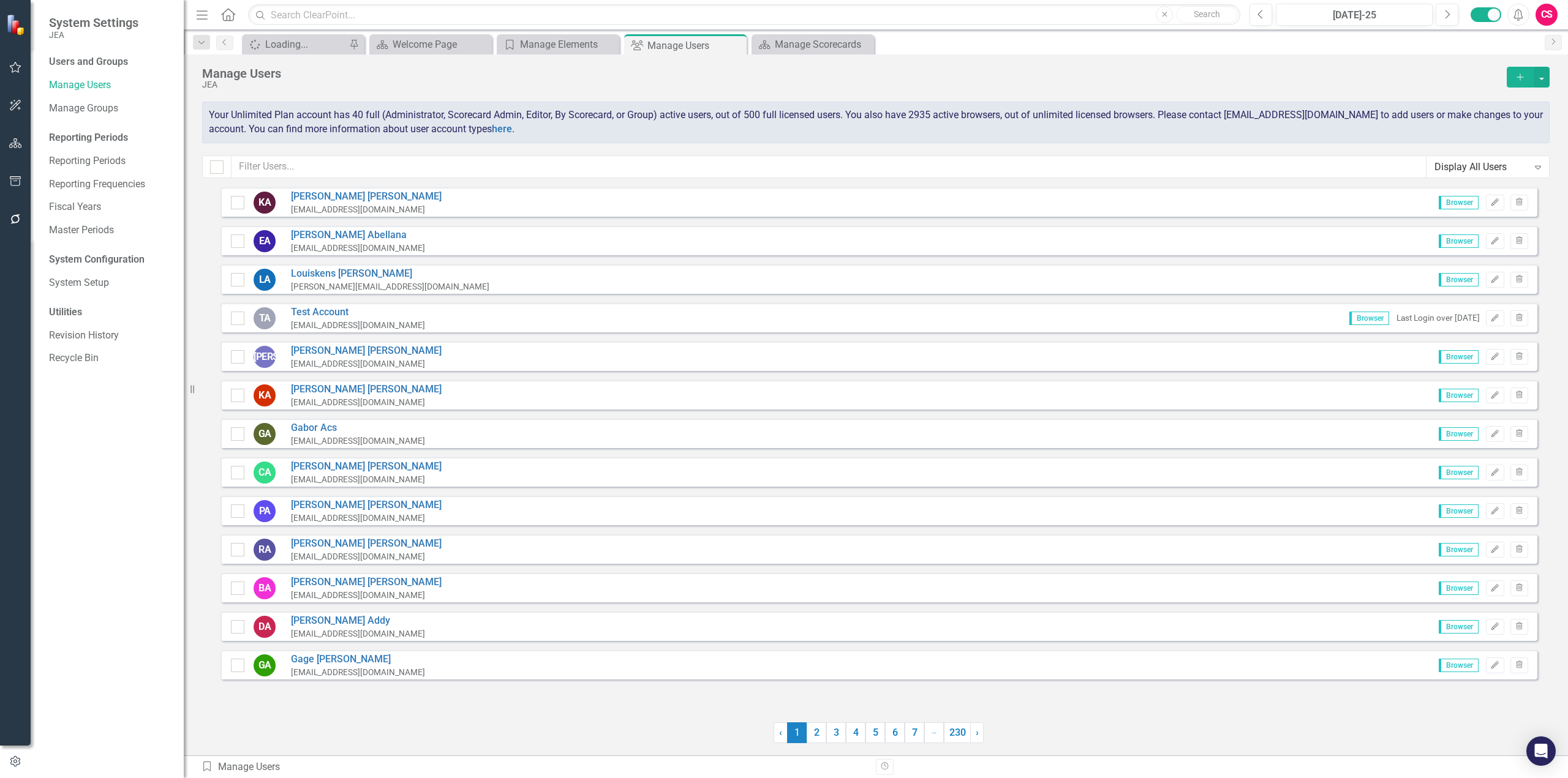
drag, startPoint x: 350, startPoint y: 349, endPoint x: 262, endPoint y: 365, distance: 89.4
click at [262, 358] on div "JA Jason Acosta acosjl@jea.com" at bounding box center [336, 357] width 211 height 26
drag, startPoint x: 922, startPoint y: 112, endPoint x: 934, endPoint y: 118, distance: 13.4
click at [960, 110] on span "Your Unlimited Plan account has 40 full (Administrator, Scorecard Admin, Editor…" at bounding box center [876, 122] width 1334 height 26
click at [934, 118] on span "Your Unlimited Plan account has 40 full (Administrator, Scorecard Admin, Editor…" at bounding box center [876, 122] width 1334 height 26
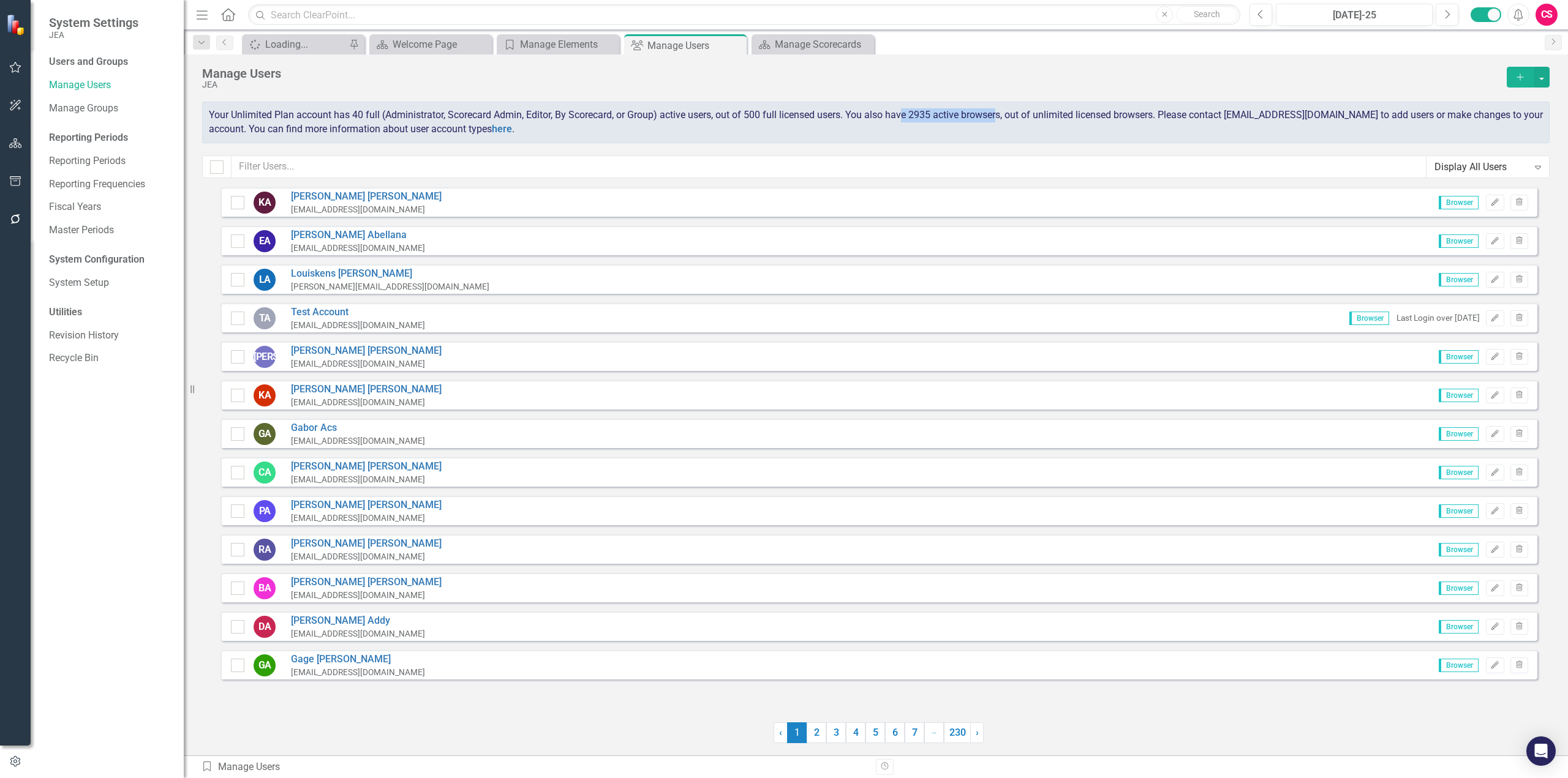
drag, startPoint x: 906, startPoint y: 116, endPoint x: 952, endPoint y: 115, distance: 46.0
click at [997, 108] on div "Your Unlimited Plan account has 40 full (Administrator, Scorecard Admin, Editor…" at bounding box center [876, 122] width 1348 height 42
click at [906, 114] on span "Your Unlimited Plan account has 40 full (Administrator, Scorecard Admin, Editor…" at bounding box center [876, 122] width 1334 height 26
drag, startPoint x: 849, startPoint y: 117, endPoint x: 1007, endPoint y: 109, distance: 158.2
click at [1007, 109] on span "Your Unlimited Plan account has 40 full (Administrator, Scorecard Admin, Editor…" at bounding box center [876, 122] width 1334 height 26
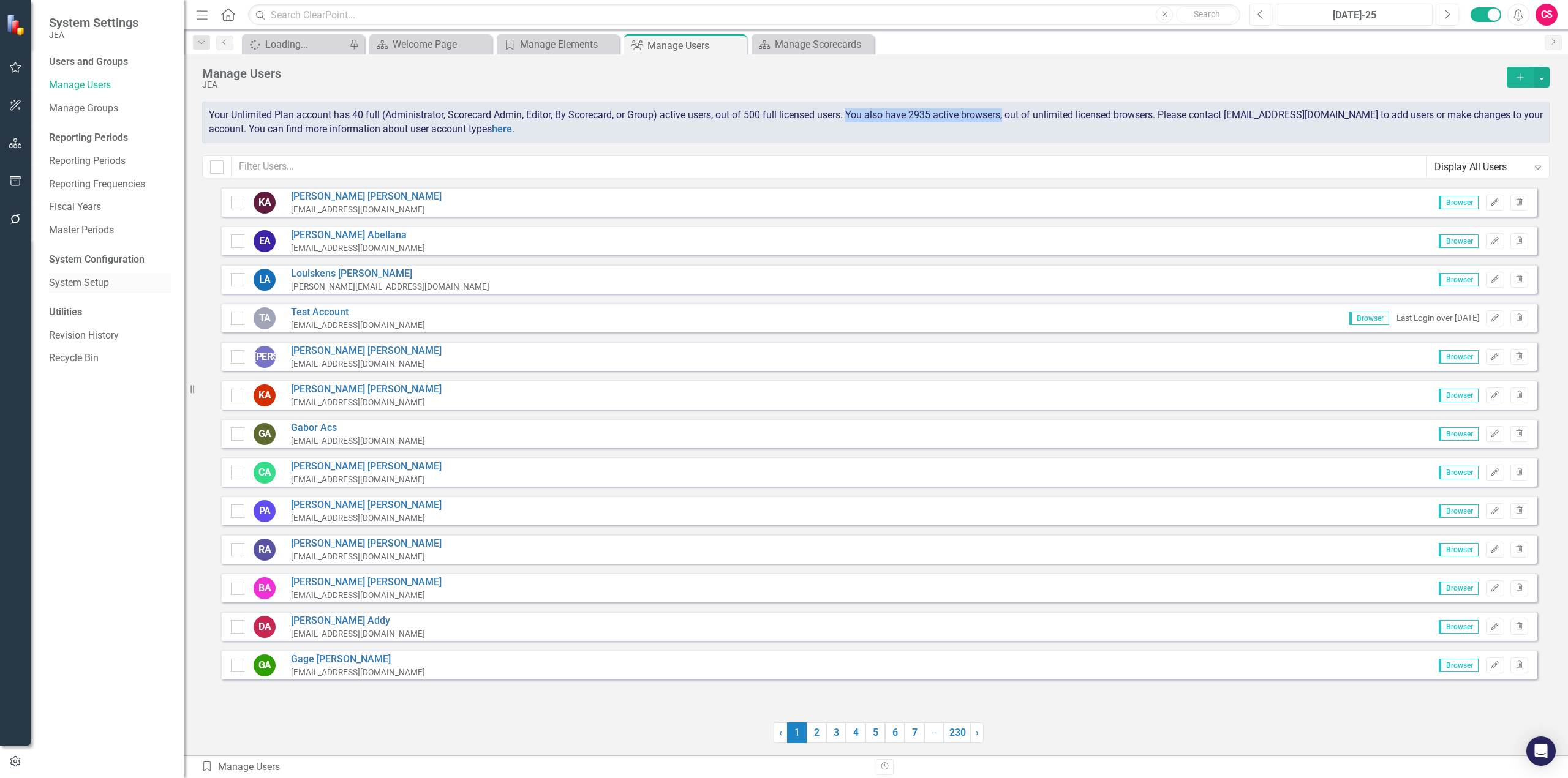
click at [101, 287] on link "System Setup" at bounding box center [110, 283] width 122 height 14
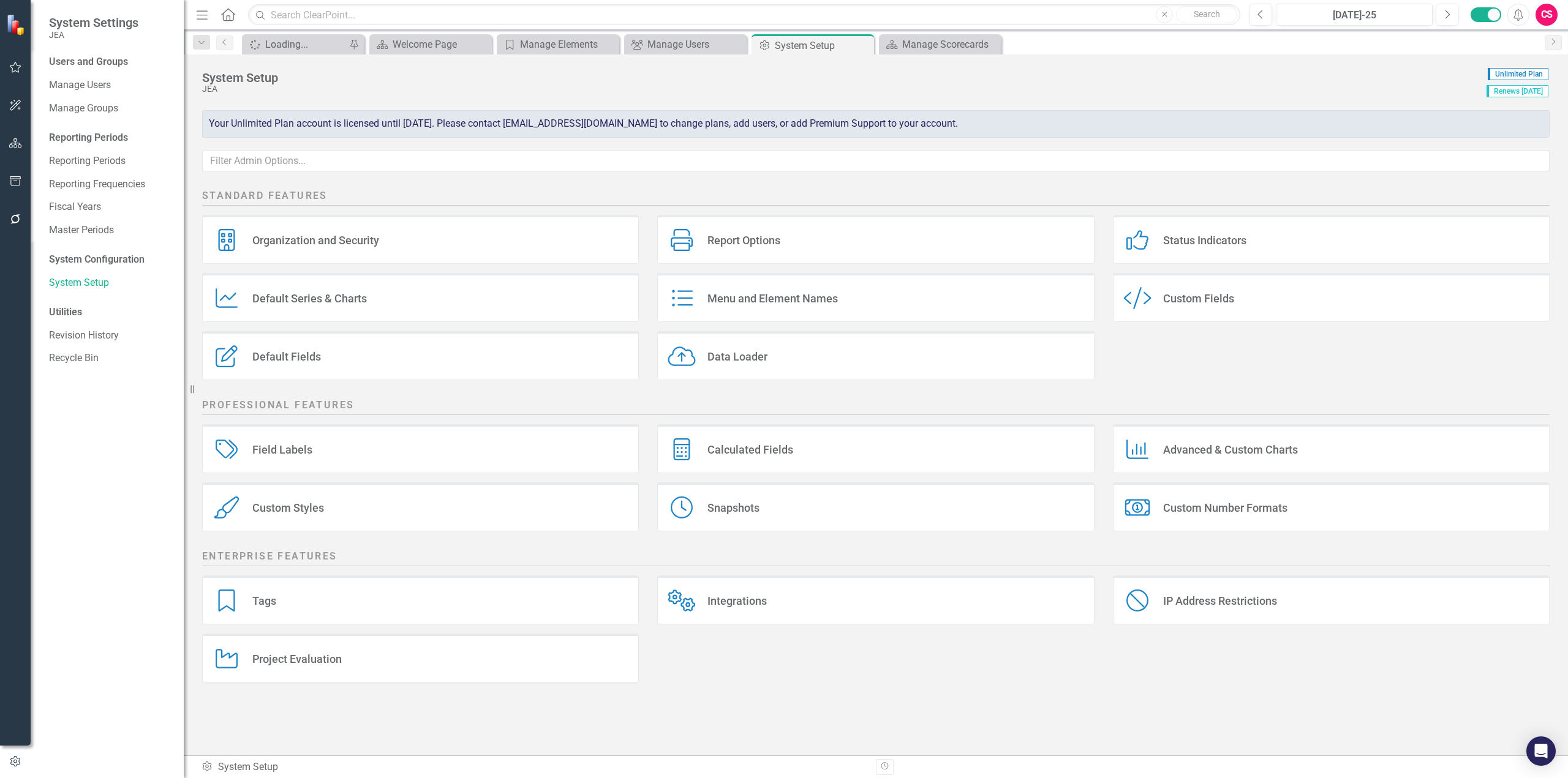
click at [412, 658] on div "Project Evaluation Project Evaluation" at bounding box center [421, 658] width 437 height 49
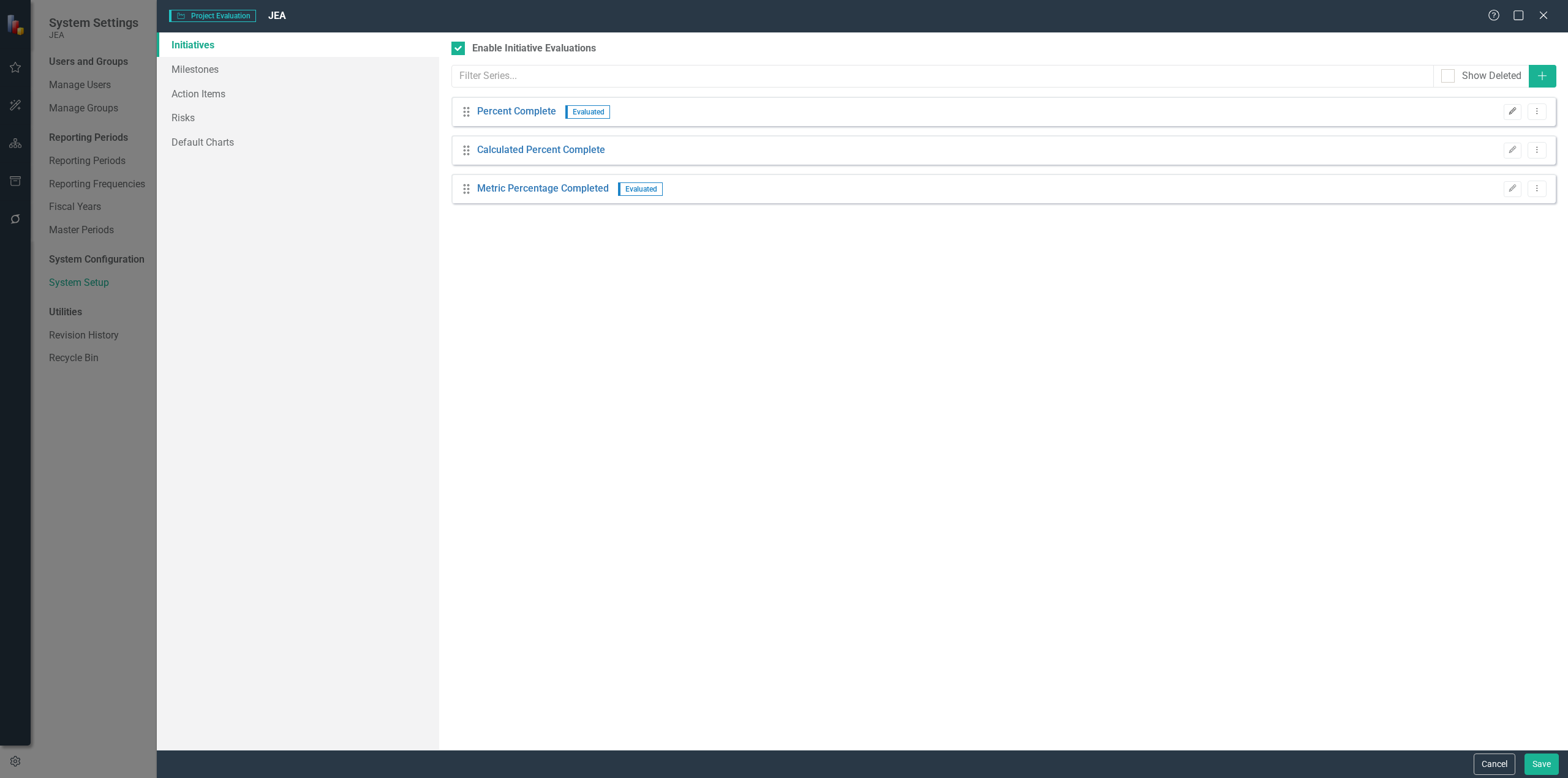
click at [1508, 109] on icon "Edit" at bounding box center [1513, 111] width 9 height 7
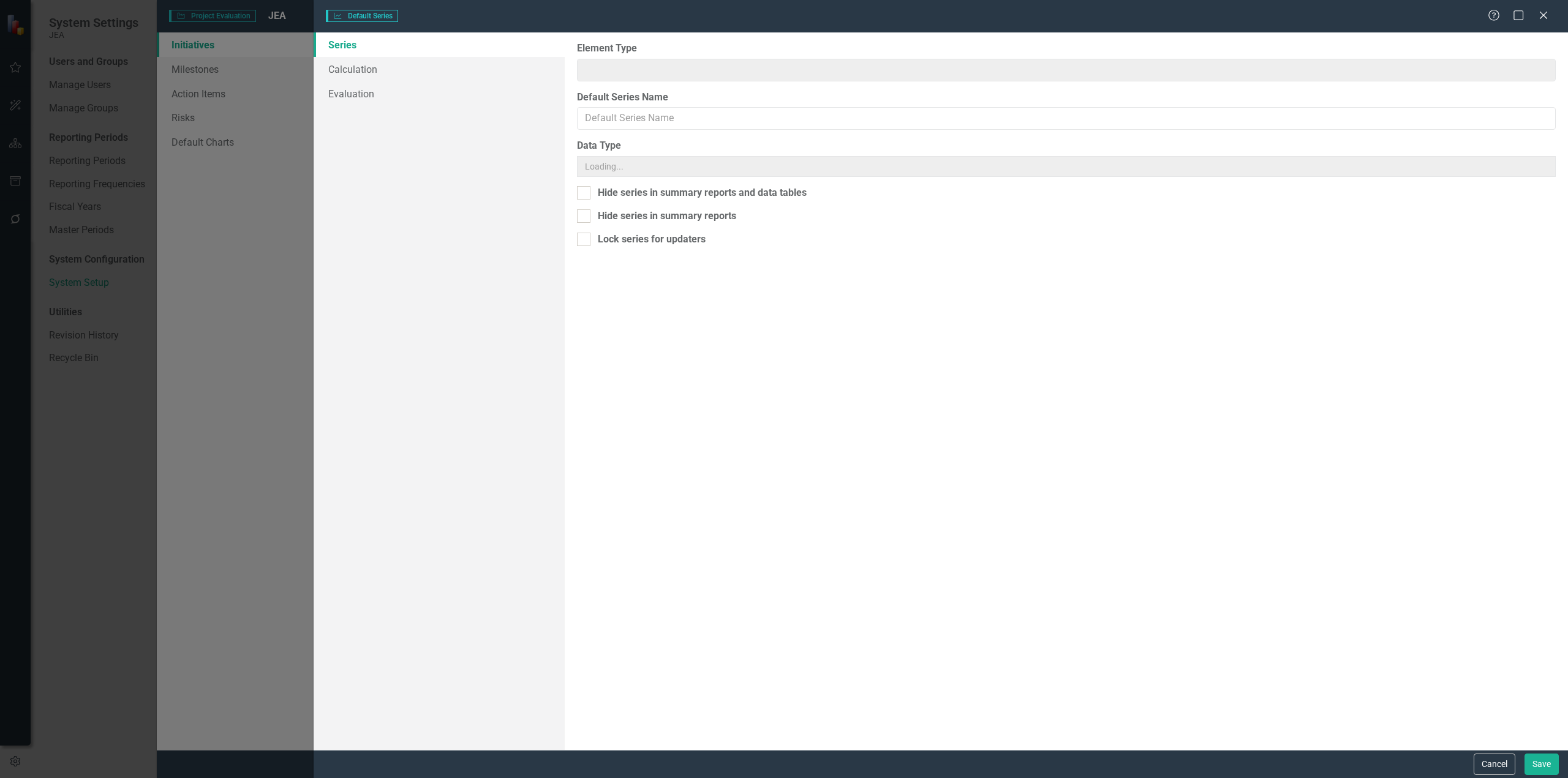
type input "Initiative"
type input "Percent Complete"
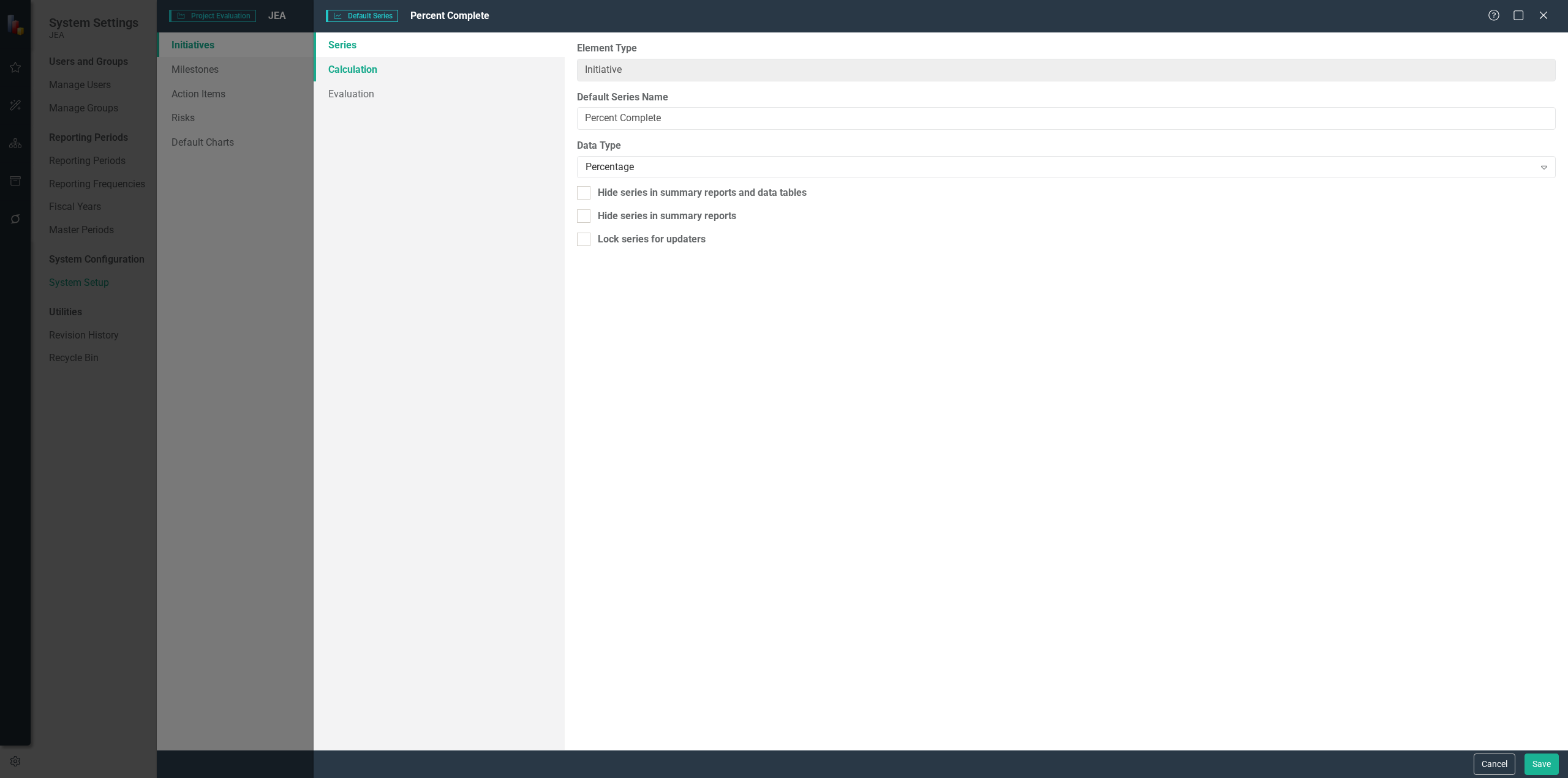
click at [390, 62] on link "Calculation" at bounding box center [439, 69] width 251 height 24
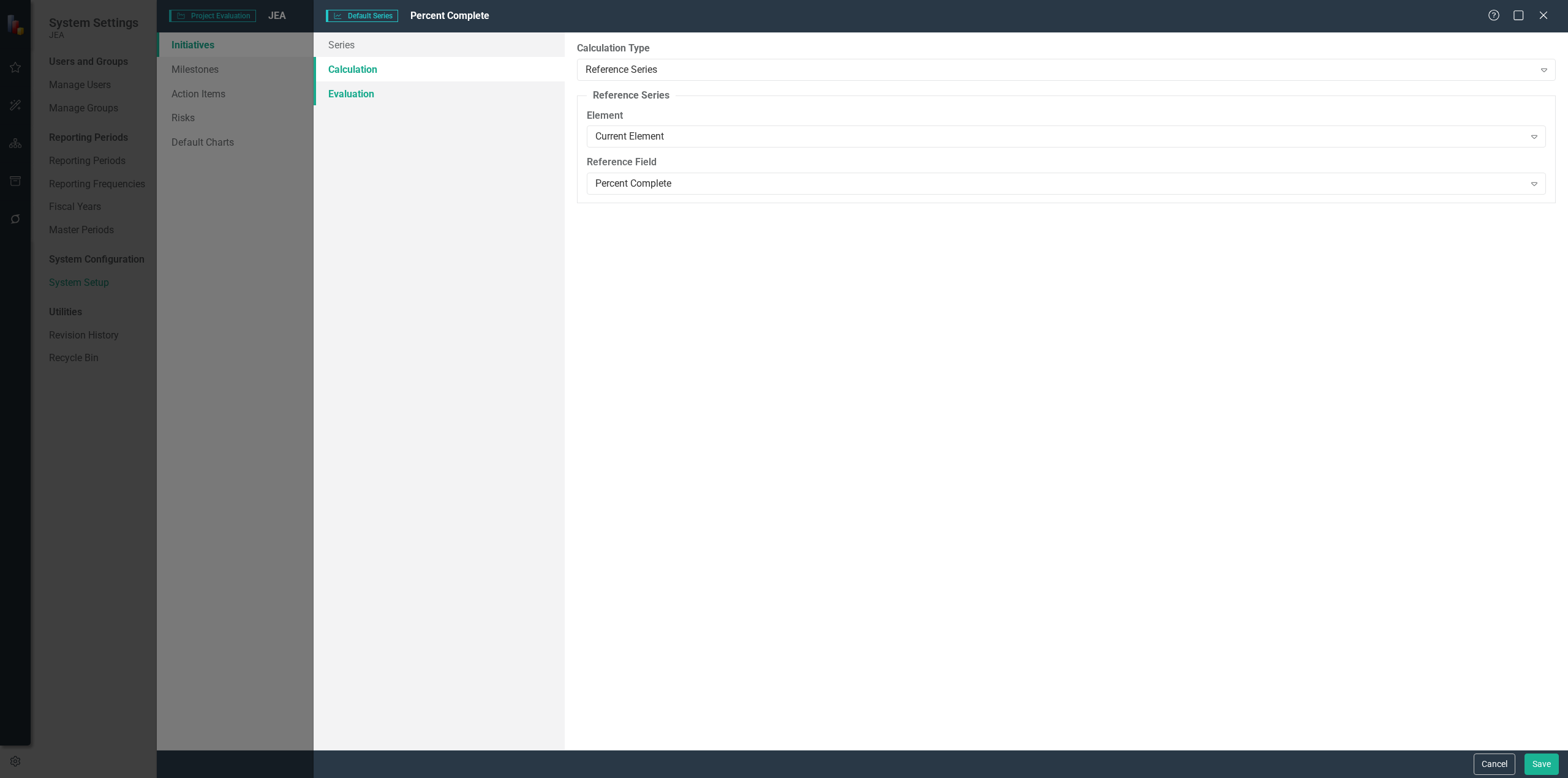
click at [342, 95] on link "Evaluation" at bounding box center [439, 93] width 251 height 24
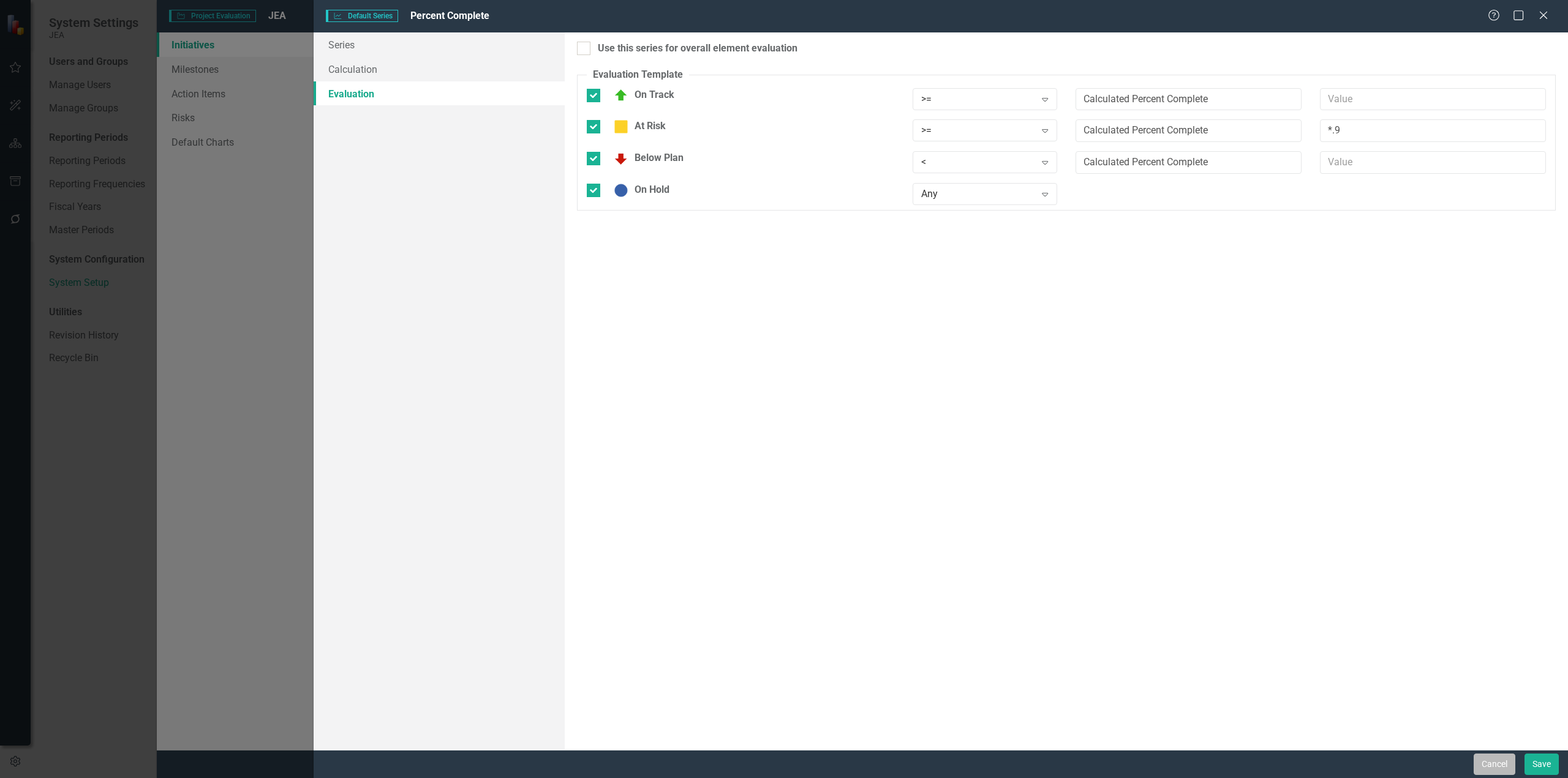
click at [1483, 763] on button "Cancel" at bounding box center [1494, 764] width 42 height 22
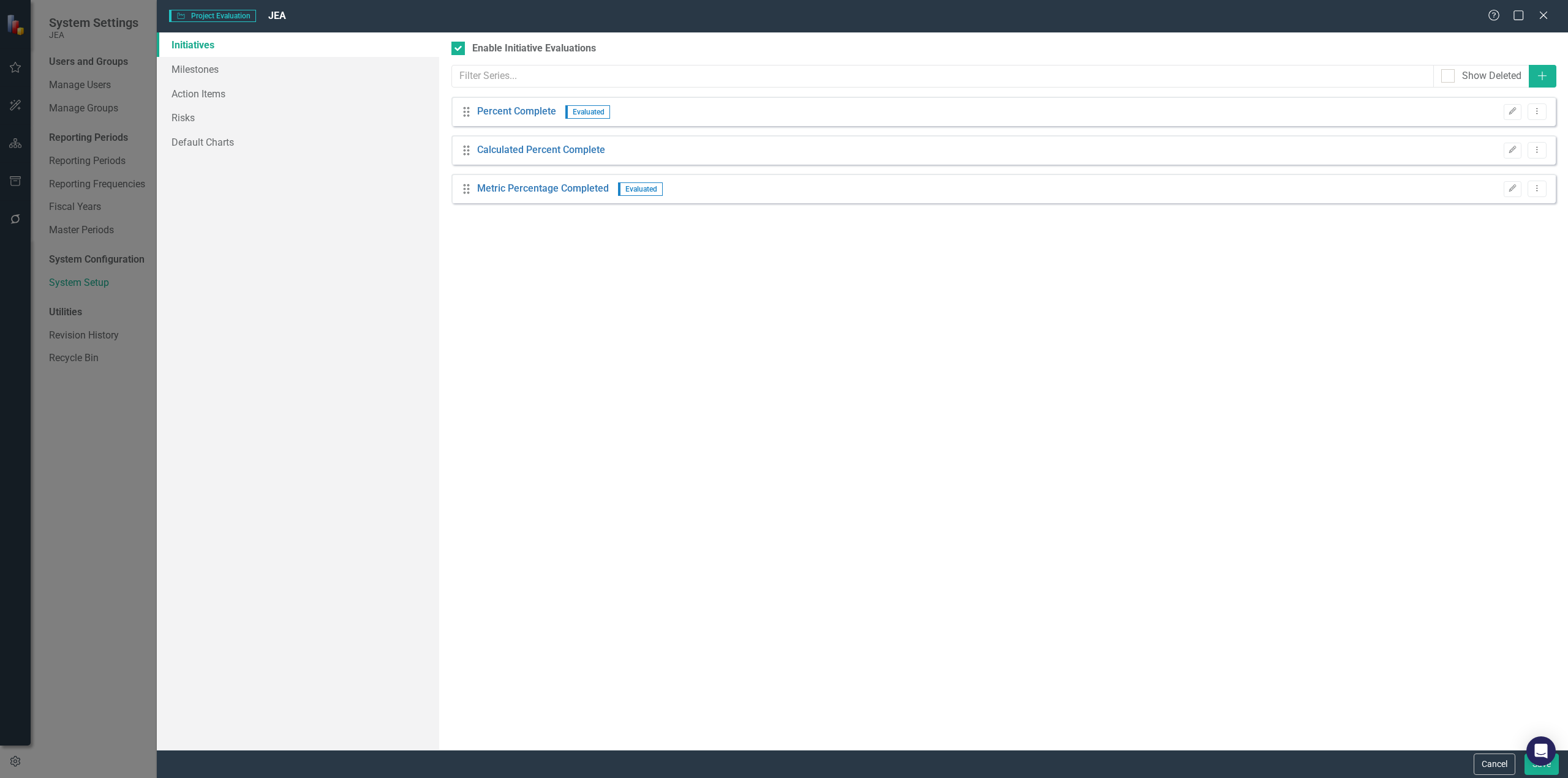
click at [1483, 763] on button "Cancel" at bounding box center [1494, 764] width 42 height 22
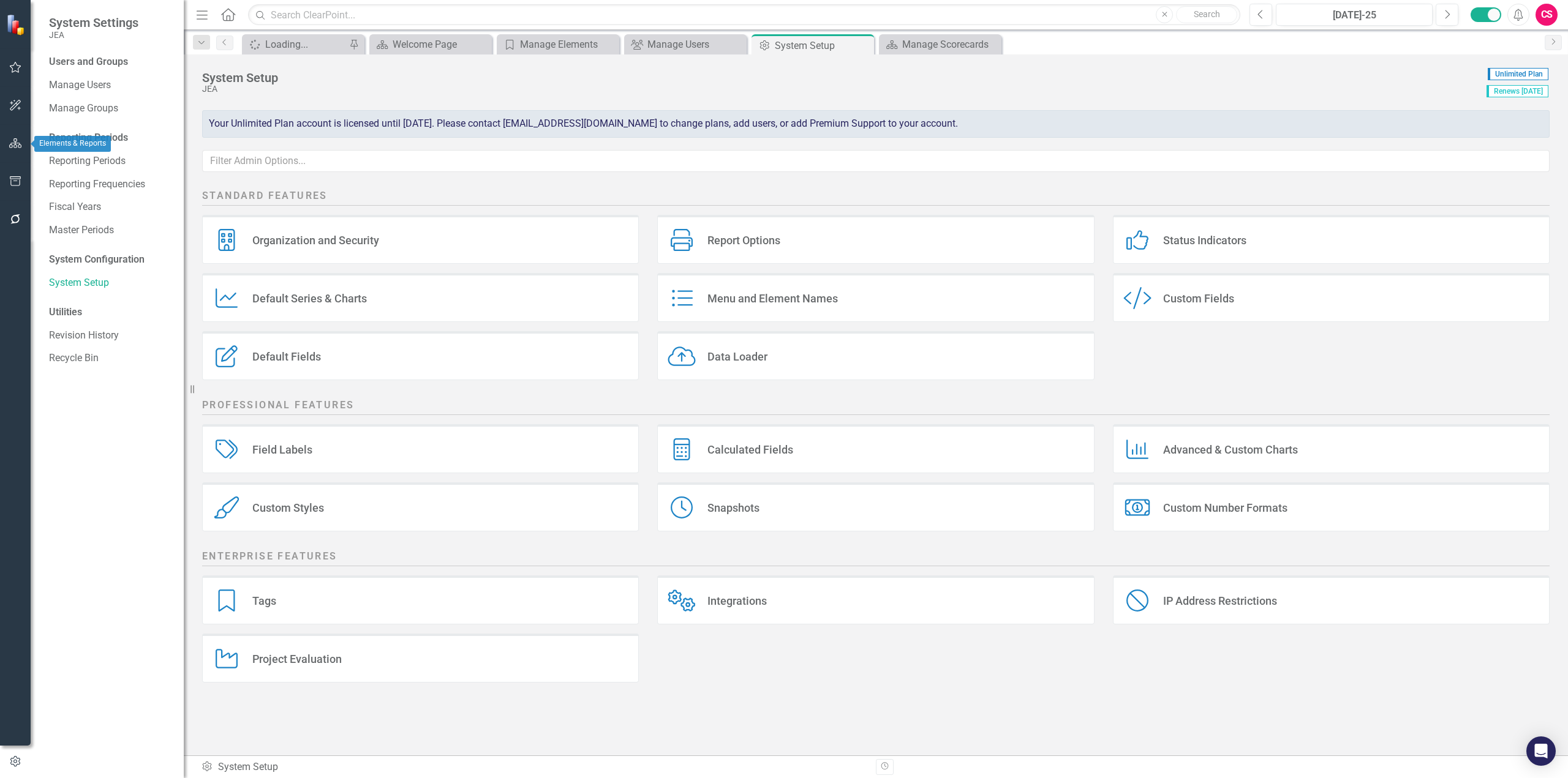
drag, startPoint x: 16, startPoint y: 145, endPoint x: 644, endPoint y: 170, distance: 628.5
click at [16, 145] on icon "button" at bounding box center [16, 143] width 13 height 9
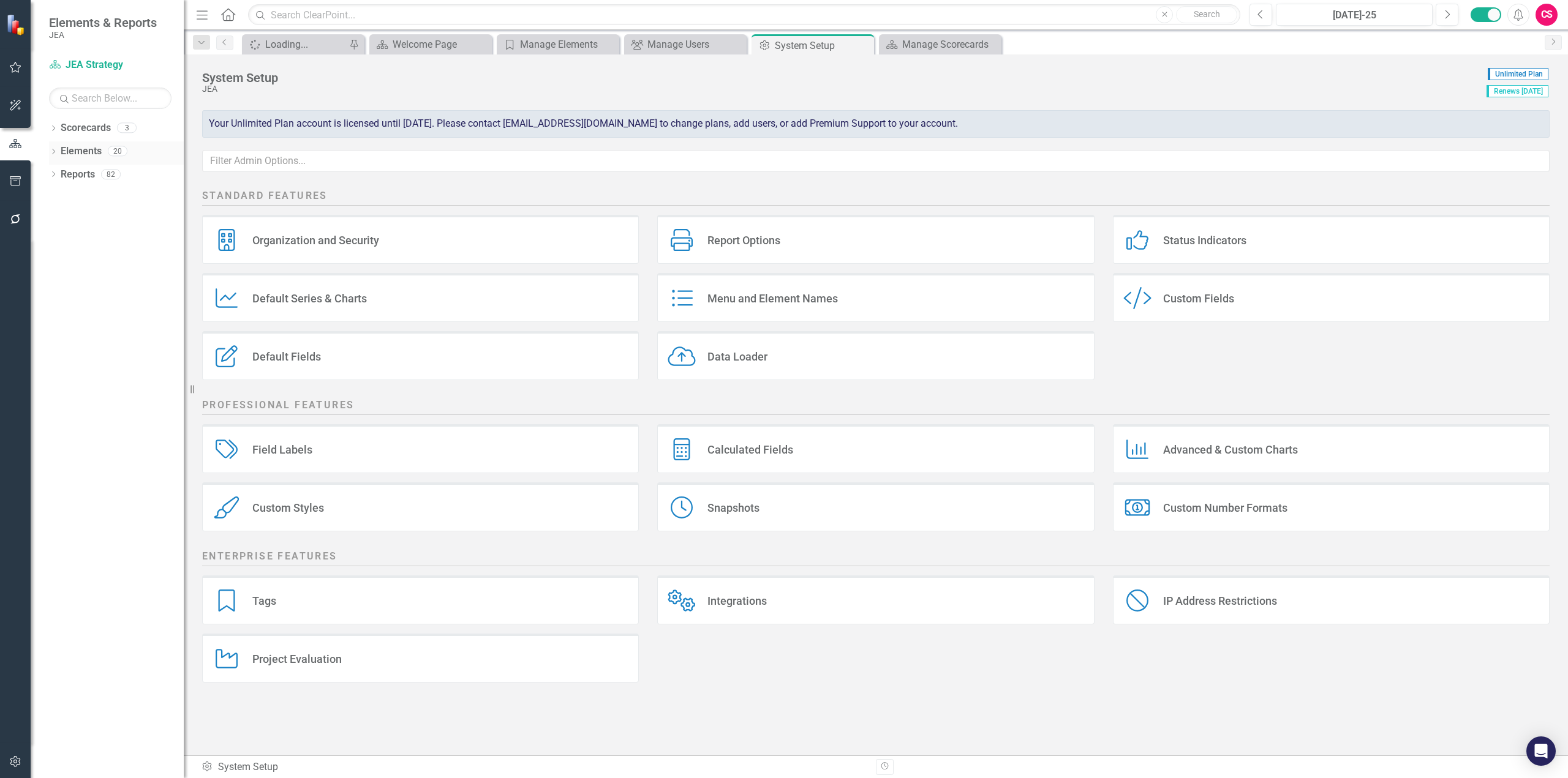
click at [75, 149] on link "Elements" at bounding box center [81, 151] width 41 height 14
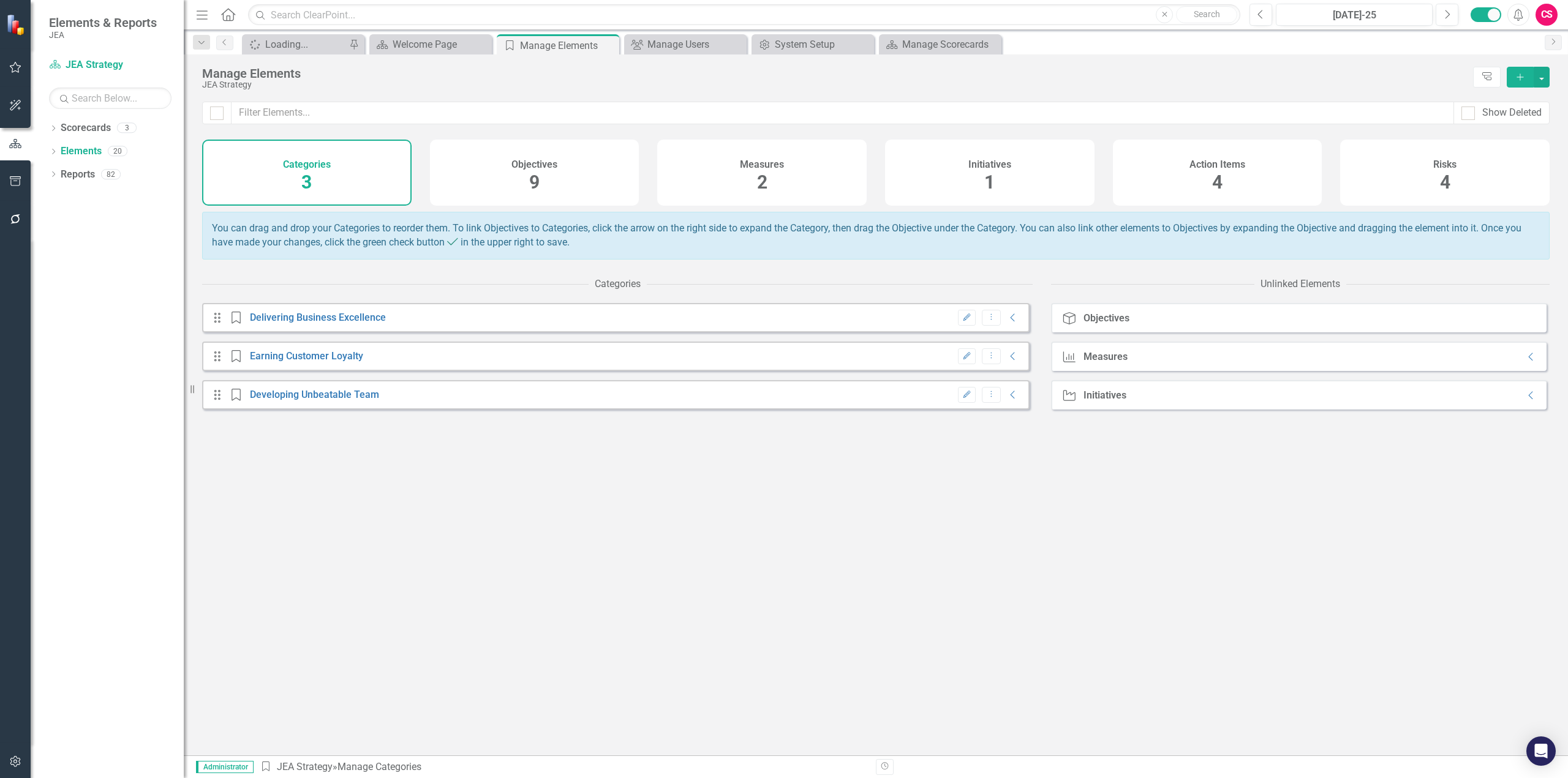
click at [786, 181] on div "Measures 2" at bounding box center [762, 173] width 210 height 66
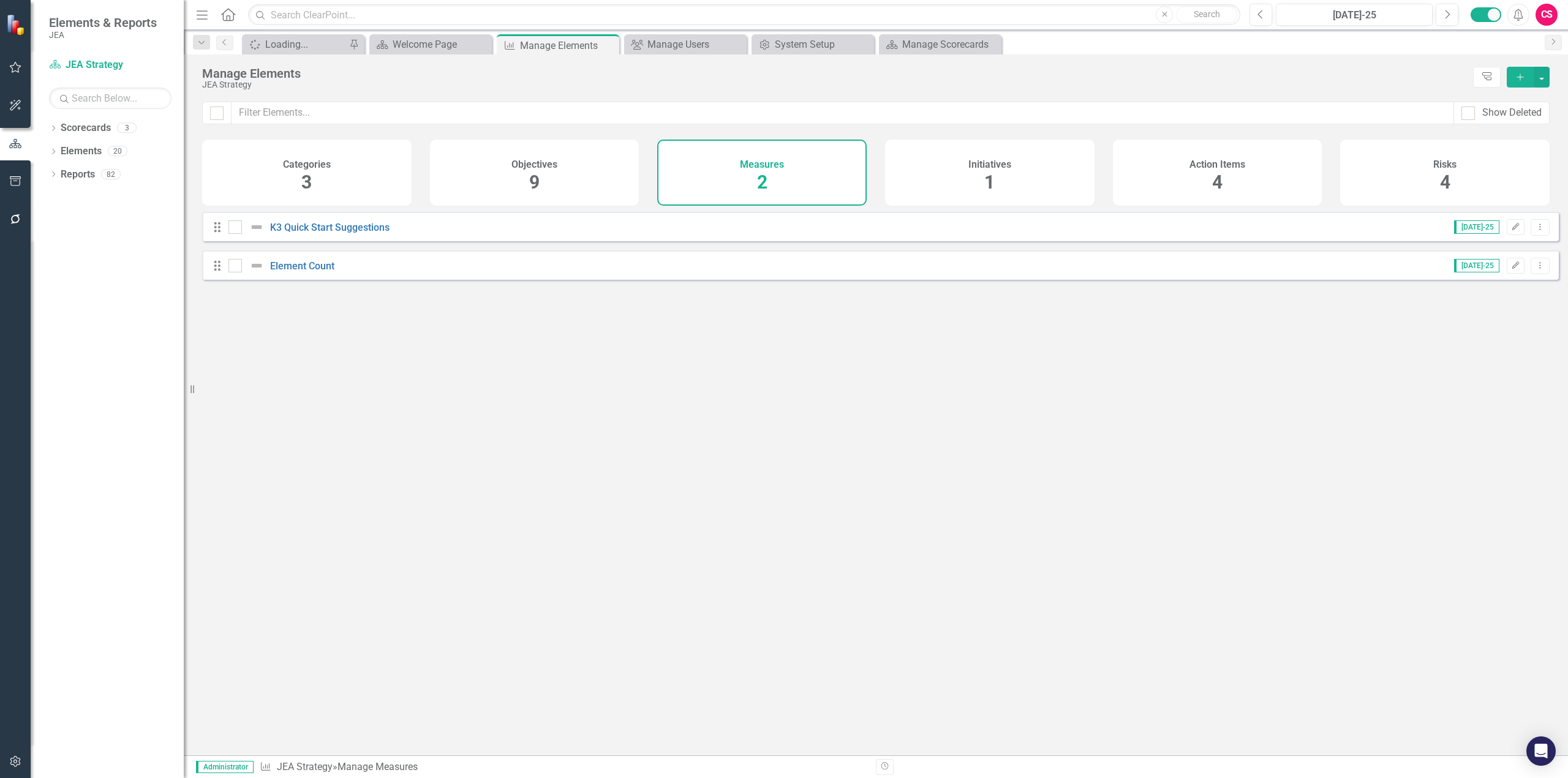
click at [955, 192] on div "Initiatives 1" at bounding box center [990, 173] width 210 height 66
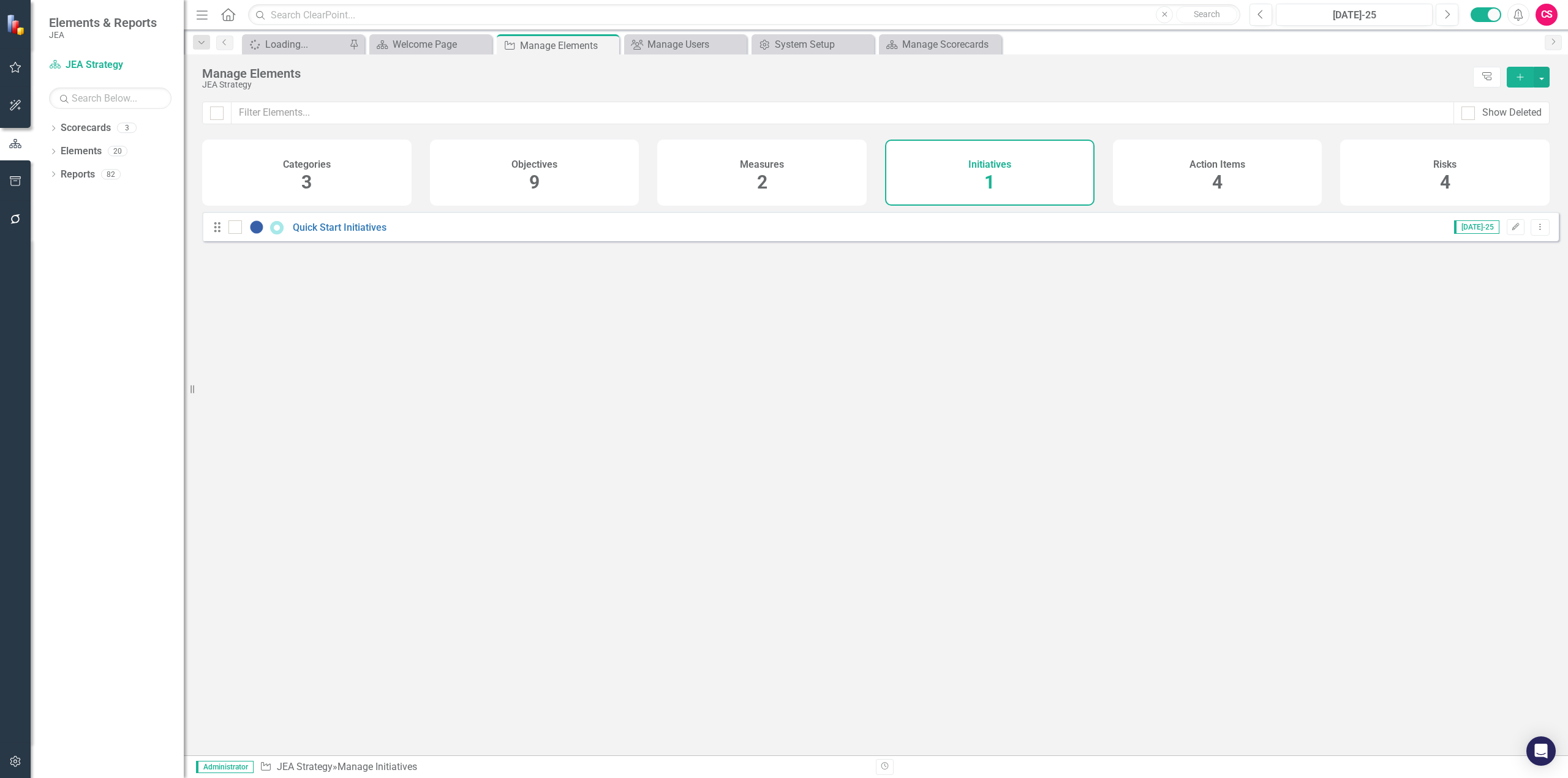
click at [749, 157] on div "Measures" at bounding box center [761, 163] width 44 height 14
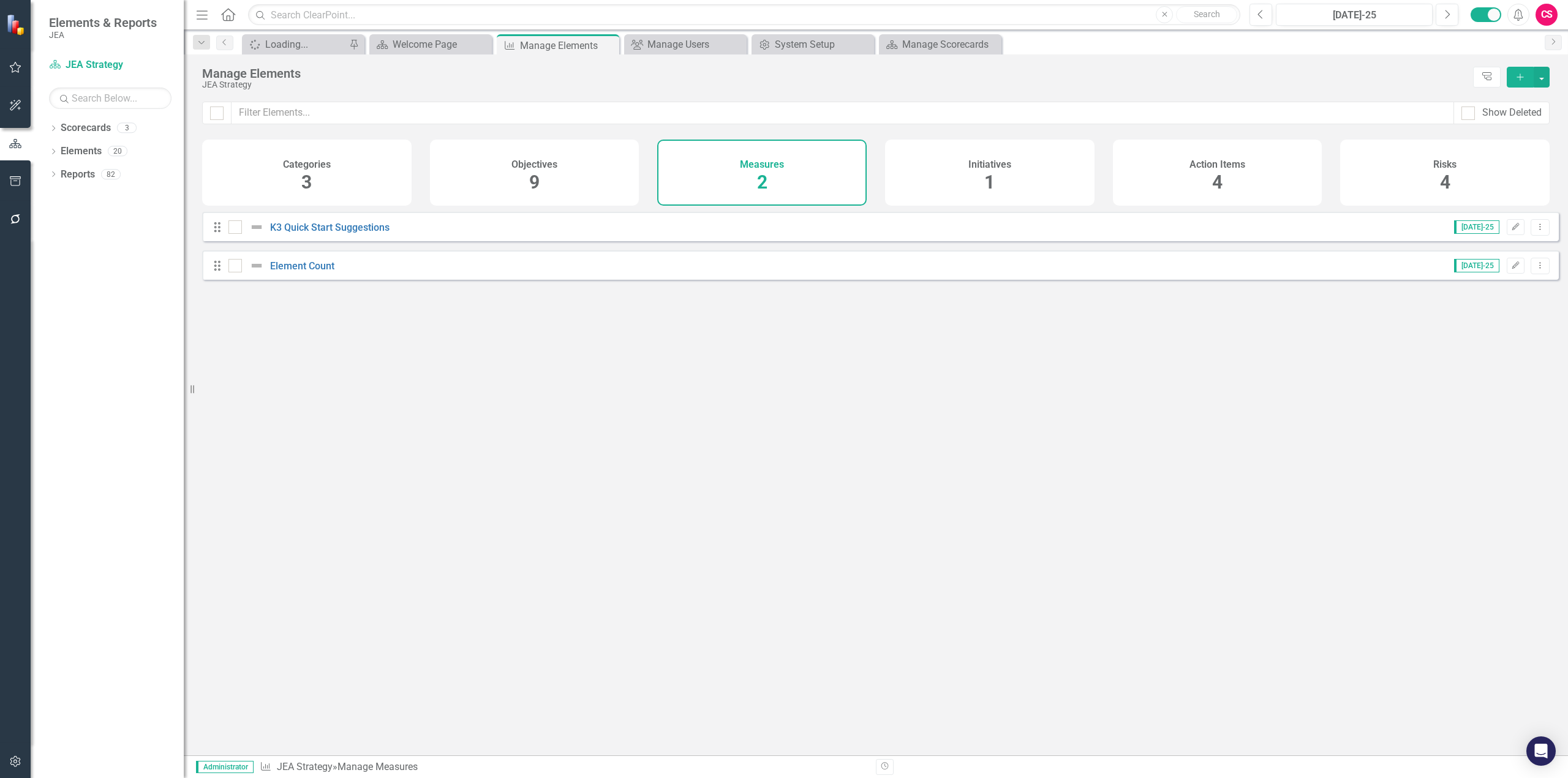
click at [648, 408] on div "Looks like you don't have any Measures set up yet. Why don't you add a Measure …" at bounding box center [880, 468] width 1356 height 513
click at [95, 130] on link "Scorecards" at bounding box center [86, 128] width 50 height 14
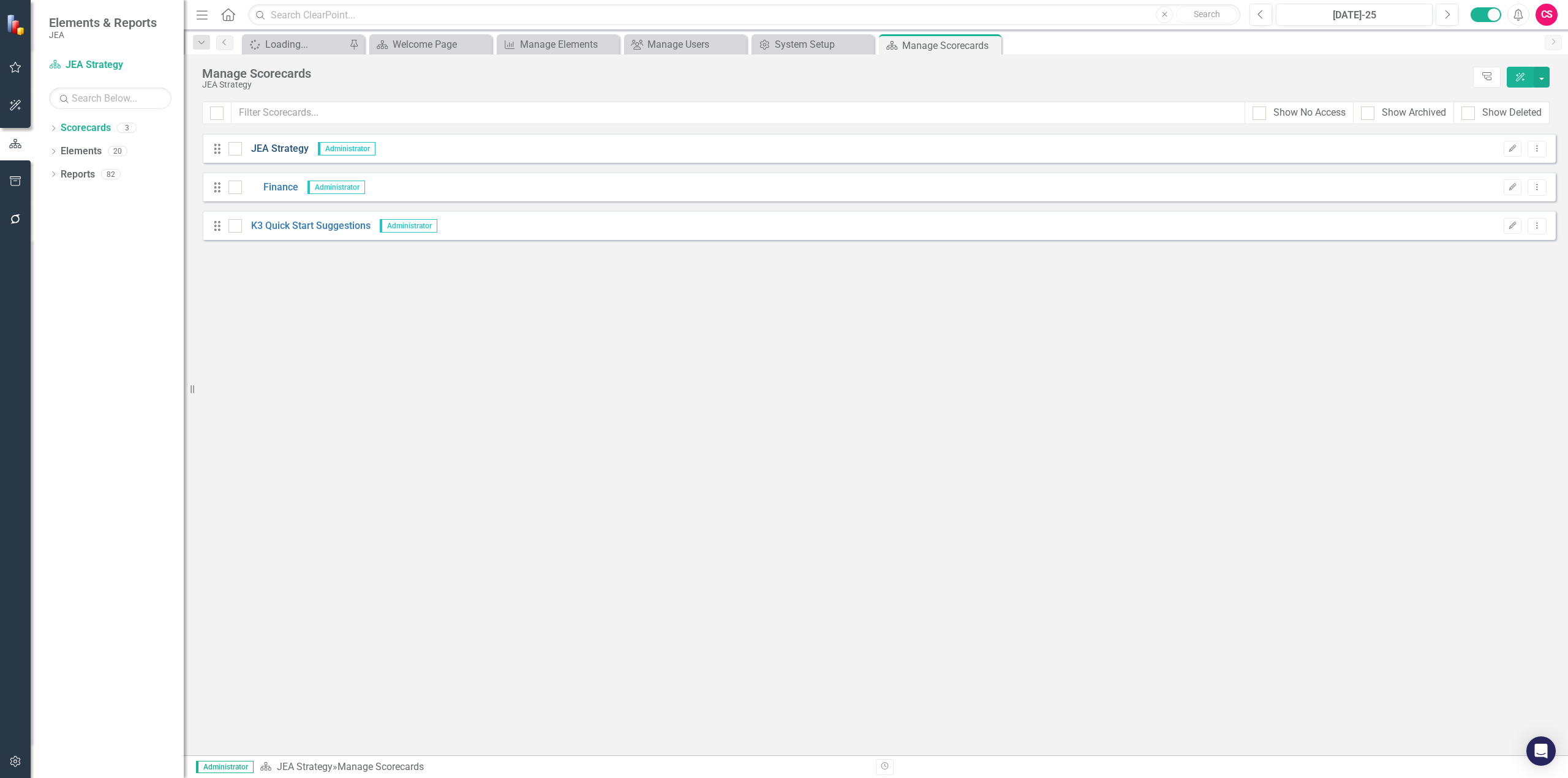
click at [266, 153] on link "JEA Strategy" at bounding box center [275, 149] width 67 height 14
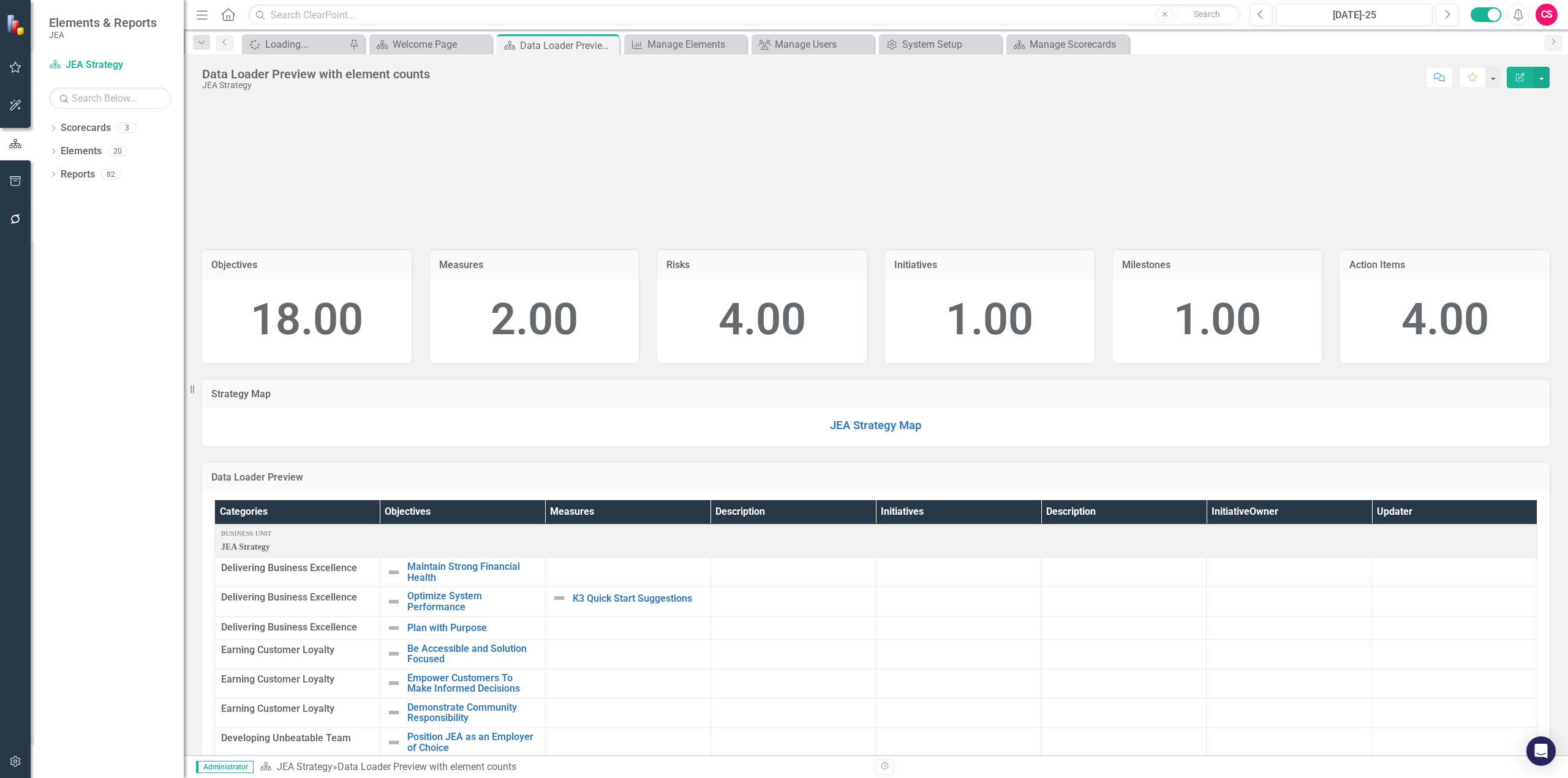
scroll to position [184, 0]
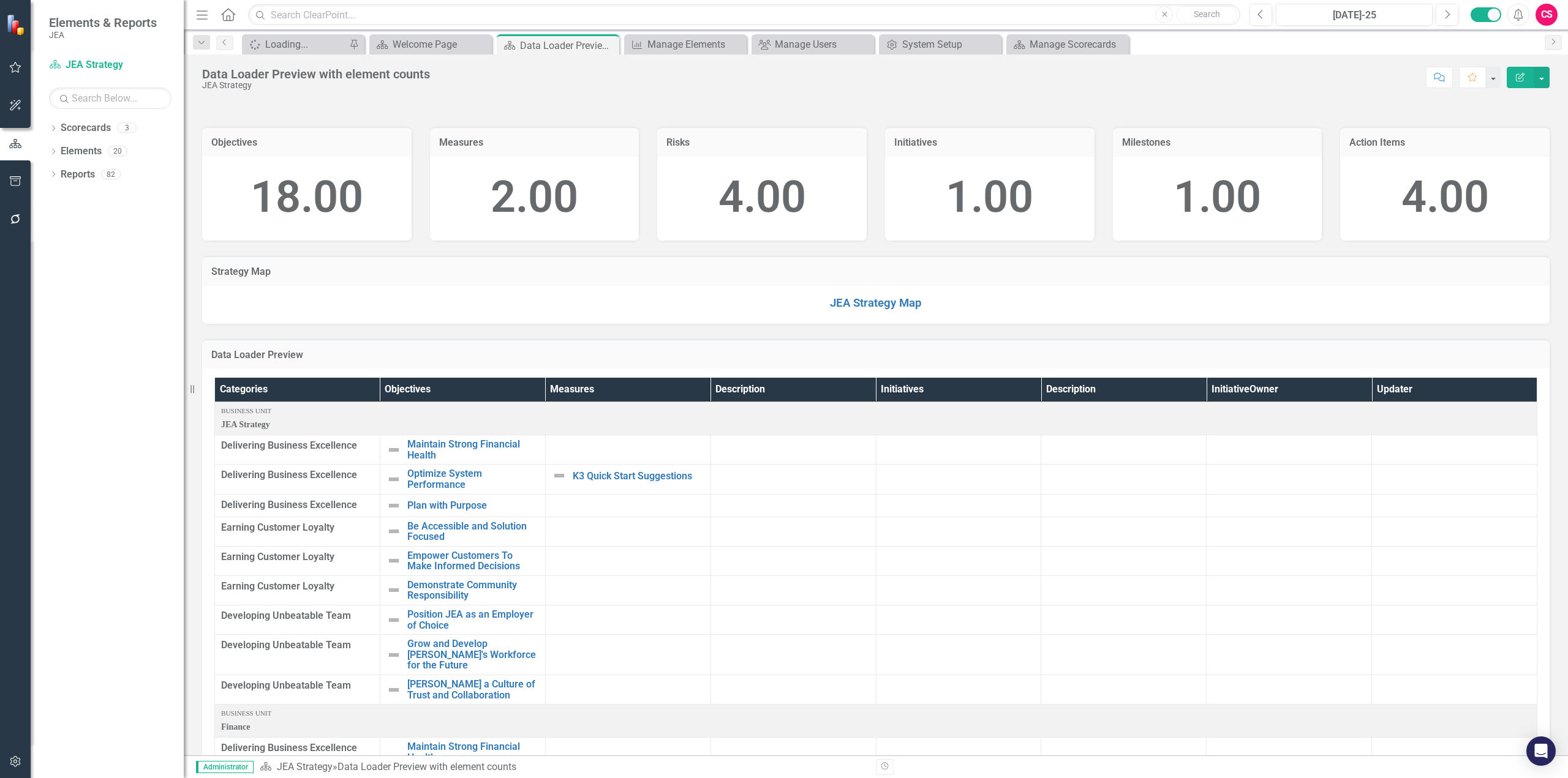
click at [300, 148] on h3 "Objectives" at bounding box center [306, 143] width 191 height 11
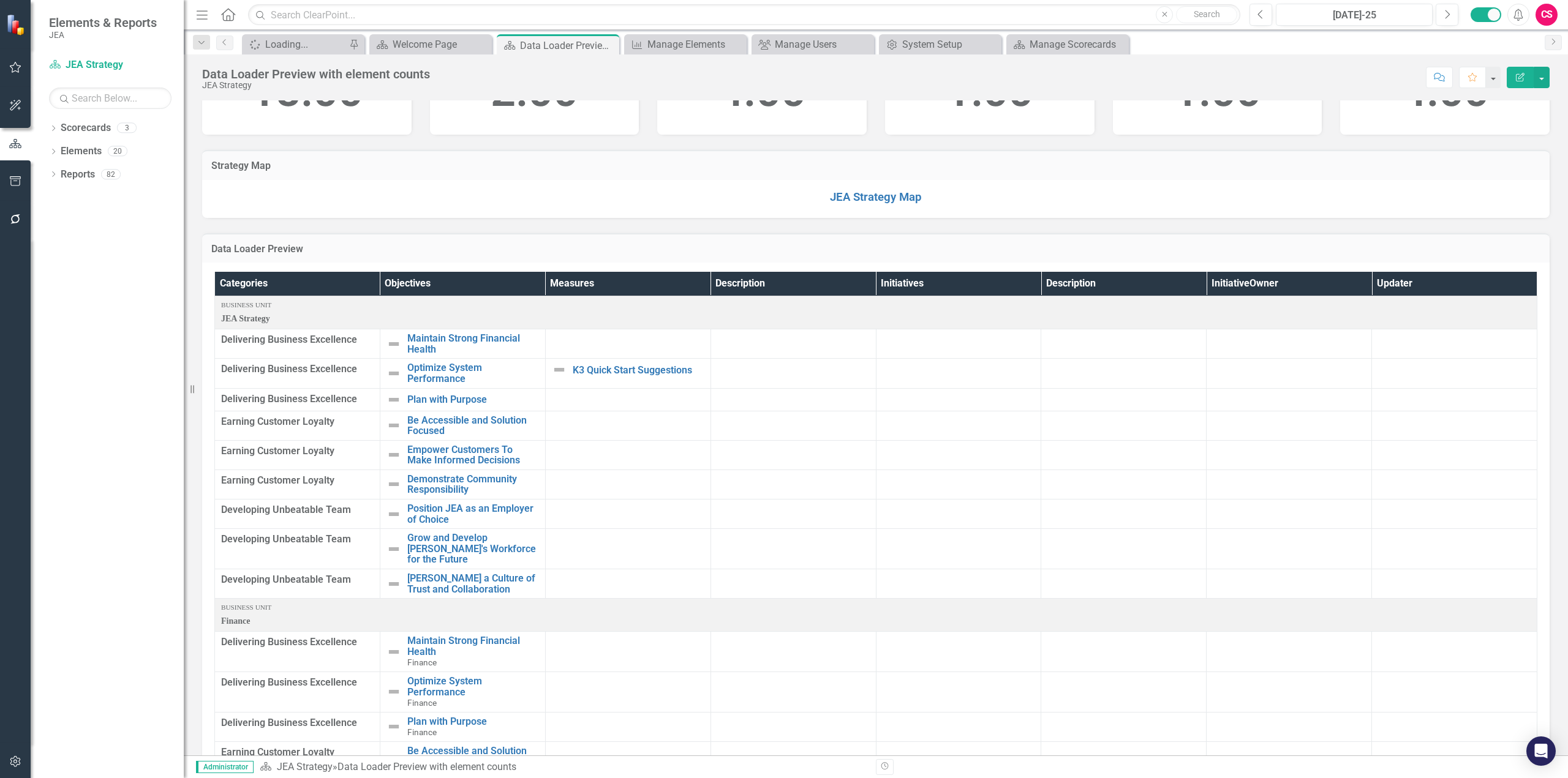
scroll to position [306, 0]
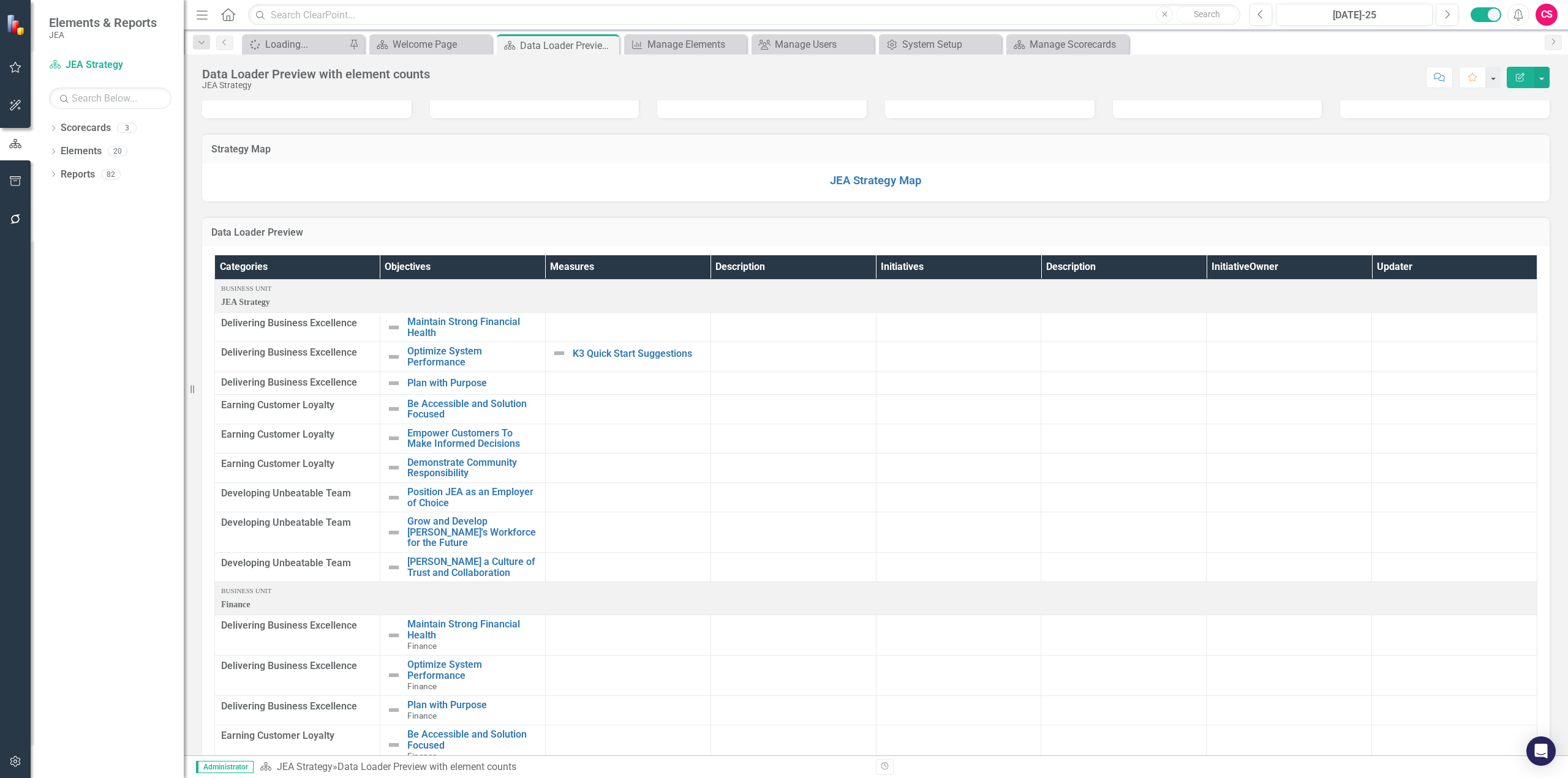
click at [339, 29] on td "Objectives" at bounding box center [306, 22] width 191 height 16
click at [51, 132] on icon "Dropdown" at bounding box center [53, 130] width 9 height 7
click at [62, 148] on icon "Dropdown" at bounding box center [60, 150] width 9 height 7
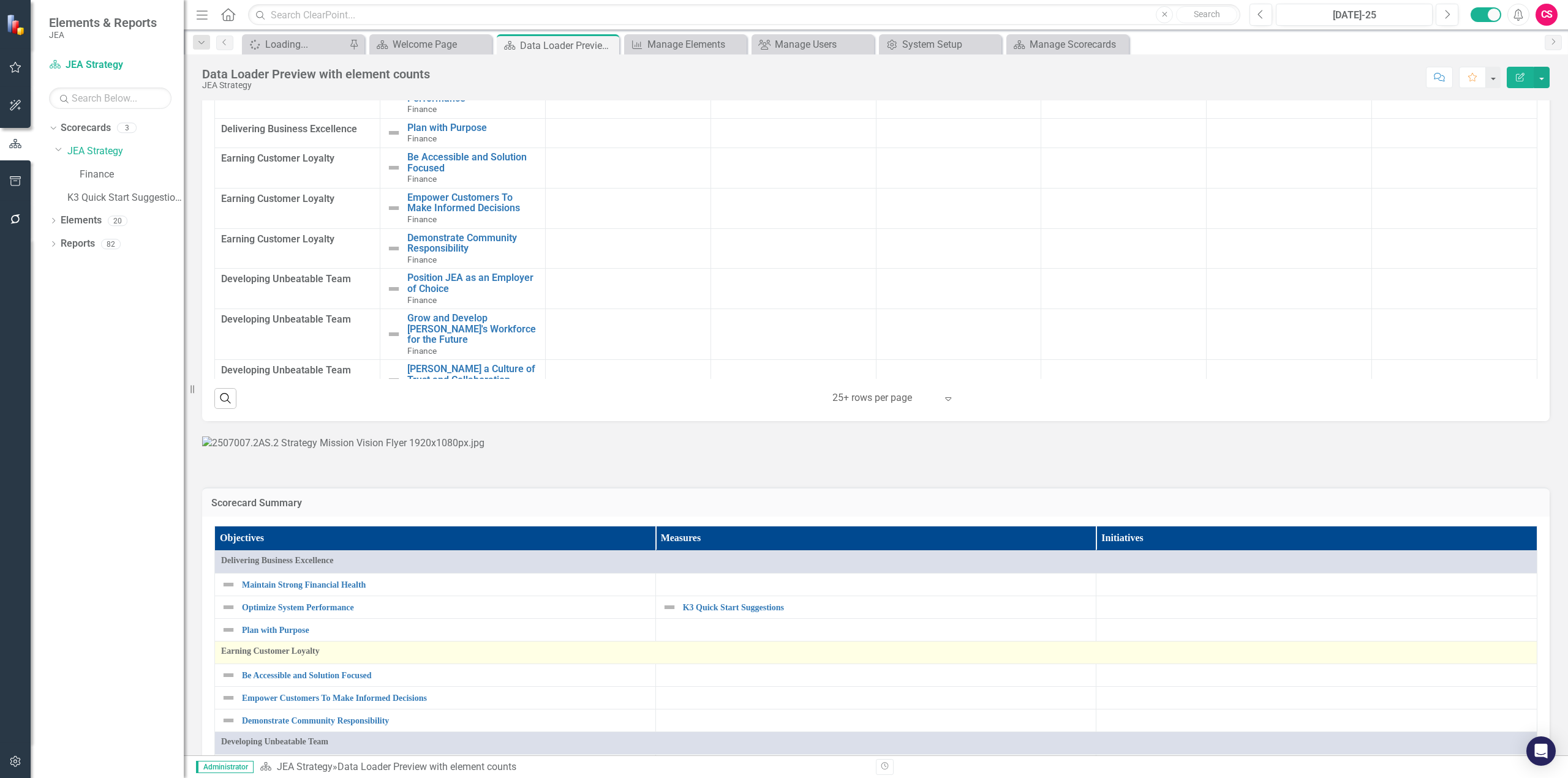
scroll to position [338, 0]
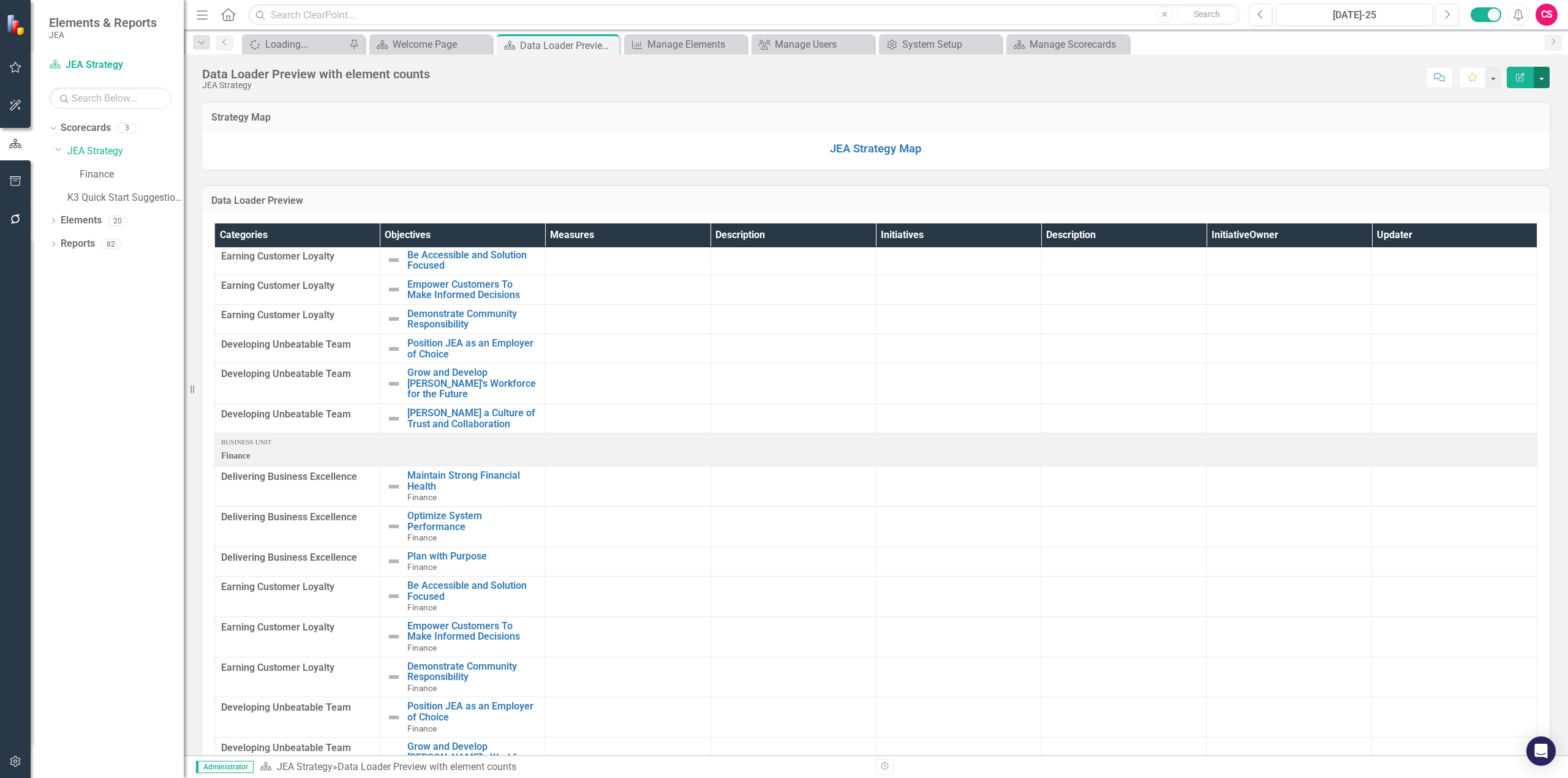
click at [1544, 81] on button "button" at bounding box center [1542, 78] width 16 height 22
click at [1527, 81] on button "Edit Report" at bounding box center [1520, 78] width 27 height 22
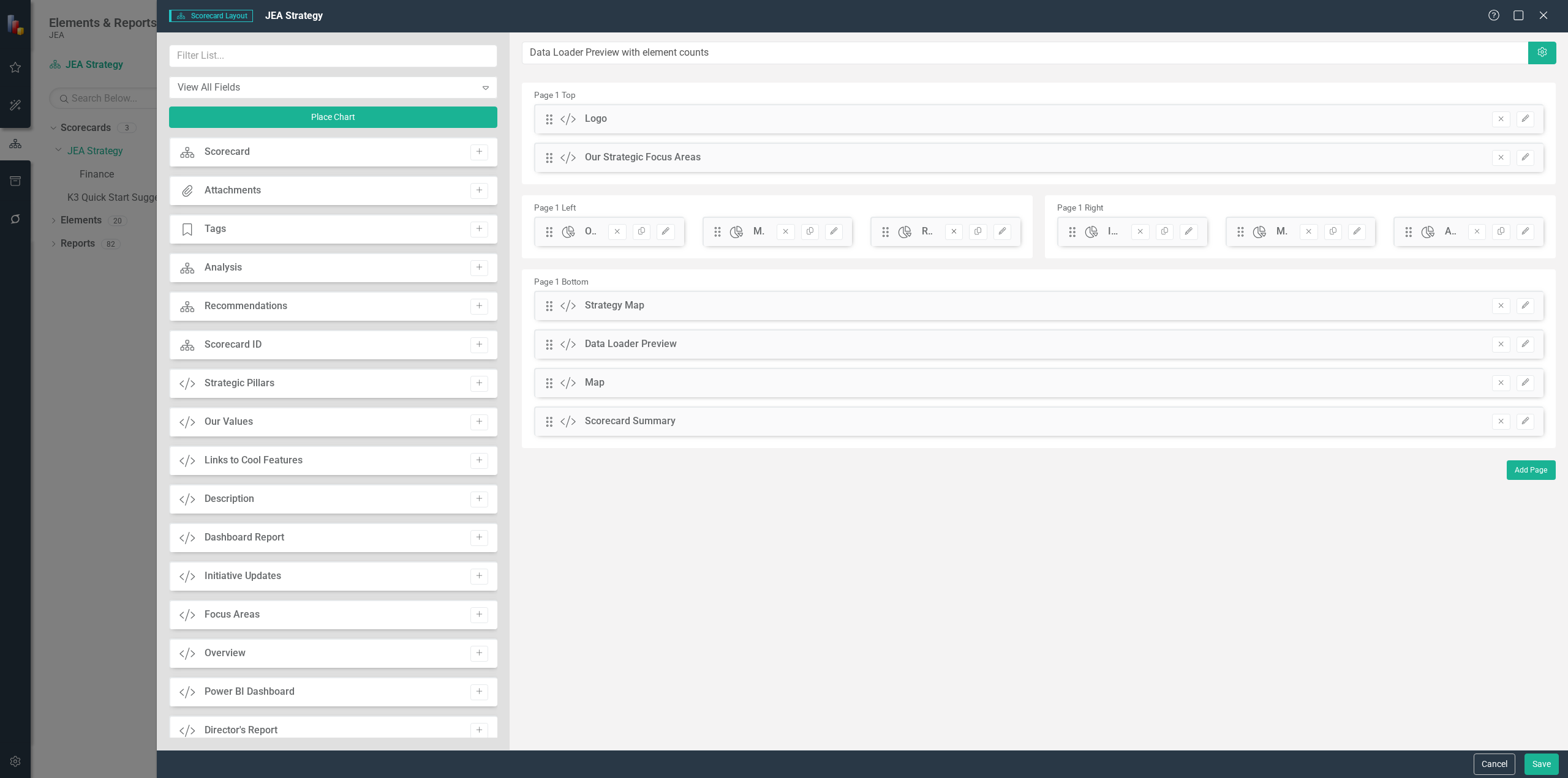
click at [950, 235] on icon "Remove" at bounding box center [954, 231] width 9 height 7
click at [1477, 231] on icon "button" at bounding box center [1477, 231] width 5 height 5
click at [664, 236] on button "Edit" at bounding box center [665, 233] width 18 height 16
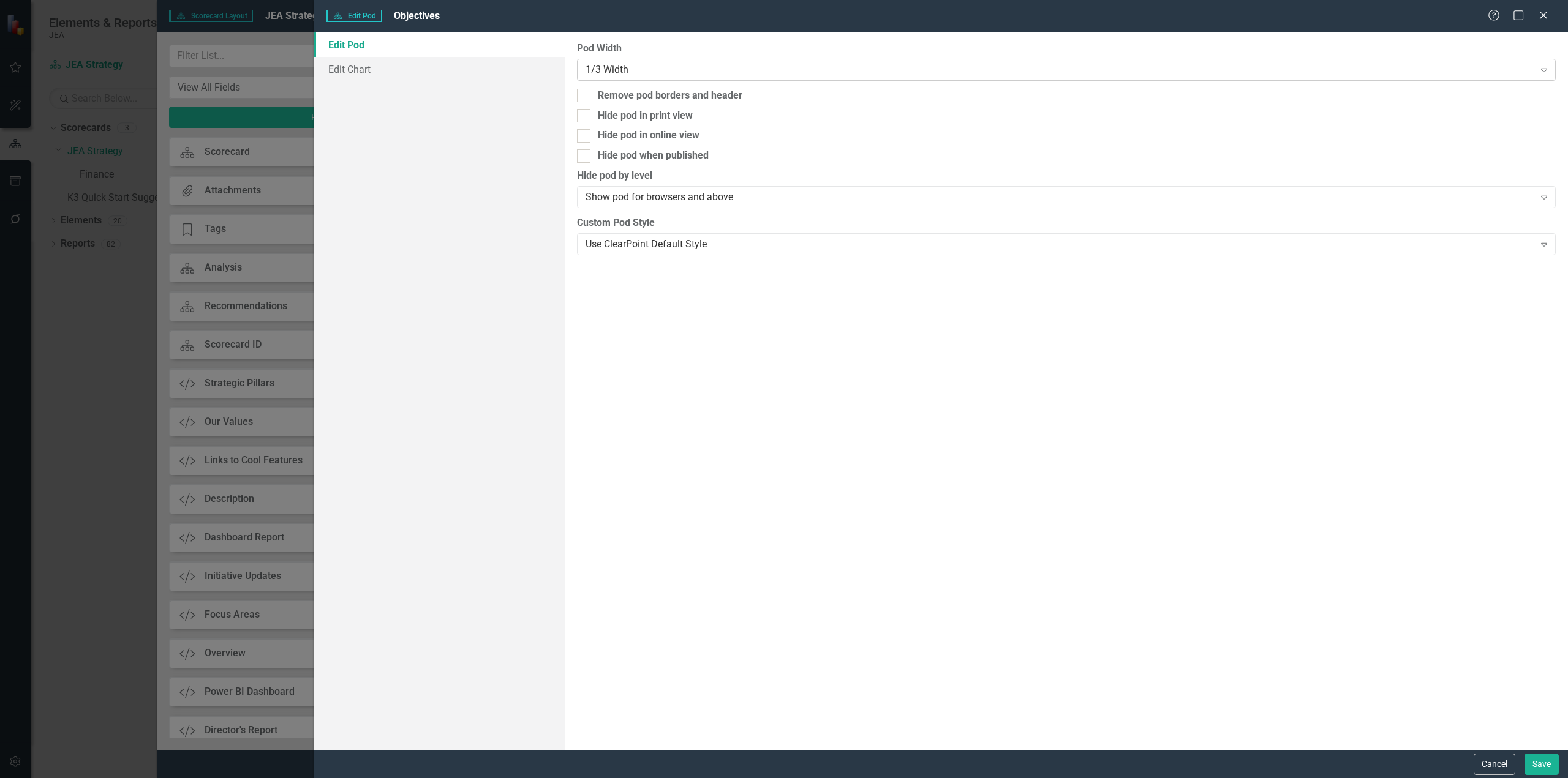
click at [620, 79] on div "1/3 Width Expand" at bounding box center [1066, 70] width 978 height 22
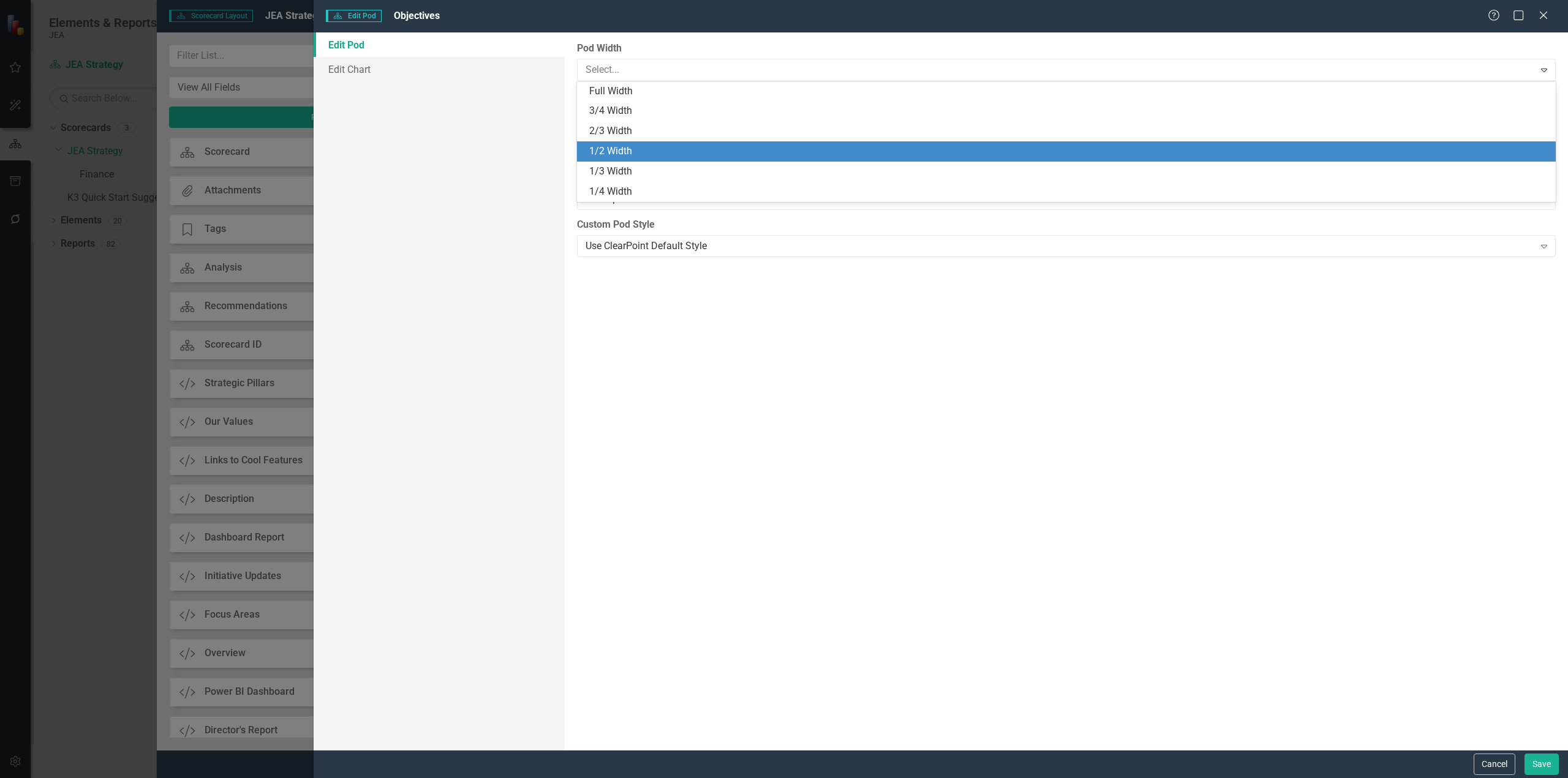
click at [629, 154] on div "1/2 Width" at bounding box center [1068, 151] width 959 height 14
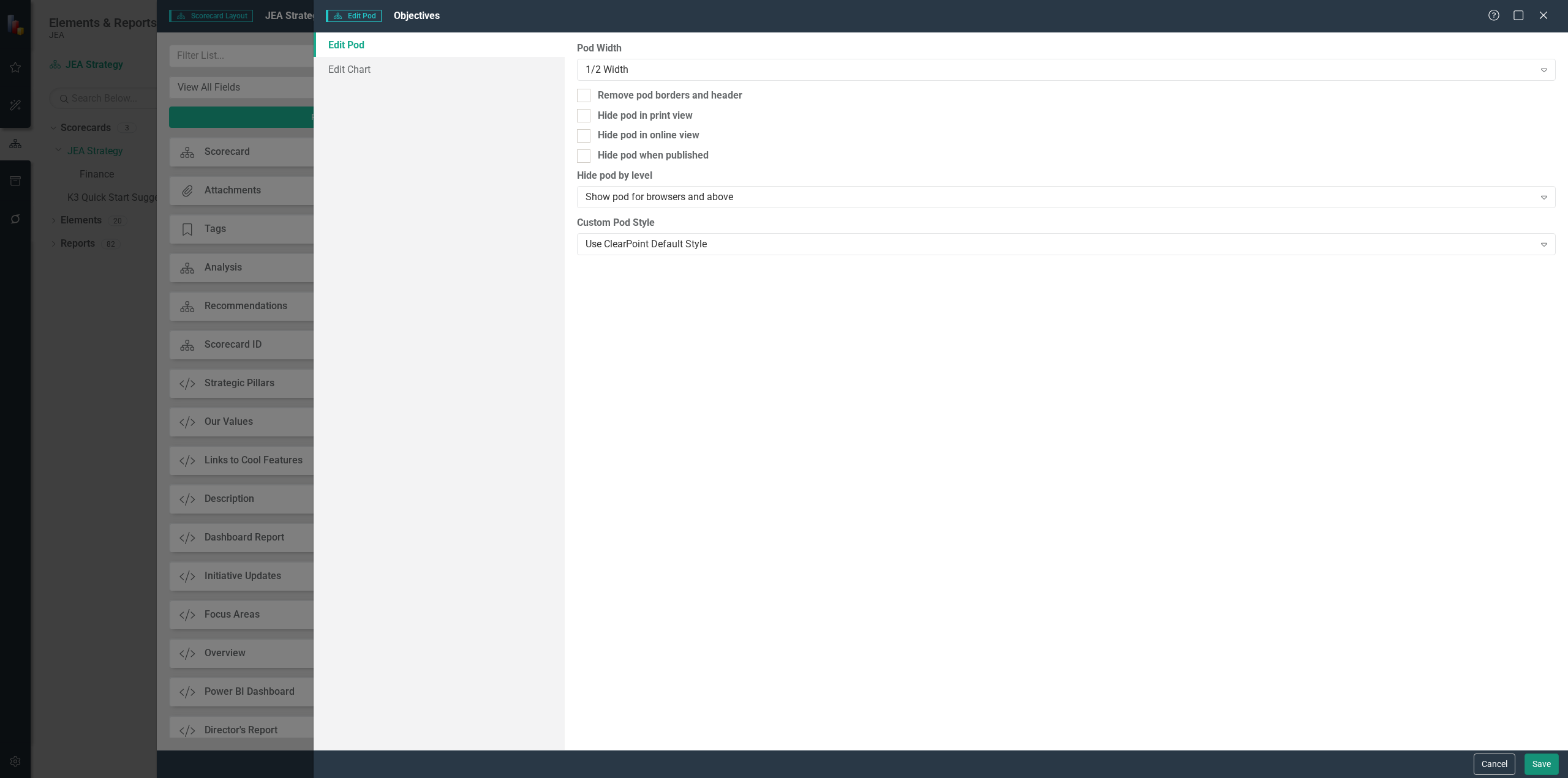
click at [1537, 763] on button "Save" at bounding box center [1541, 764] width 34 height 22
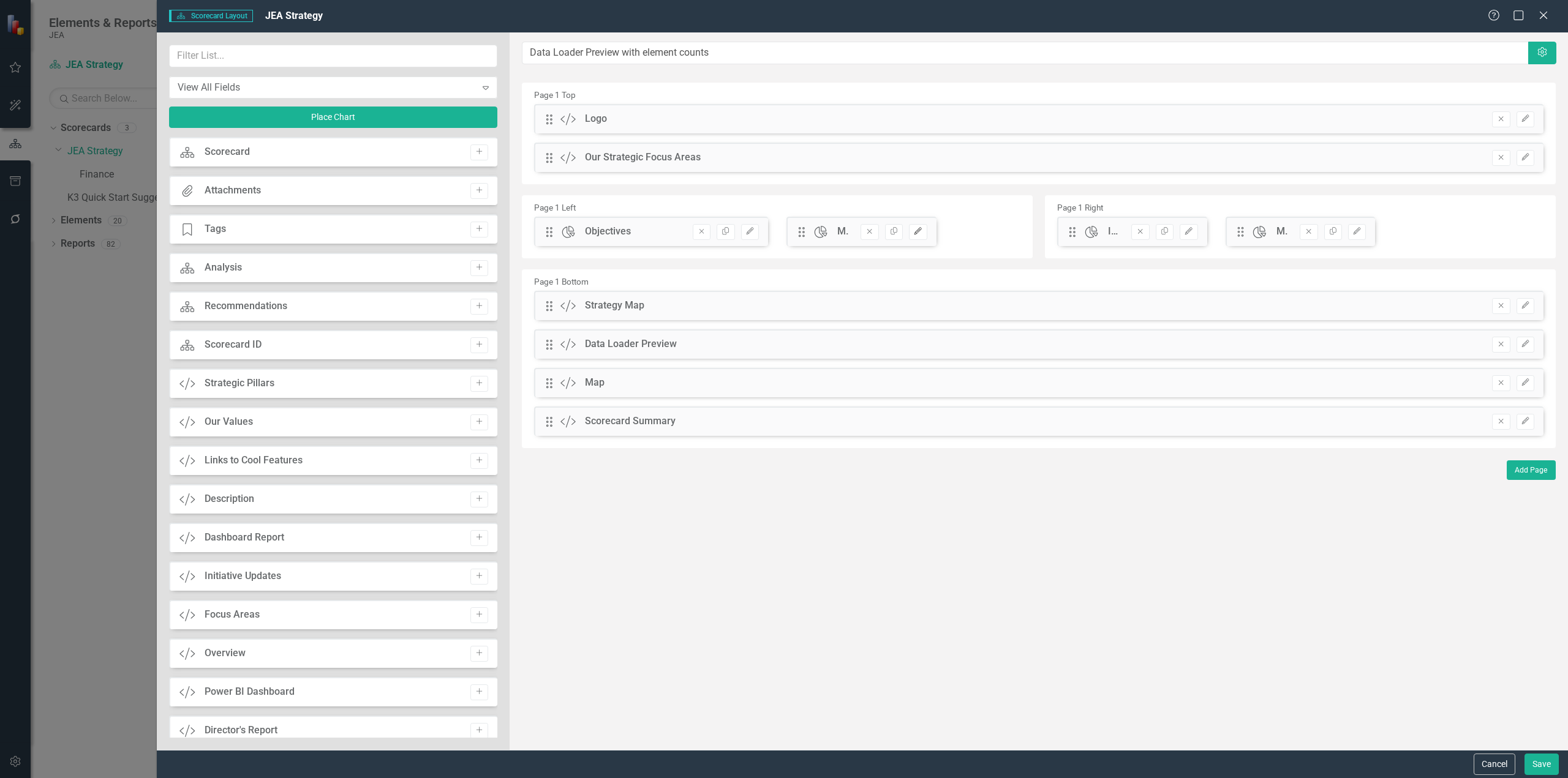
click at [918, 236] on button "Edit" at bounding box center [918, 233] width 18 height 16
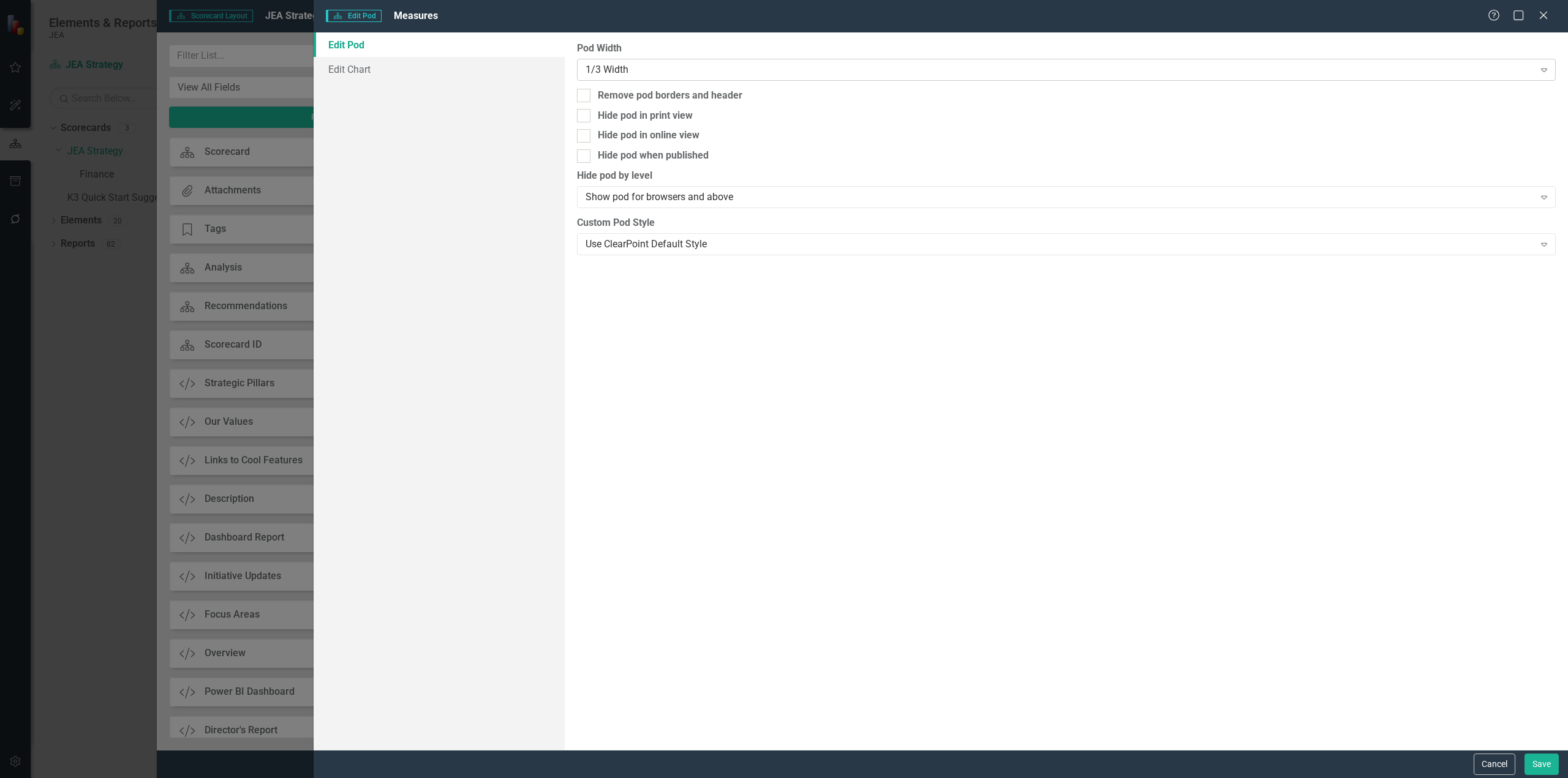
click at [628, 72] on div "1/3 Width" at bounding box center [1060, 69] width 949 height 14
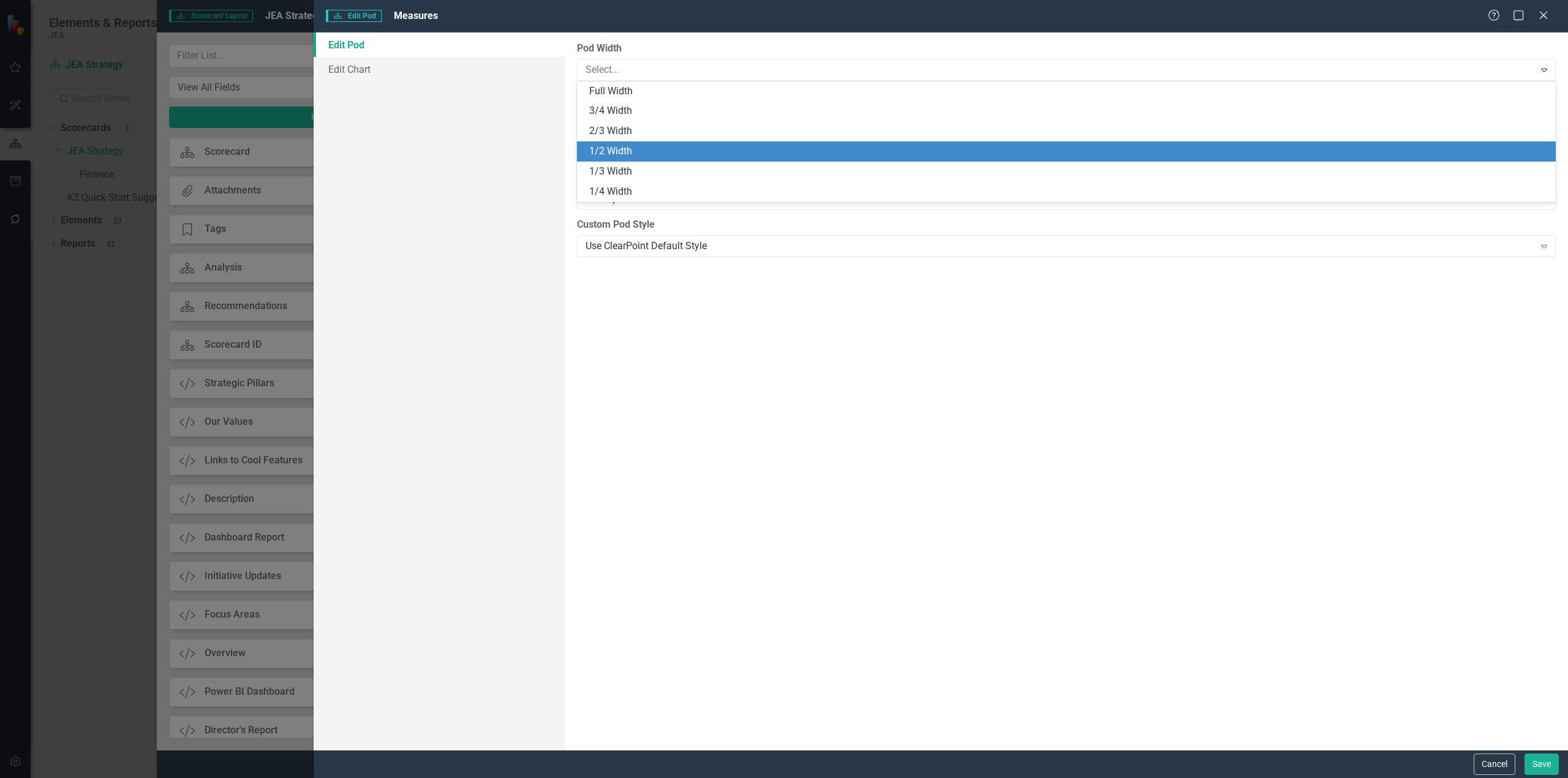
click at [630, 159] on div "1/2 Width" at bounding box center [1066, 151] width 978 height 20
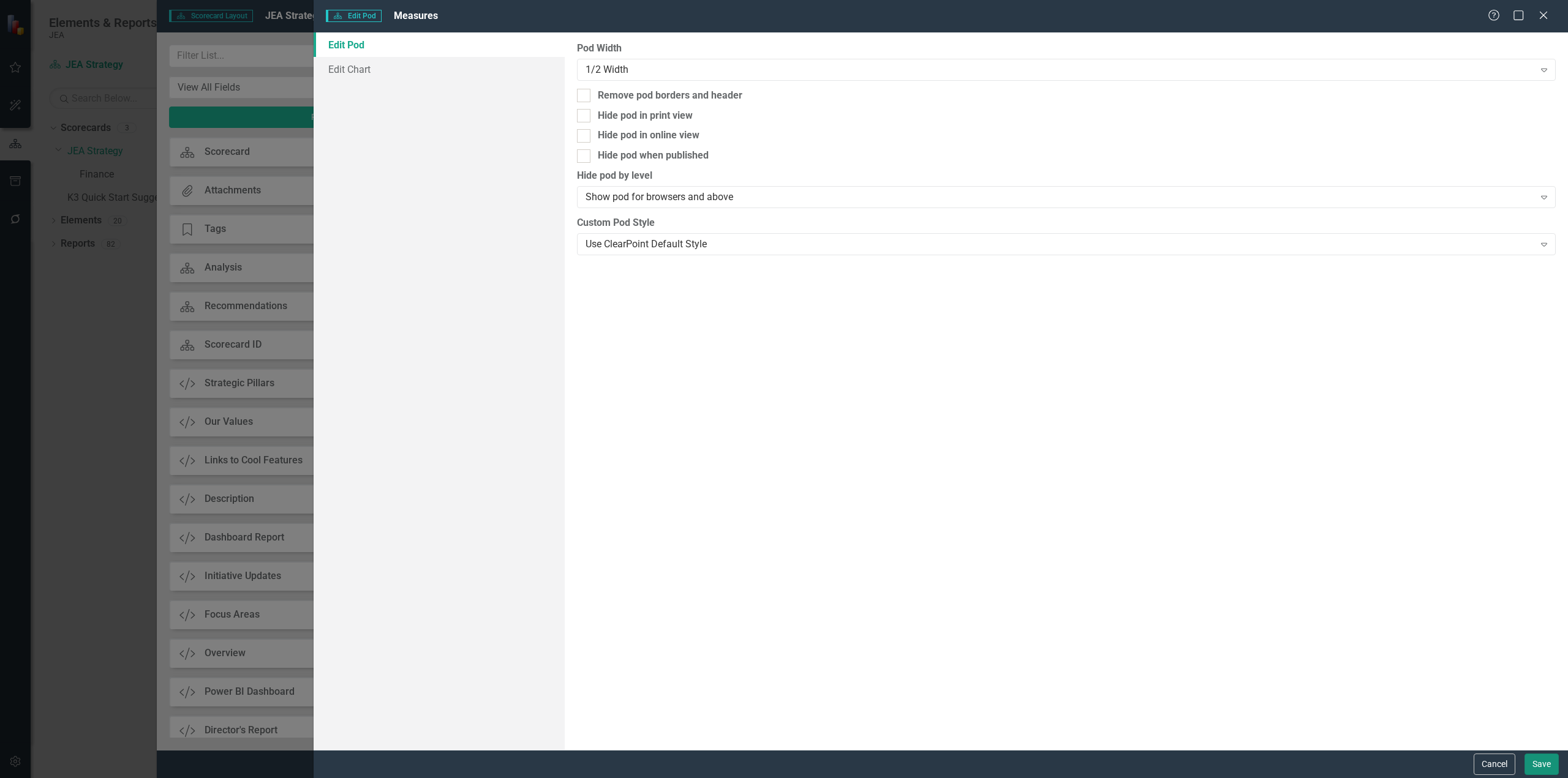
click at [1552, 762] on button "Save" at bounding box center [1541, 764] width 34 height 22
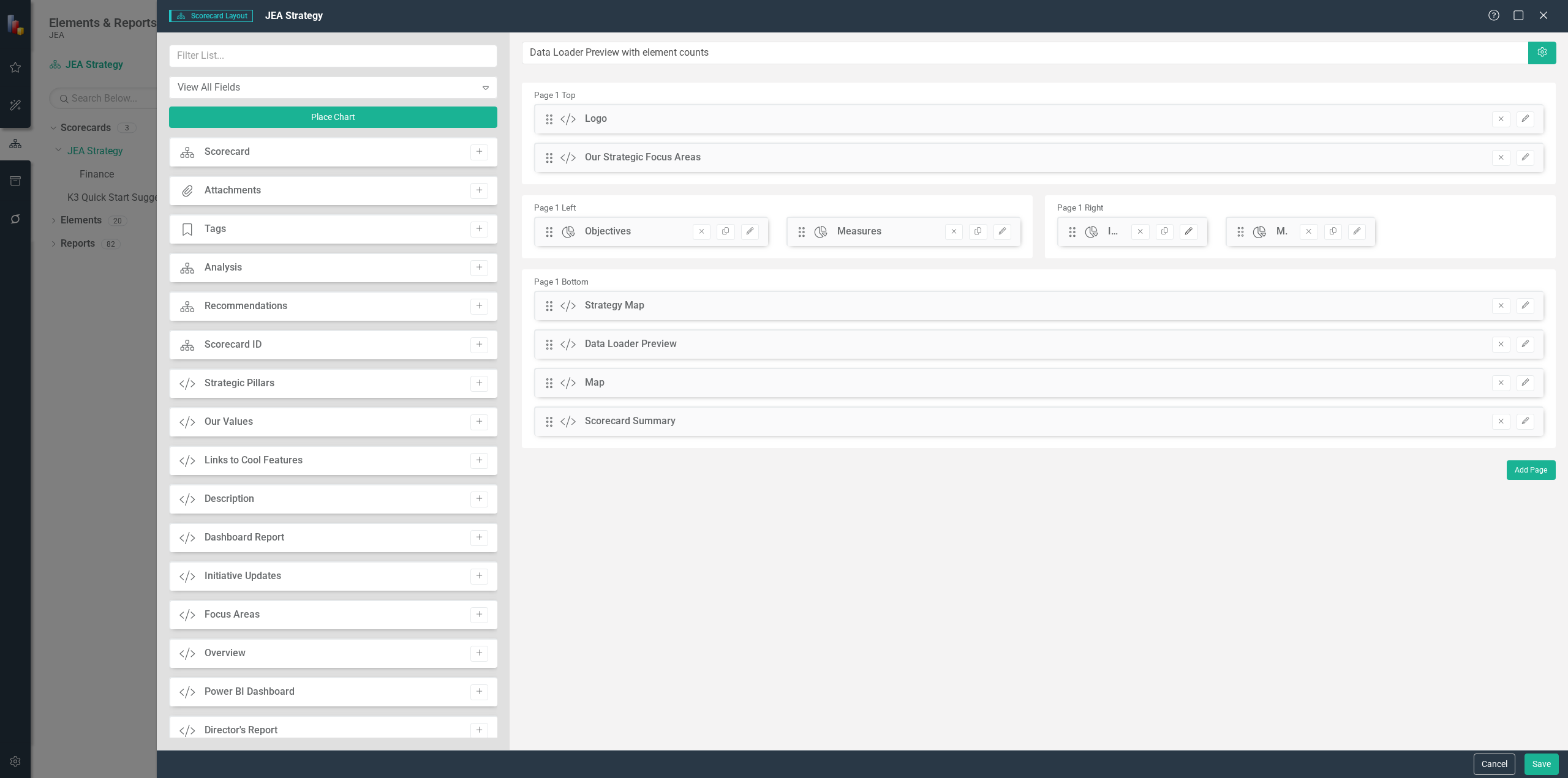
click at [1186, 234] on icon "Edit" at bounding box center [1189, 231] width 9 height 7
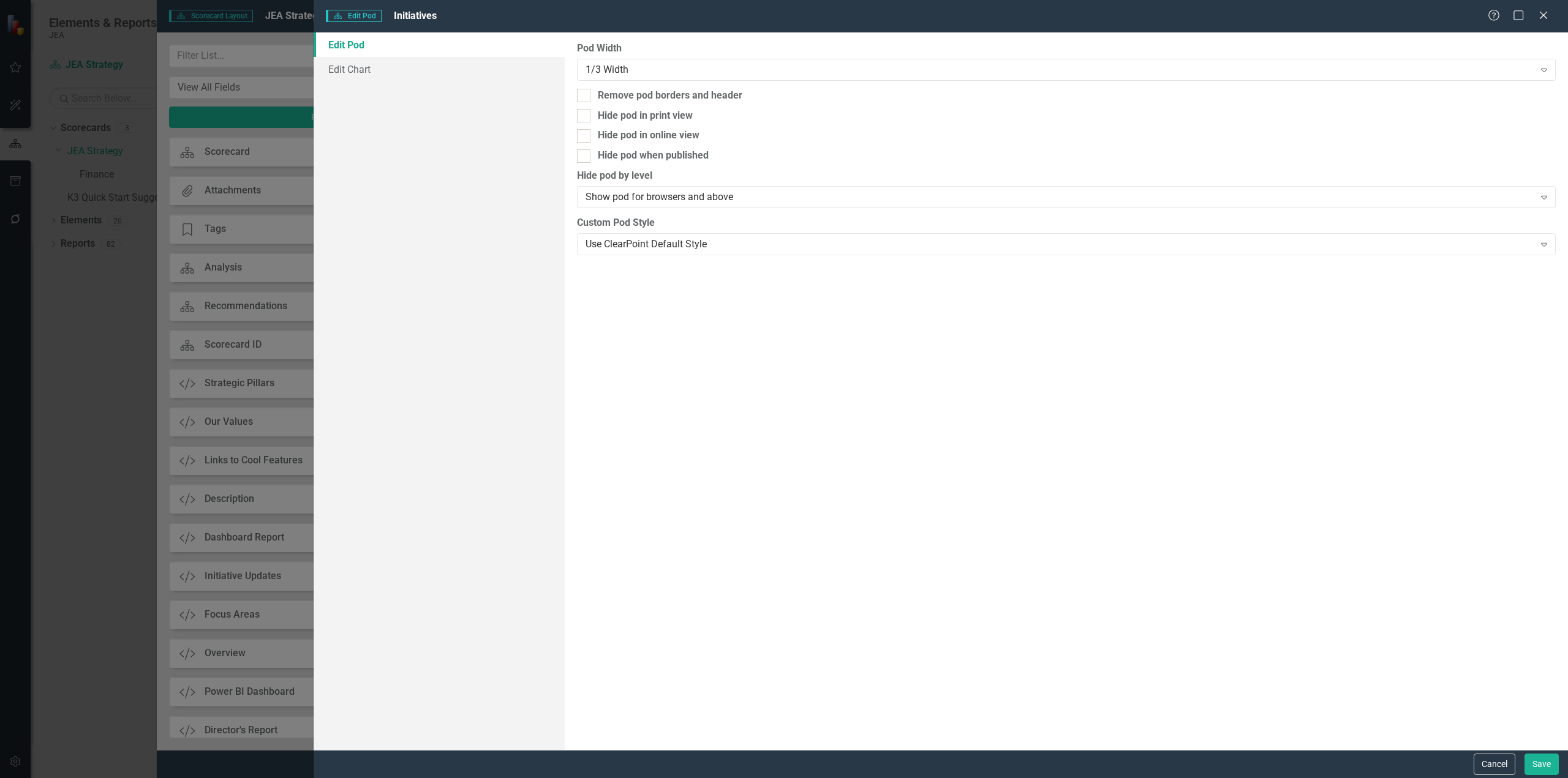
click at [722, 57] on div "Pod Width 1/3 Width Expand" at bounding box center [1066, 61] width 978 height 38
click at [717, 81] on div "Pod Width 1/3 Width Expand Remove pod borders and header Hide pod in print view…" at bounding box center [1066, 391] width 1003 height 718
click at [718, 72] on div "1/3 Width" at bounding box center [1060, 69] width 949 height 14
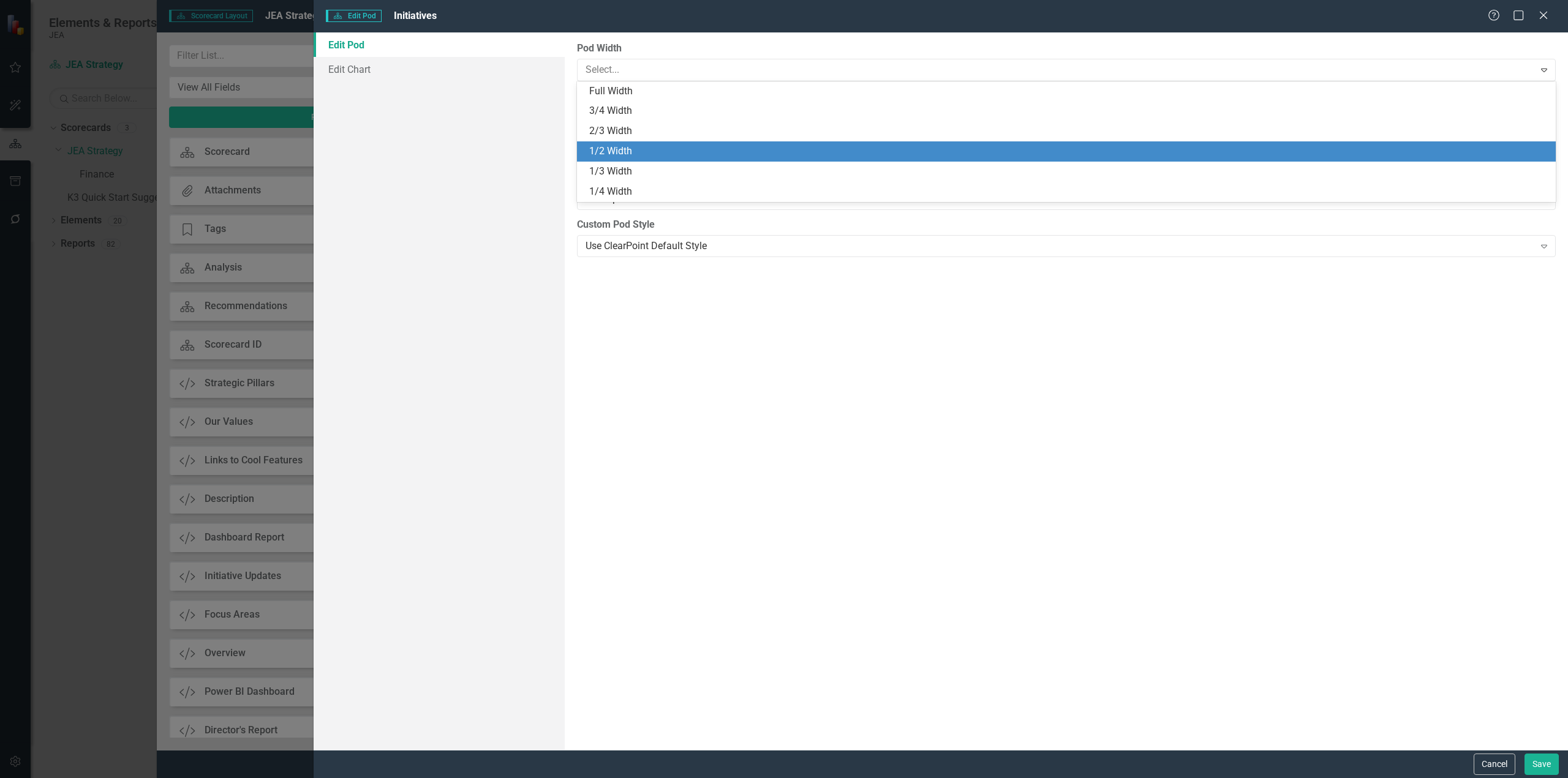
click at [691, 144] on div "1/2 Width" at bounding box center [1066, 151] width 978 height 20
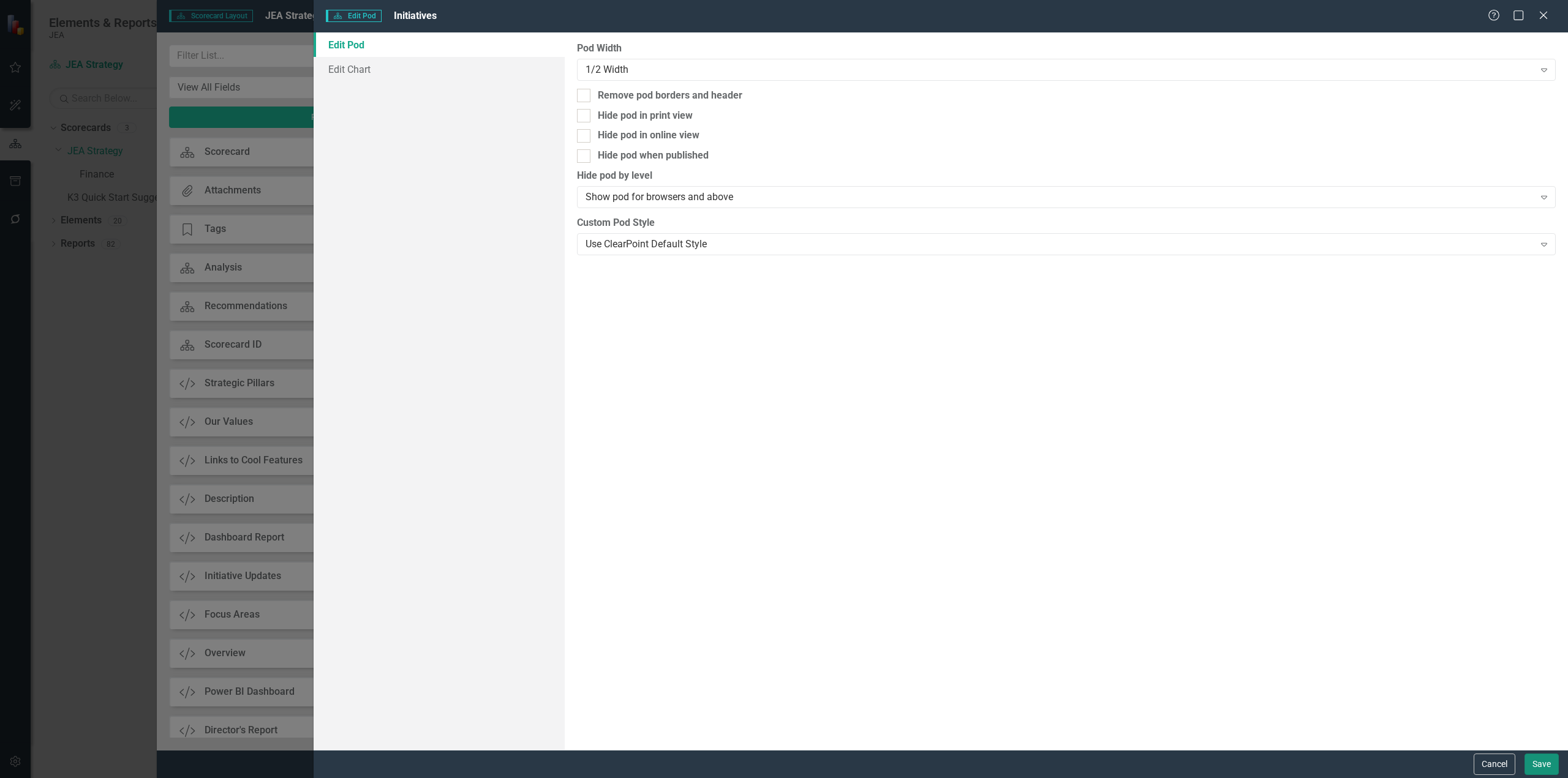
click at [1550, 756] on button "Save" at bounding box center [1541, 764] width 34 height 22
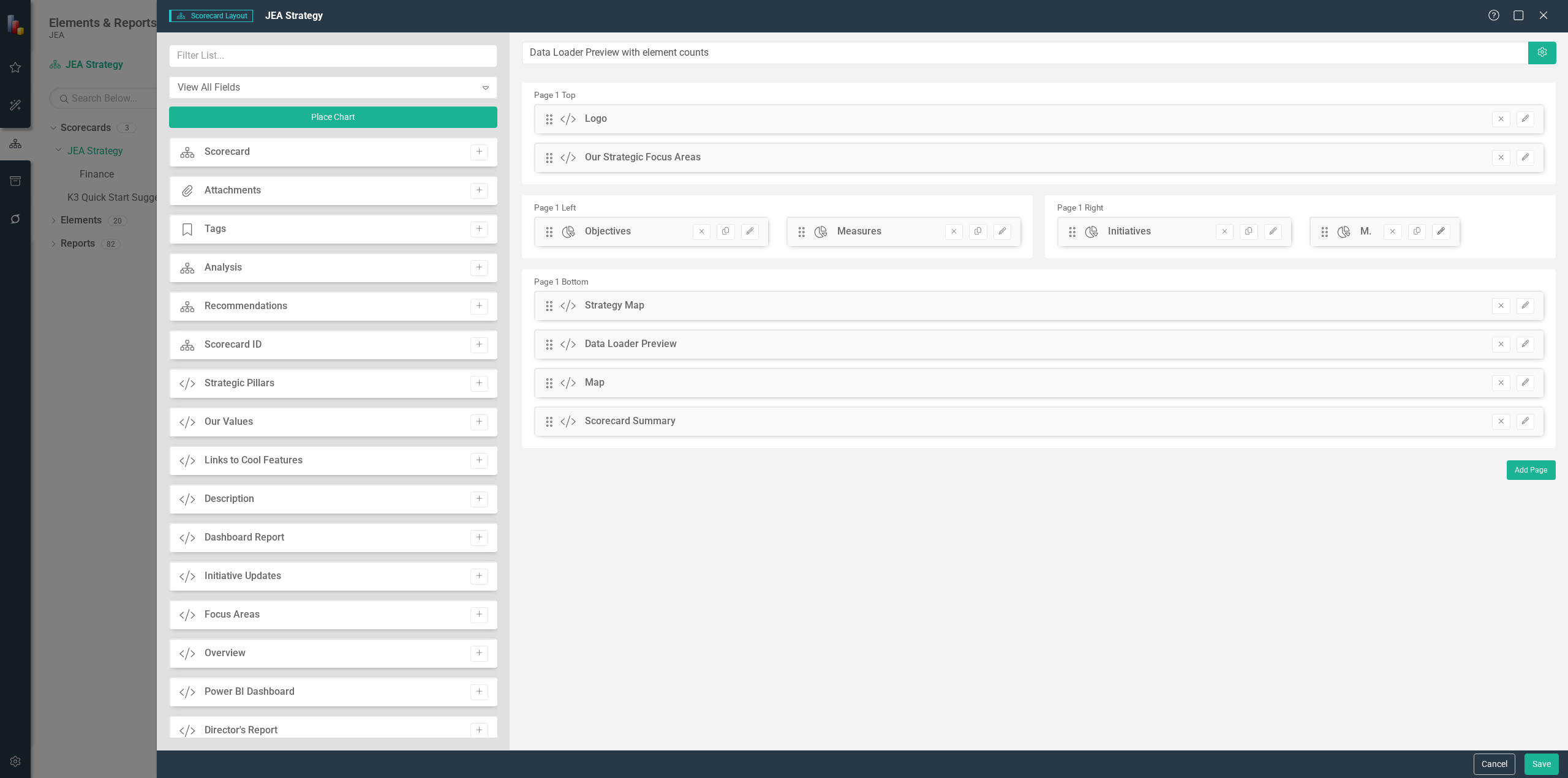
click at [1443, 233] on icon "Edit" at bounding box center [1441, 231] width 9 height 7
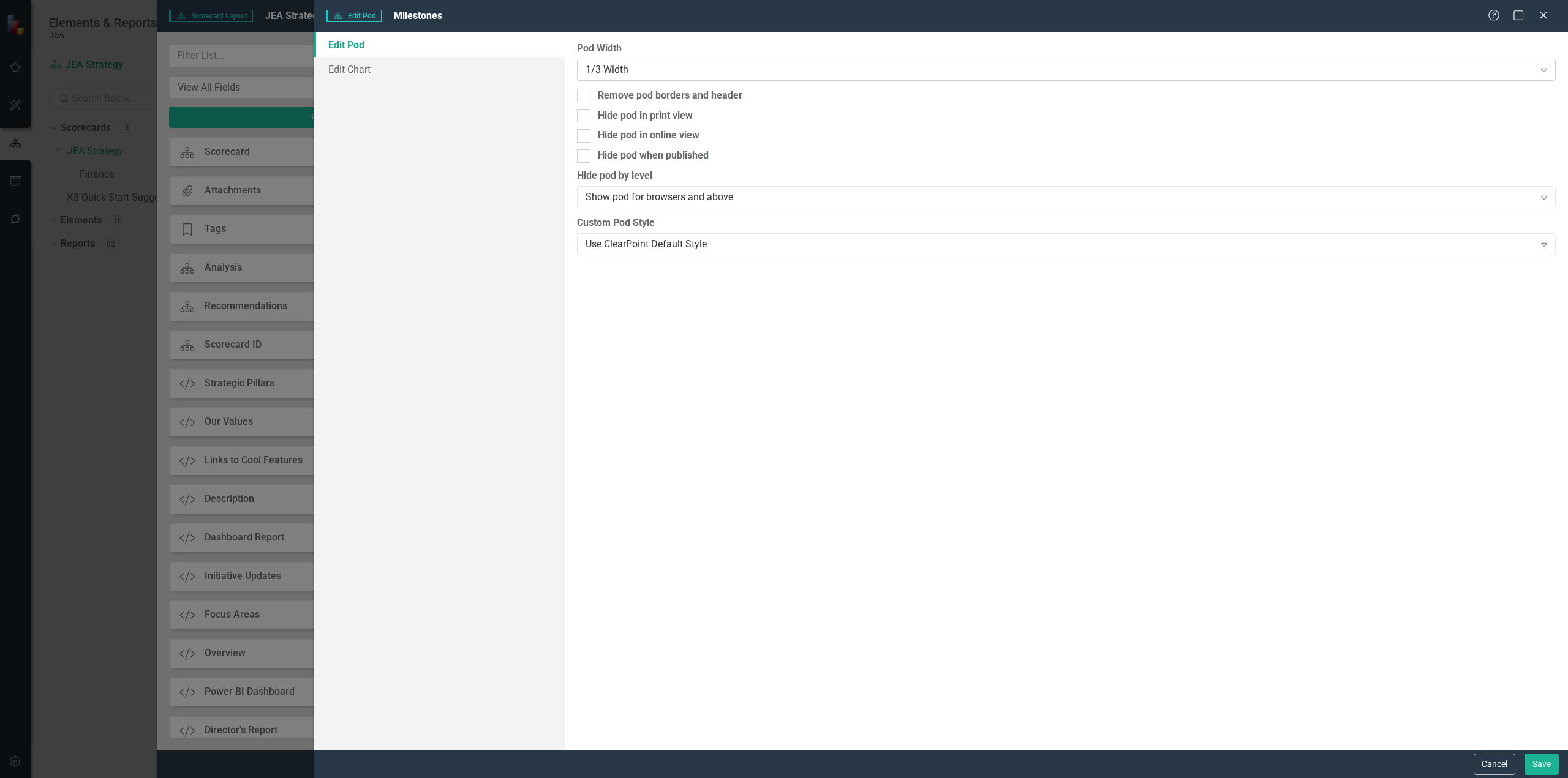
click at [671, 76] on div "1/3 Width" at bounding box center [1060, 69] width 949 height 14
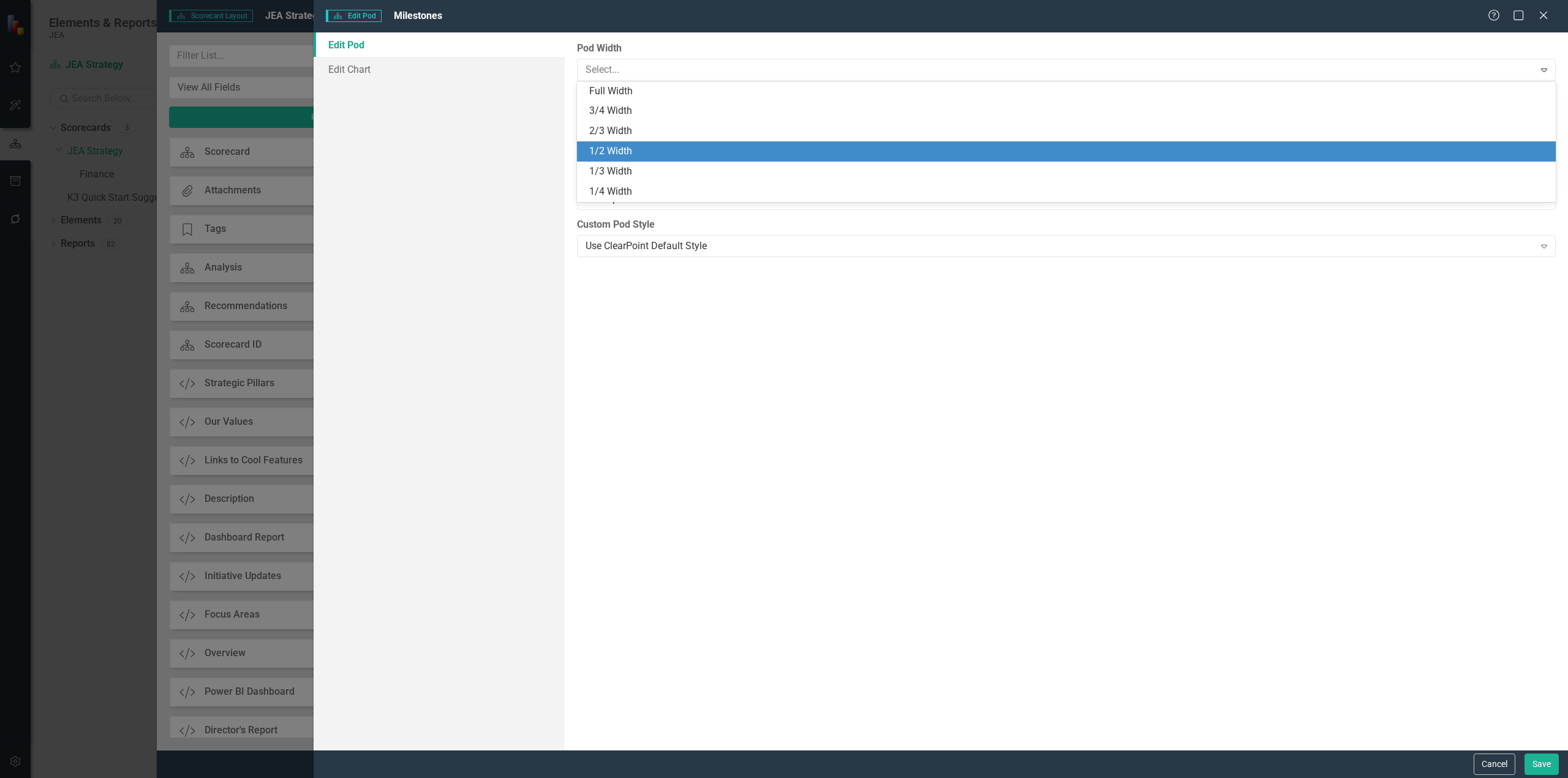
click at [662, 153] on div "1/2 Width" at bounding box center [1068, 151] width 959 height 14
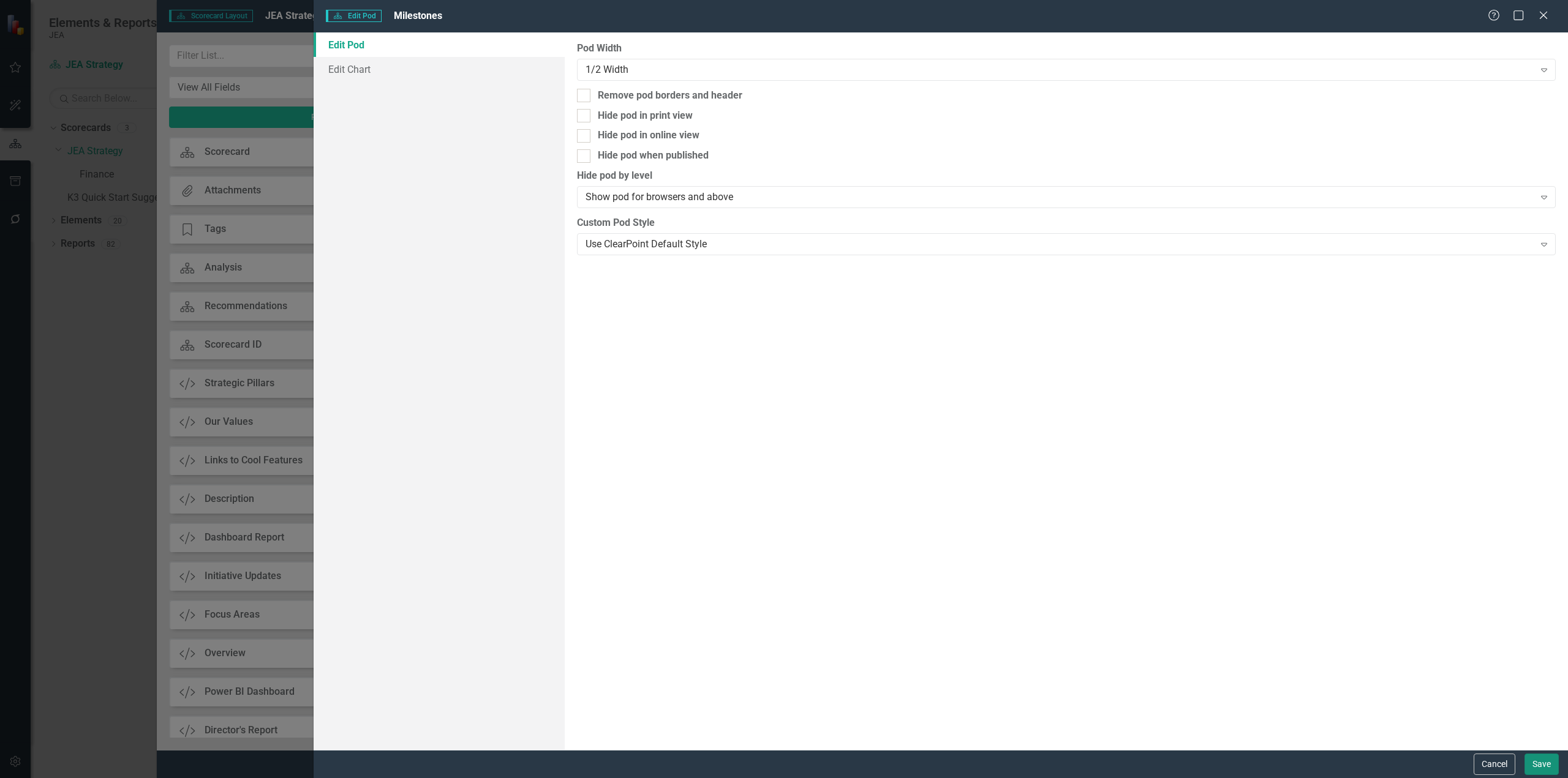
click at [1546, 770] on button "Save" at bounding box center [1541, 764] width 34 height 22
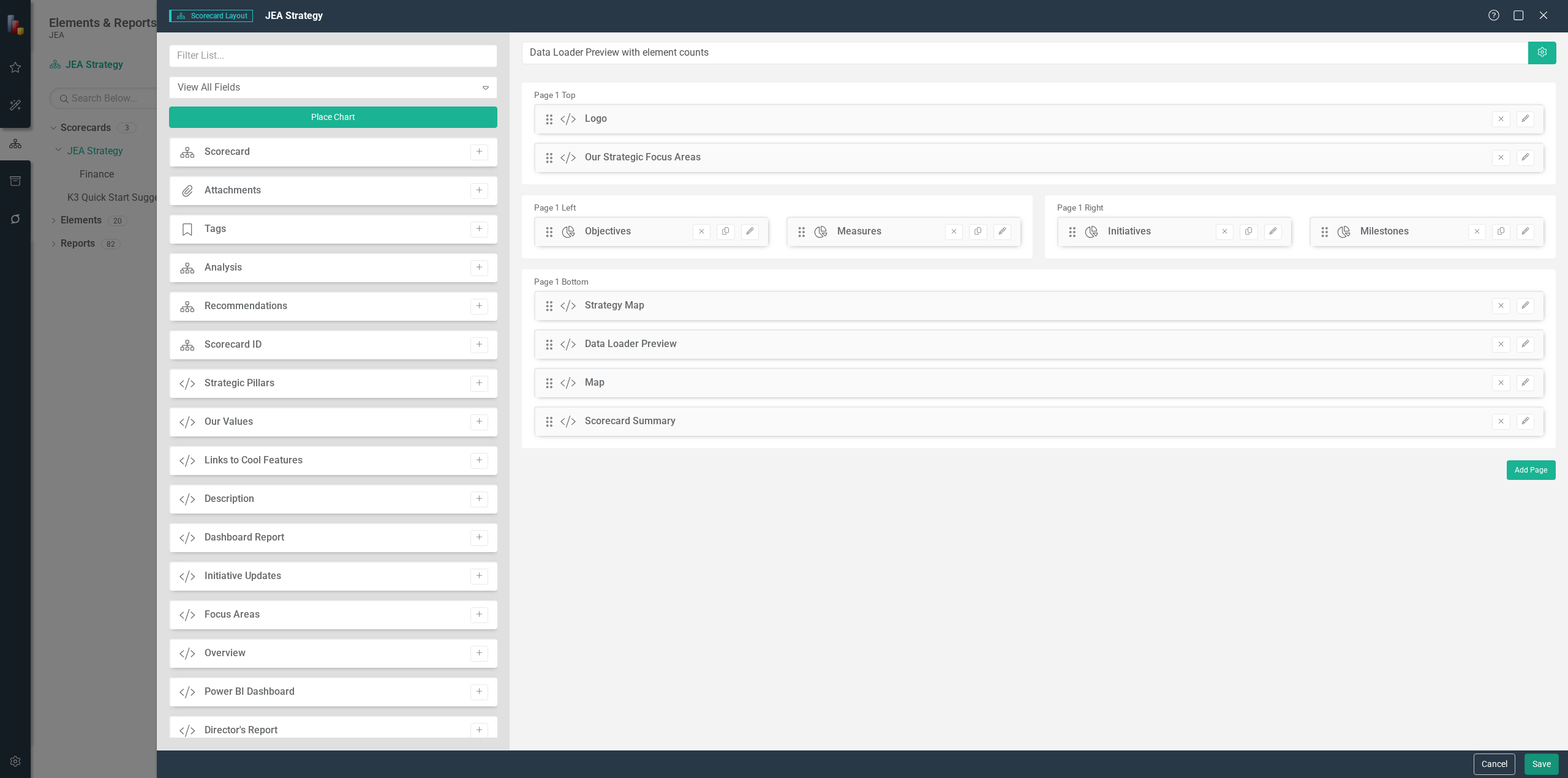
click at [1549, 762] on button "Save" at bounding box center [1541, 764] width 34 height 22
